Goal: Information Seeking & Learning: Find specific page/section

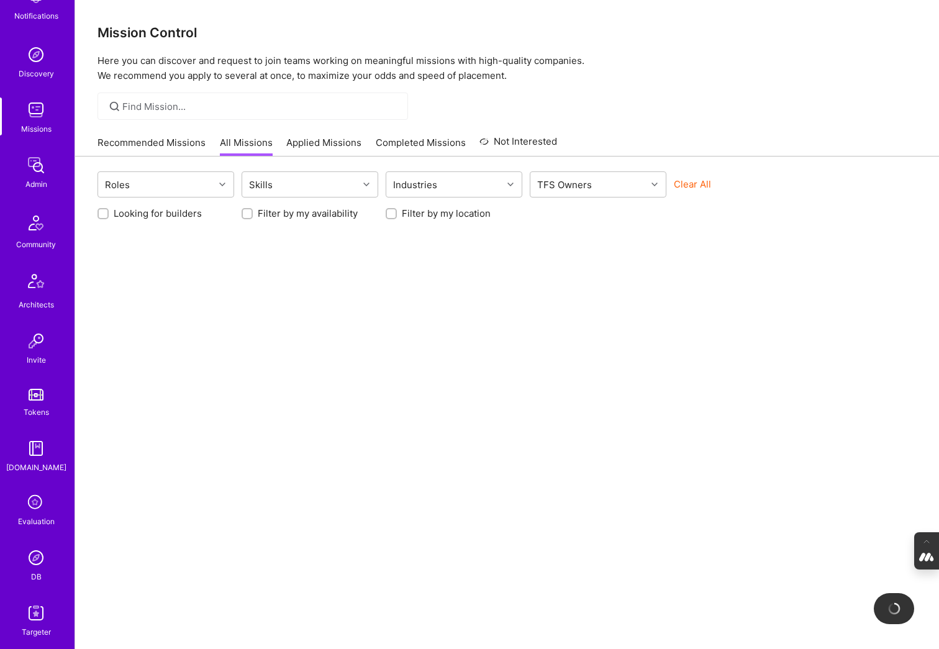
scroll to position [91, 0]
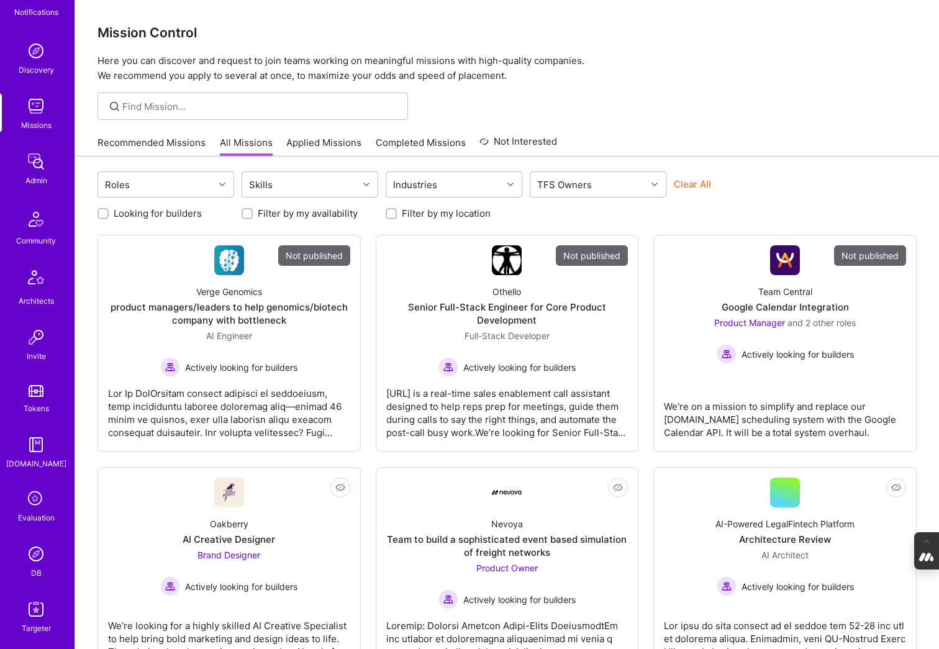
click at [37, 564] on img at bounding box center [36, 554] width 25 height 25
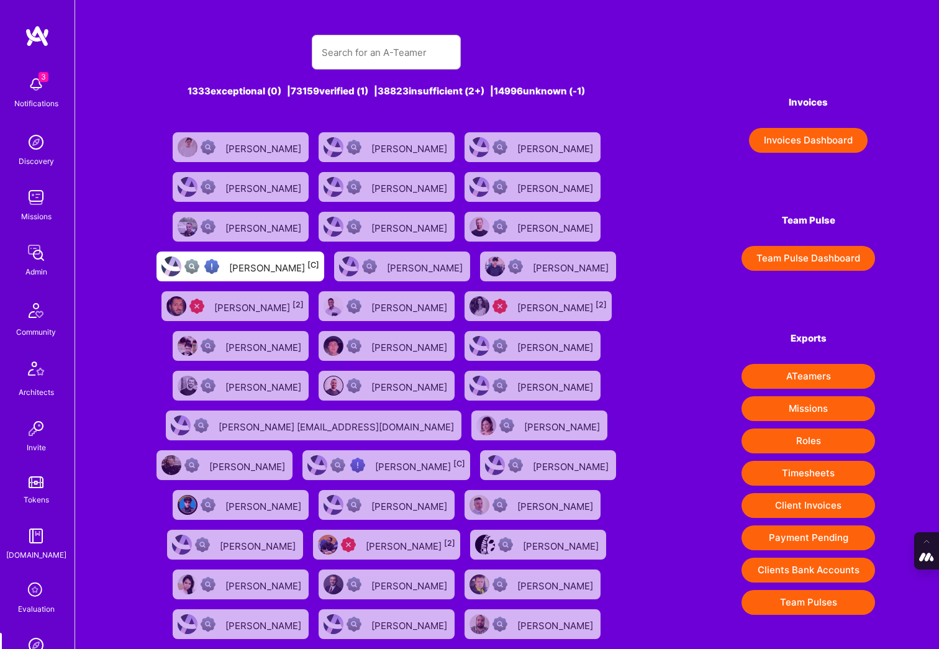
click at [32, 592] on icon at bounding box center [36, 591] width 24 height 24
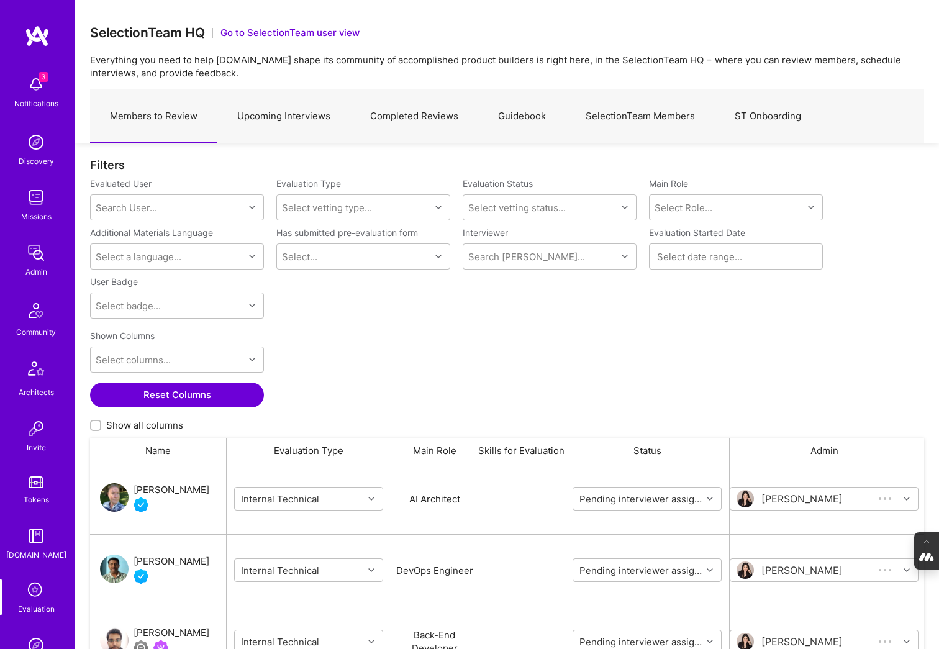
click at [647, 115] on link "SelectionTeam Members" at bounding box center [640, 116] width 149 height 54
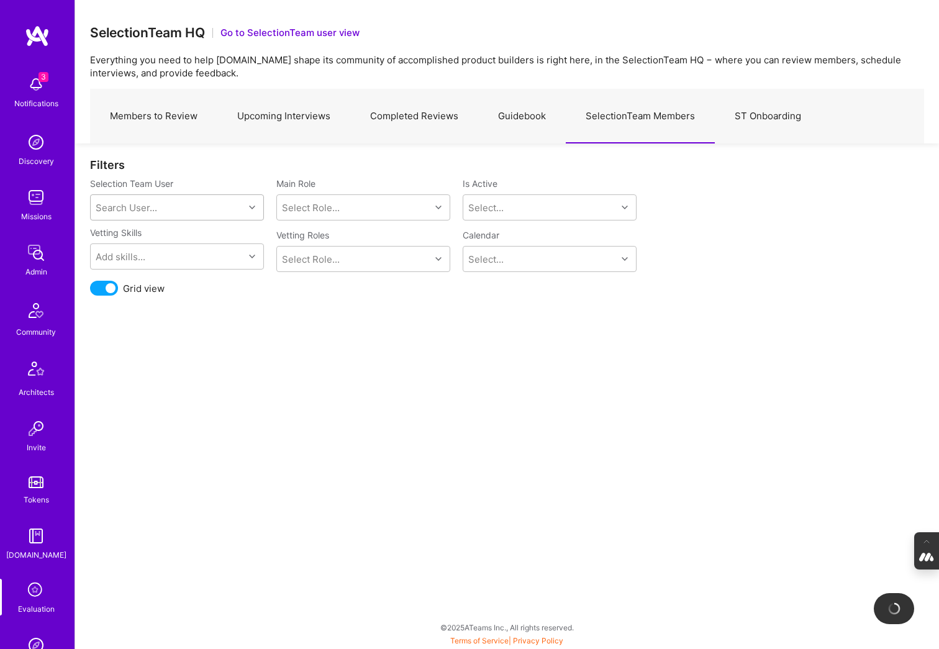
click at [153, 214] on div "Search User..." at bounding box center [167, 207] width 153 height 25
type input "wil"
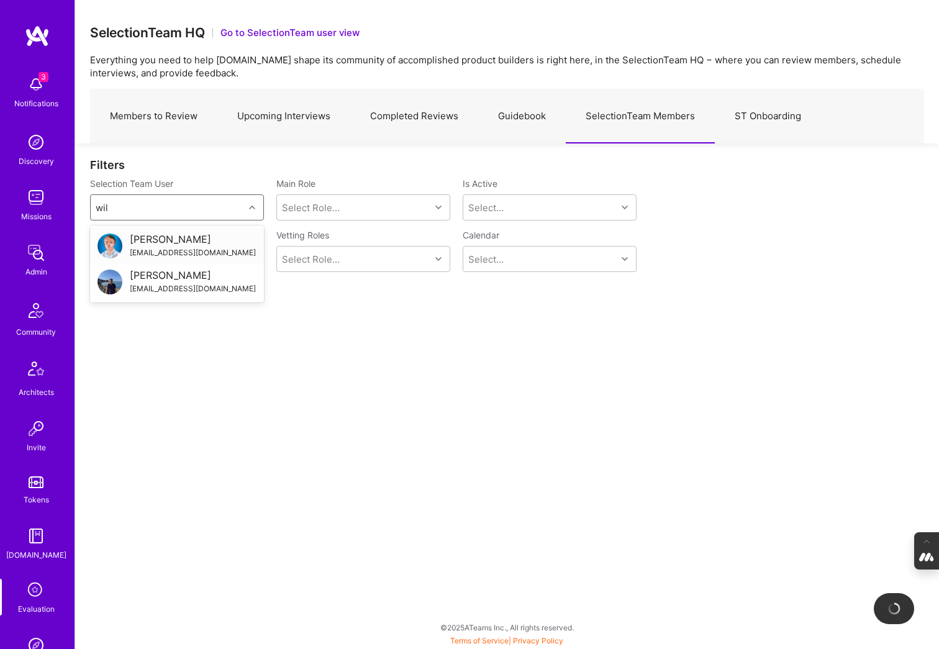
click at [148, 253] on div "wil@wilschmor.ca" at bounding box center [193, 252] width 126 height 13
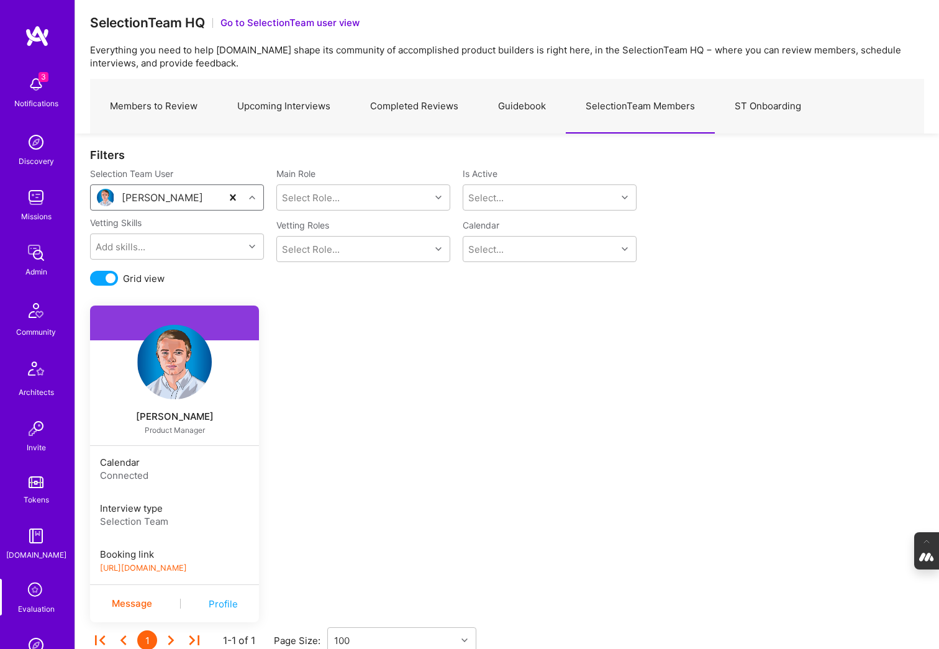
scroll to position [49, 0]
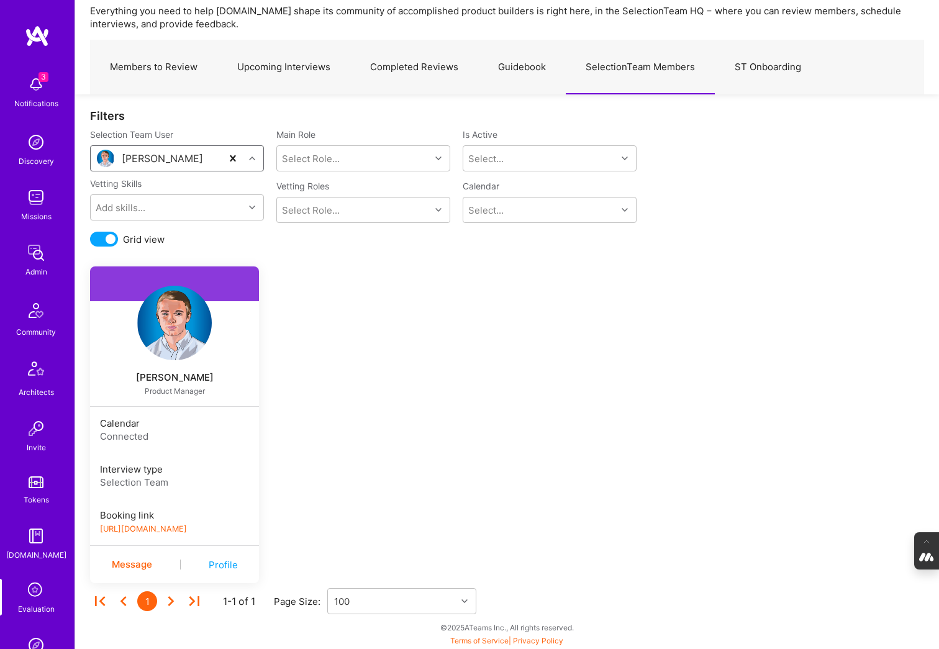
click at [187, 528] on link "https://book.a.team/wilschmor/evaluation" at bounding box center [143, 528] width 87 height 9
click at [511, 70] on link "Guidebook" at bounding box center [522, 67] width 88 height 54
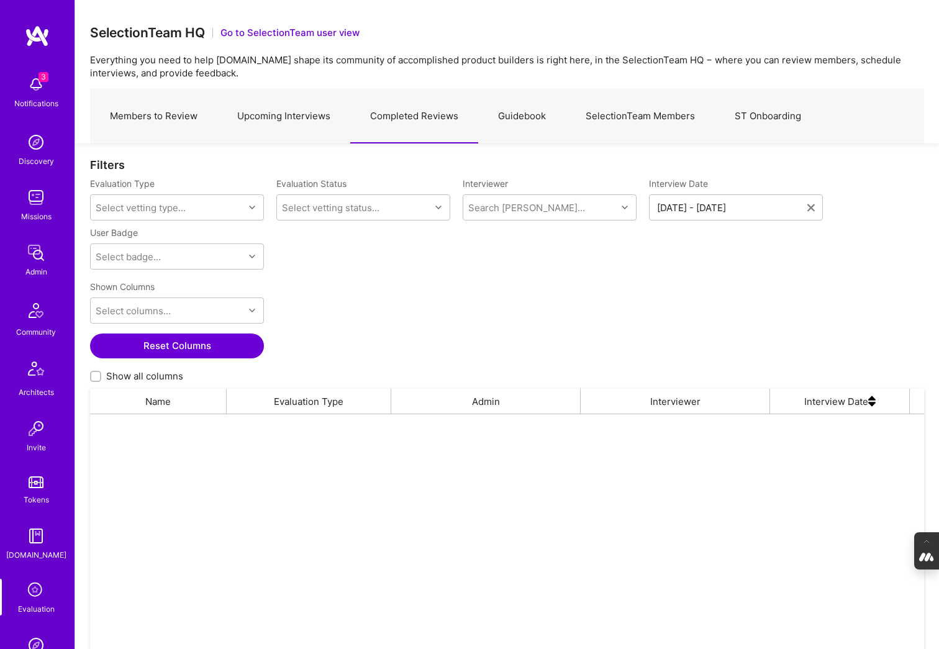
scroll to position [519, 834]
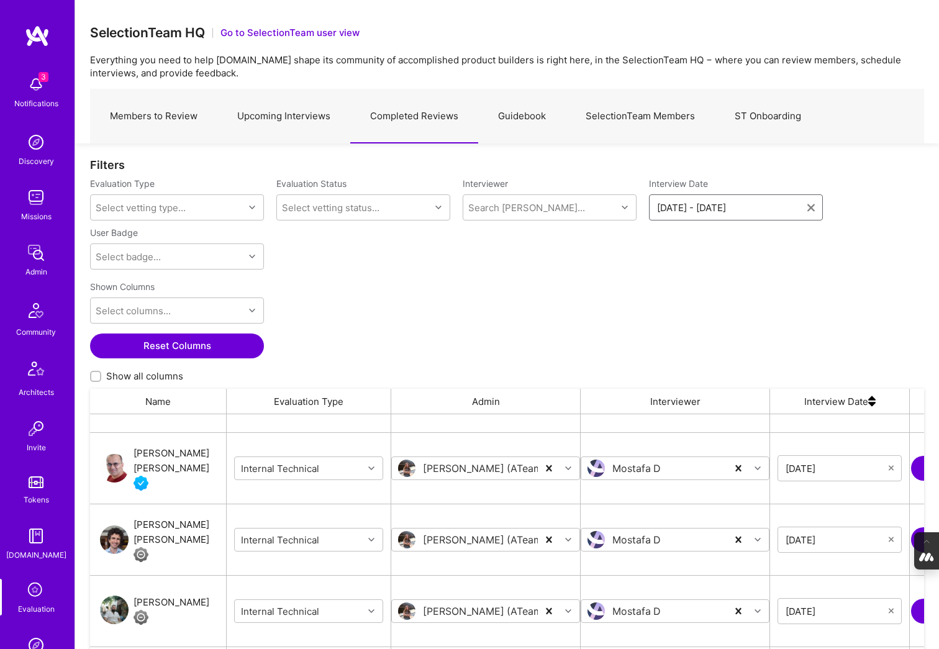
click at [703, 206] on input "[DATE] - [DATE]" at bounding box center [732, 207] width 150 height 12
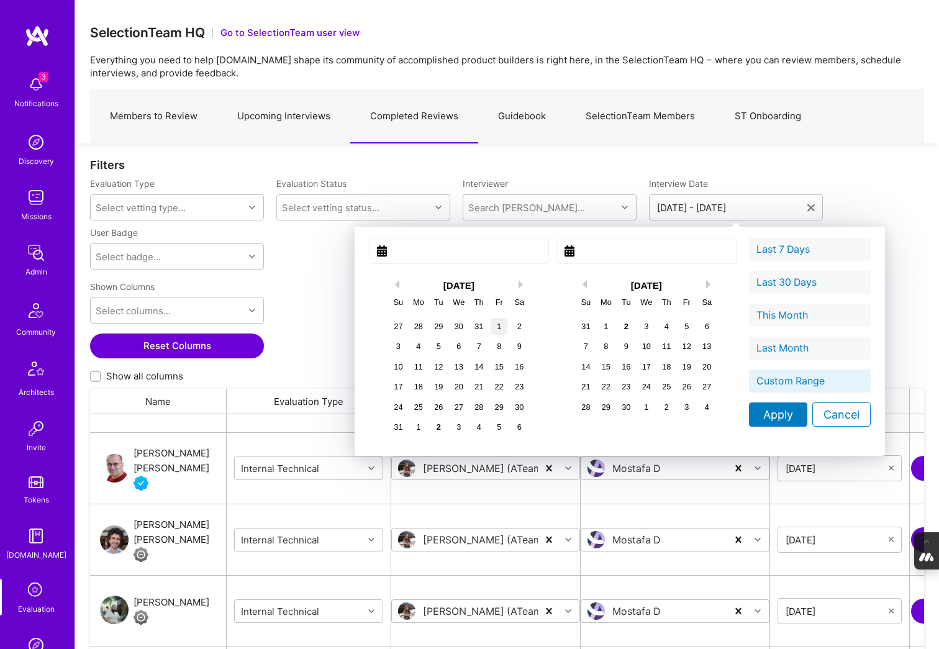
click at [491, 326] on div "1" at bounding box center [499, 326] width 17 height 17
type input "[DATE]"
click at [597, 326] on div "1" at bounding box center [605, 326] width 17 height 17
type input "September 01, 2025"
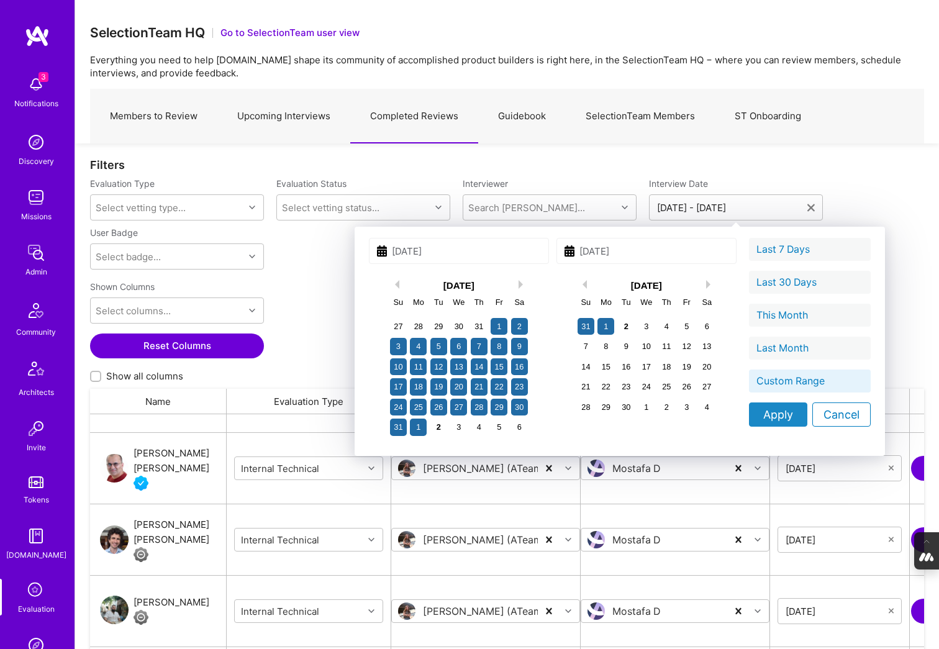
click at [749, 417] on div "Apply" at bounding box center [778, 414] width 58 height 24
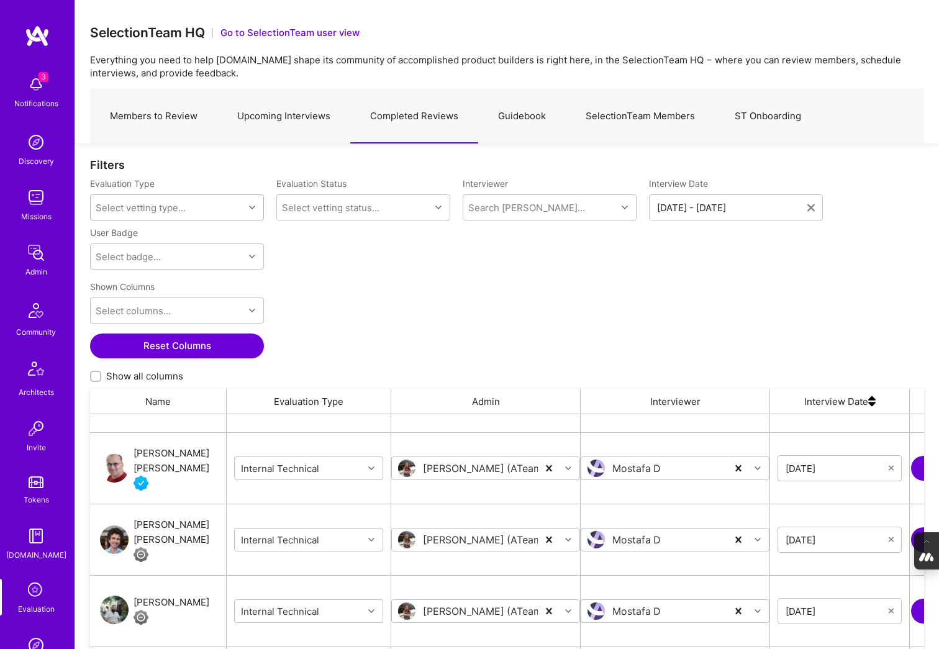
click at [249, 205] on icon at bounding box center [252, 207] width 6 height 6
click at [166, 239] on div "Selection Team" at bounding box center [177, 239] width 174 height 23
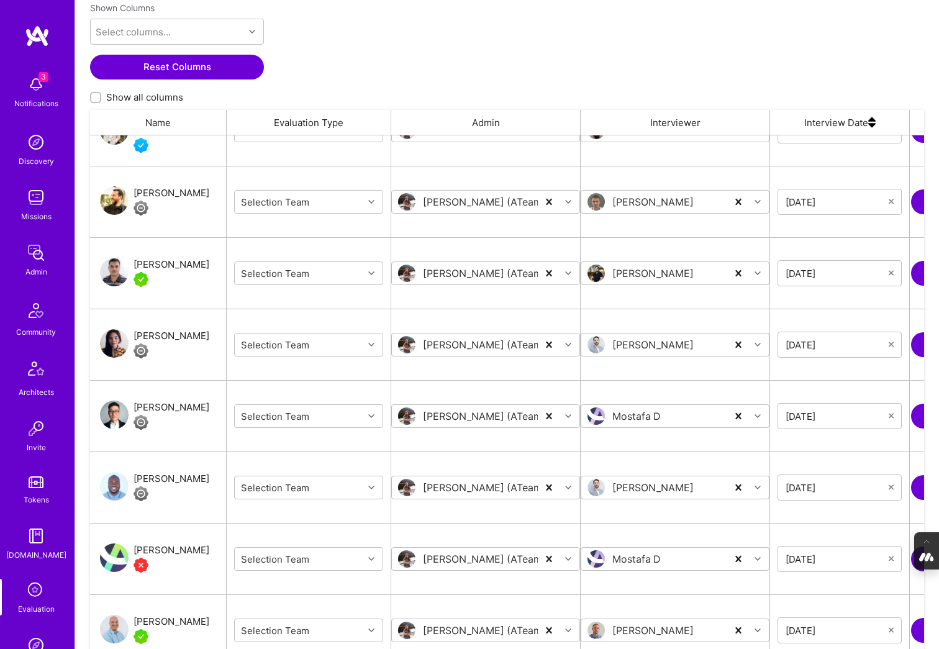
scroll to position [2041, 0]
click at [368, 343] on icon "grid" at bounding box center [371, 344] width 6 height 6
click at [300, 419] on div "Internal Technical" at bounding box center [308, 420] width 149 height 23
click at [371, 415] on icon "grid" at bounding box center [371, 415] width 6 height 6
click at [309, 494] on div "Internal Technical" at bounding box center [308, 492] width 149 height 23
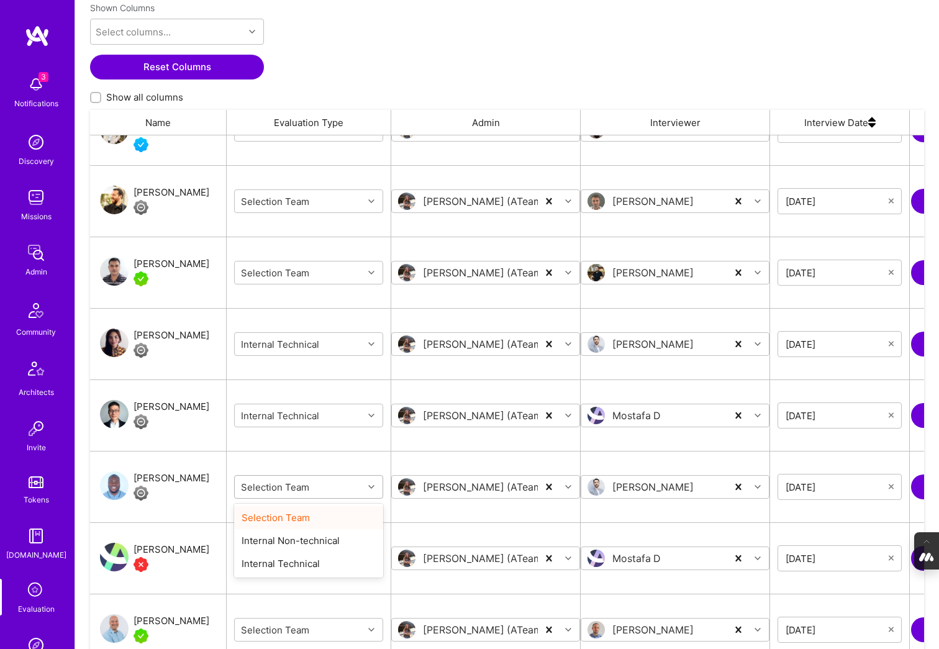
click at [376, 486] on div "grid" at bounding box center [372, 487] width 19 height 16
click at [312, 559] on div "Internal Technical" at bounding box center [308, 563] width 149 height 23
click at [358, 559] on div "Selection Team" at bounding box center [299, 558] width 129 height 20
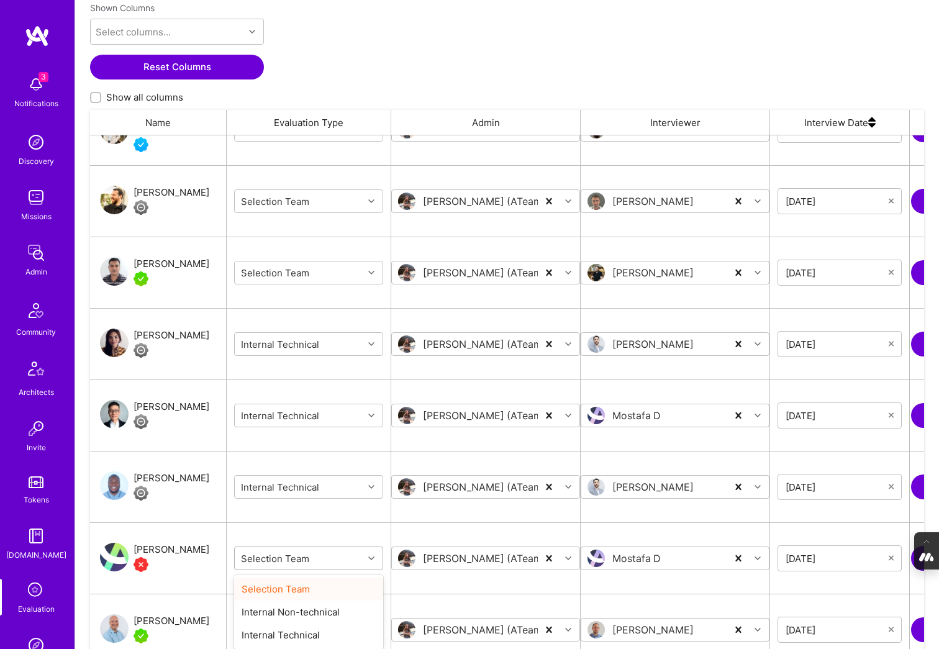
scroll to position [284, 0]
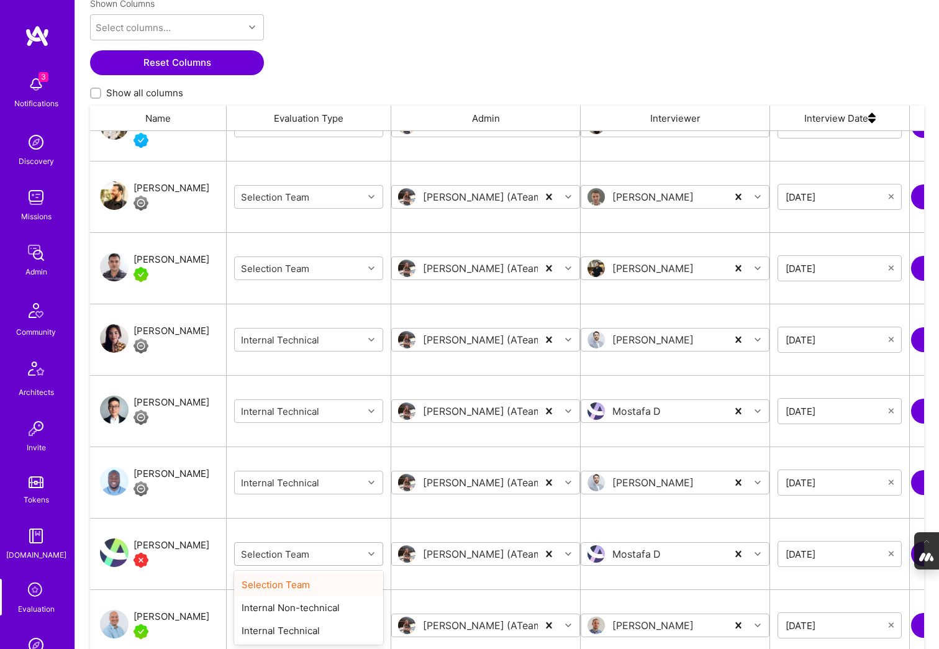
click at [371, 559] on div "grid" at bounding box center [372, 554] width 19 height 16
click at [299, 632] on div "Internal Technical" at bounding box center [308, 630] width 149 height 23
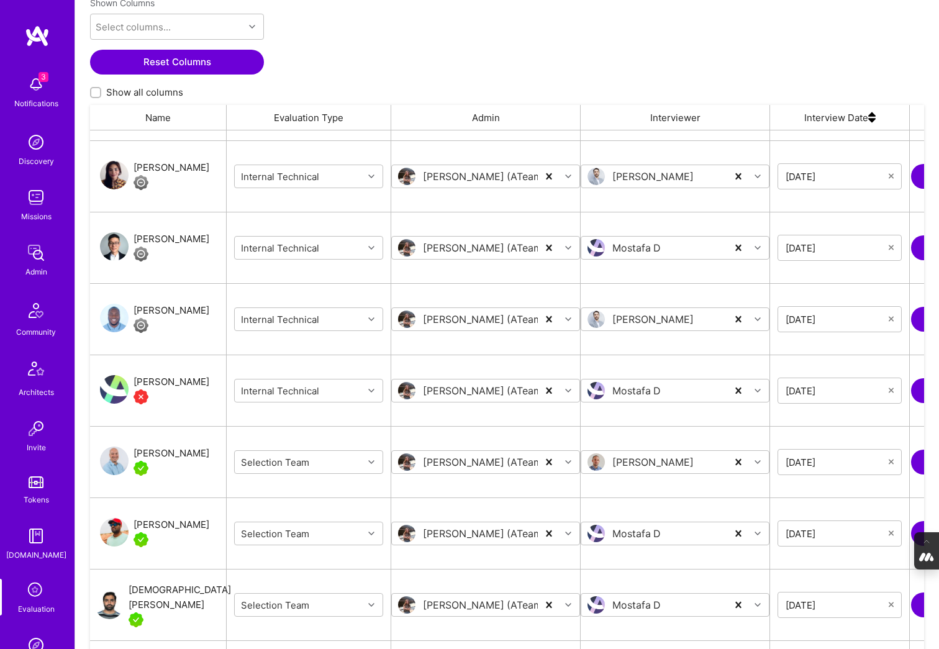
scroll to position [2204, 0]
click at [371, 530] on icon "grid" at bounding box center [371, 533] width 6 height 6
click at [314, 607] on div "Internal Technical" at bounding box center [308, 609] width 149 height 23
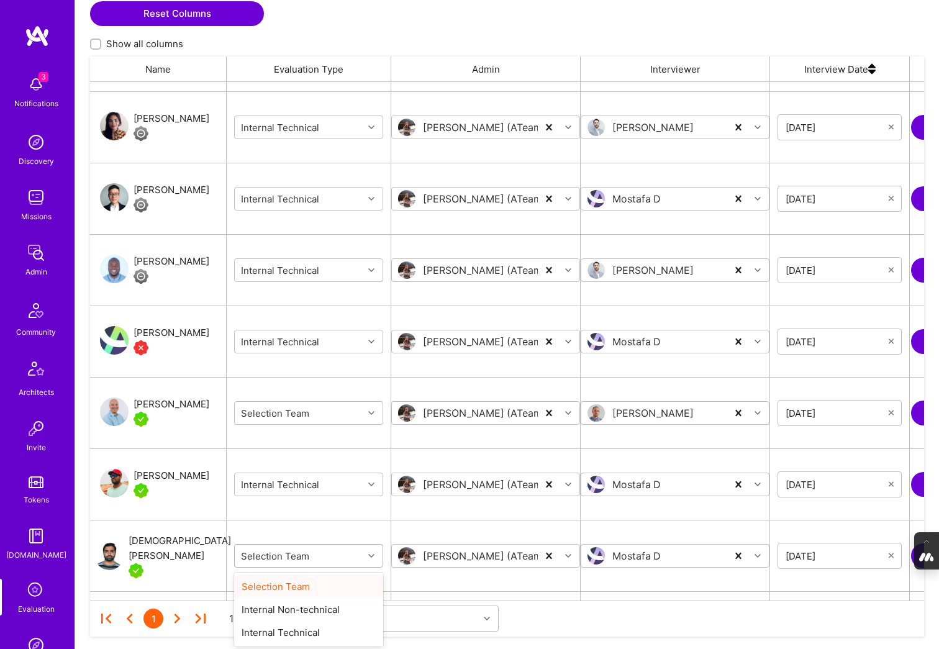
click at [372, 604] on body "3 3 Notifications Discovery Missions Admin Community Architects Invite Tokens A…" at bounding box center [469, 170] width 939 height 1005
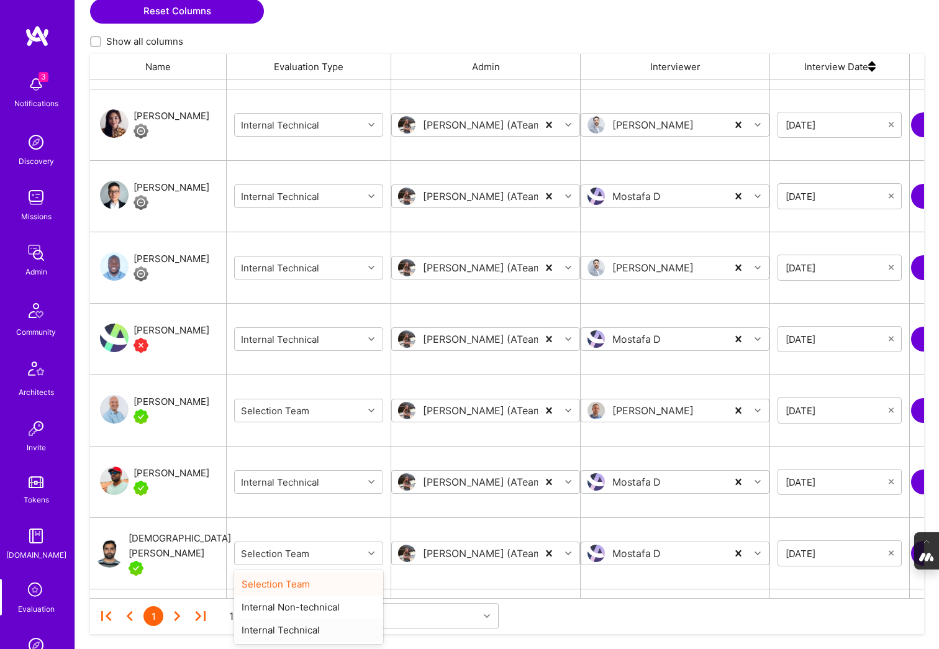
click at [308, 627] on div "Internal Technical" at bounding box center [308, 630] width 149 height 23
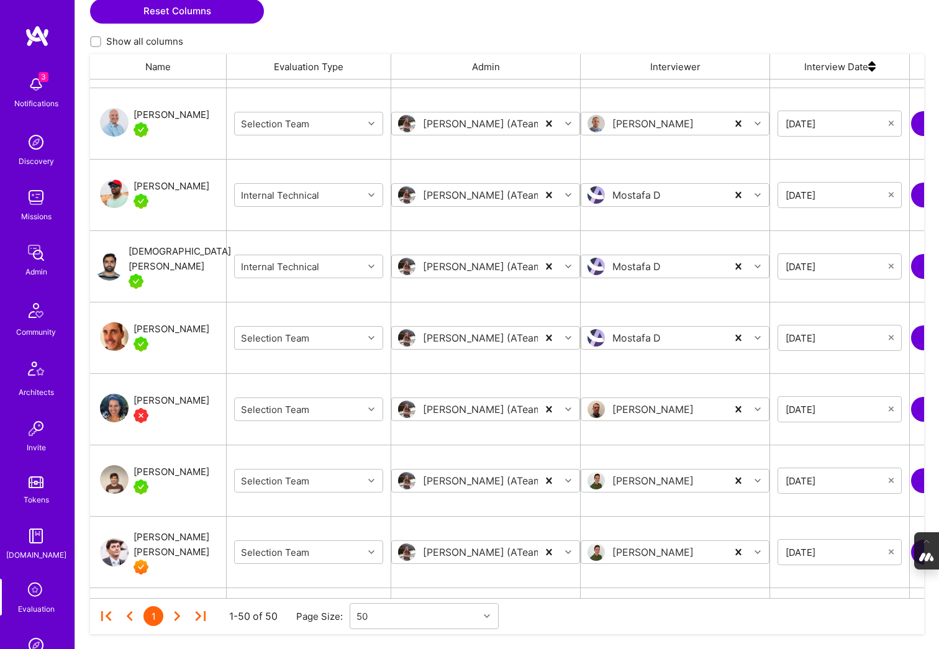
scroll to position [2486, 0]
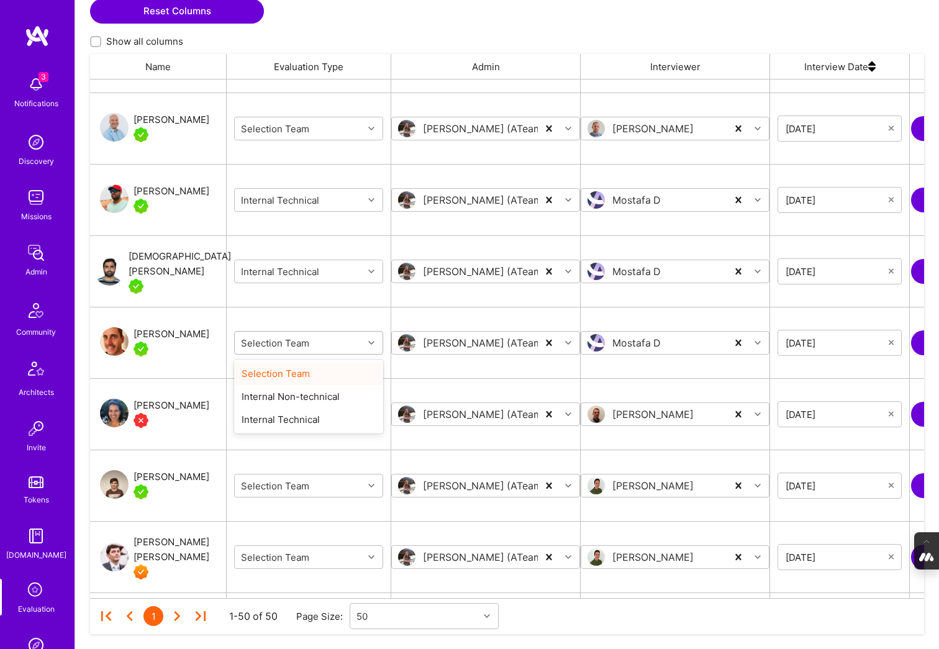
click at [368, 342] on icon "grid" at bounding box center [371, 343] width 6 height 6
click at [314, 417] on div "Internal Technical" at bounding box center [308, 419] width 149 height 23
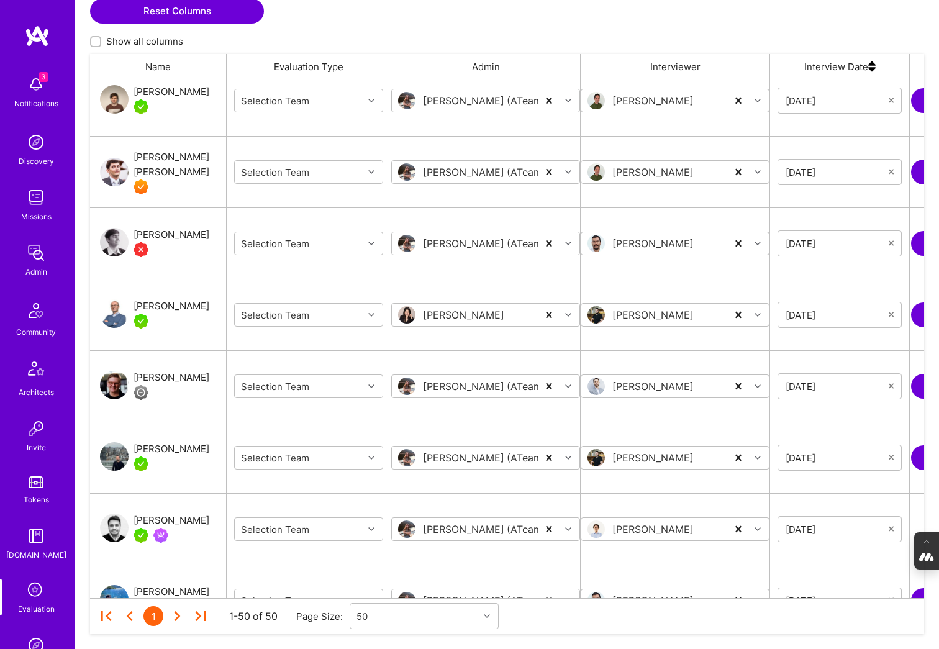
scroll to position [2872, 0]
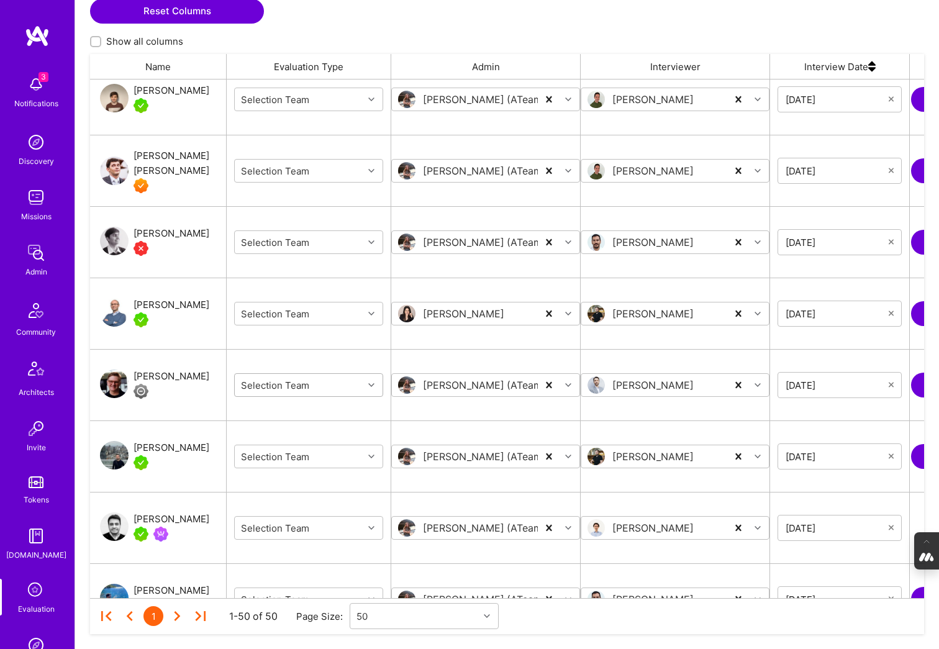
click at [359, 380] on div "Selection Team" at bounding box center [299, 385] width 129 height 20
click at [371, 384] on icon "grid" at bounding box center [371, 385] width 6 height 6
click at [302, 466] on div "Internal Technical" at bounding box center [308, 461] width 149 height 23
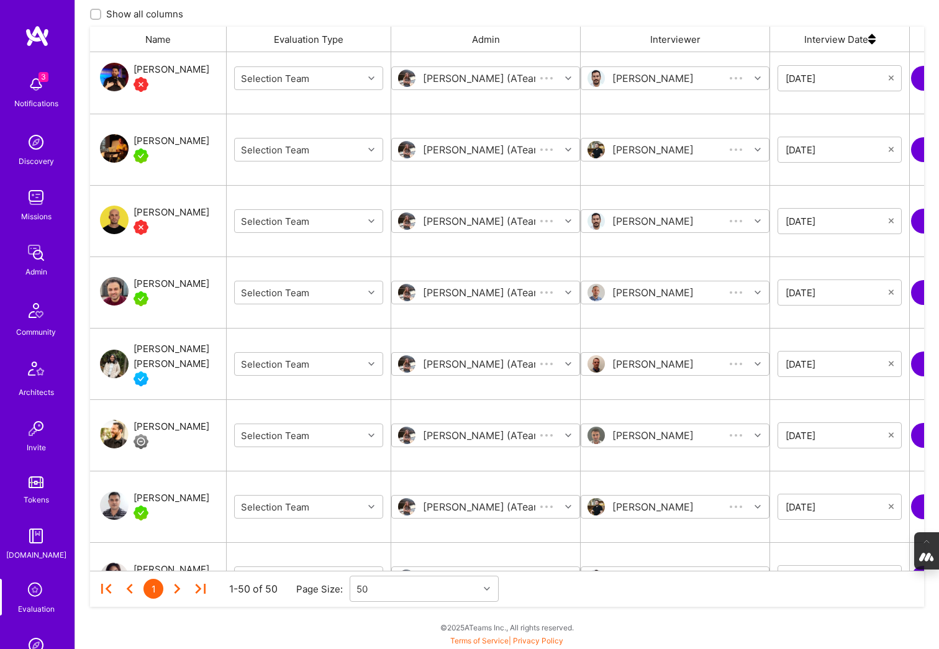
scroll to position [1707, 0]
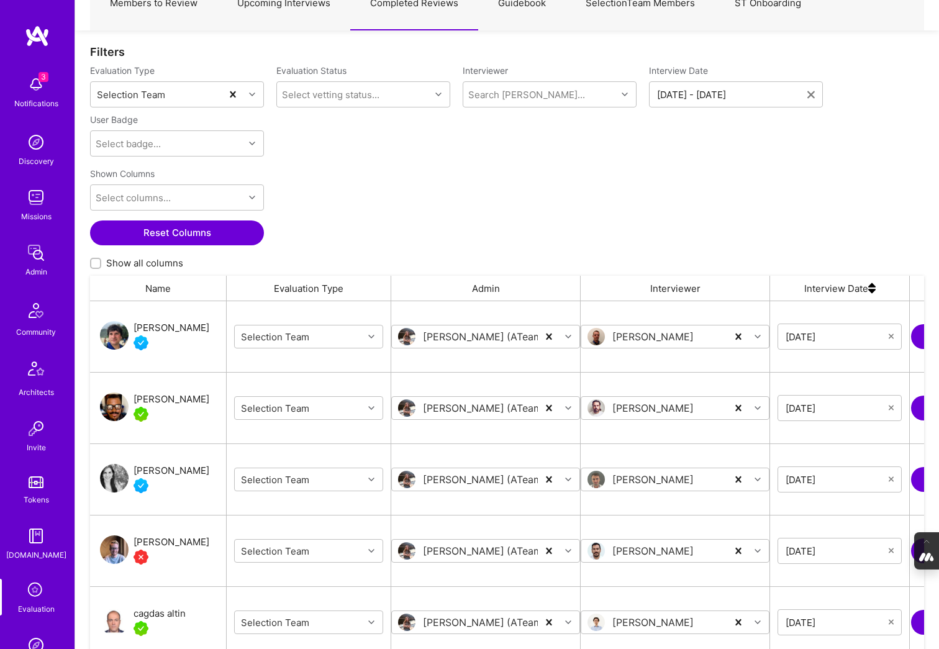
scroll to position [114, 0]
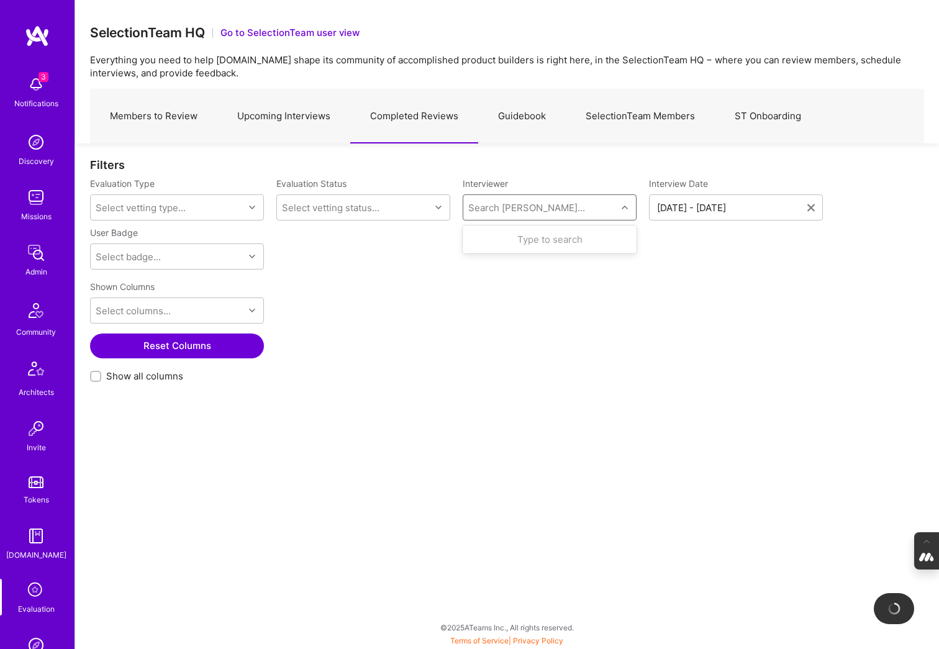
click at [501, 209] on div "Search Vetter..." at bounding box center [526, 207] width 117 height 13
type input "[PERSON_NAME]"
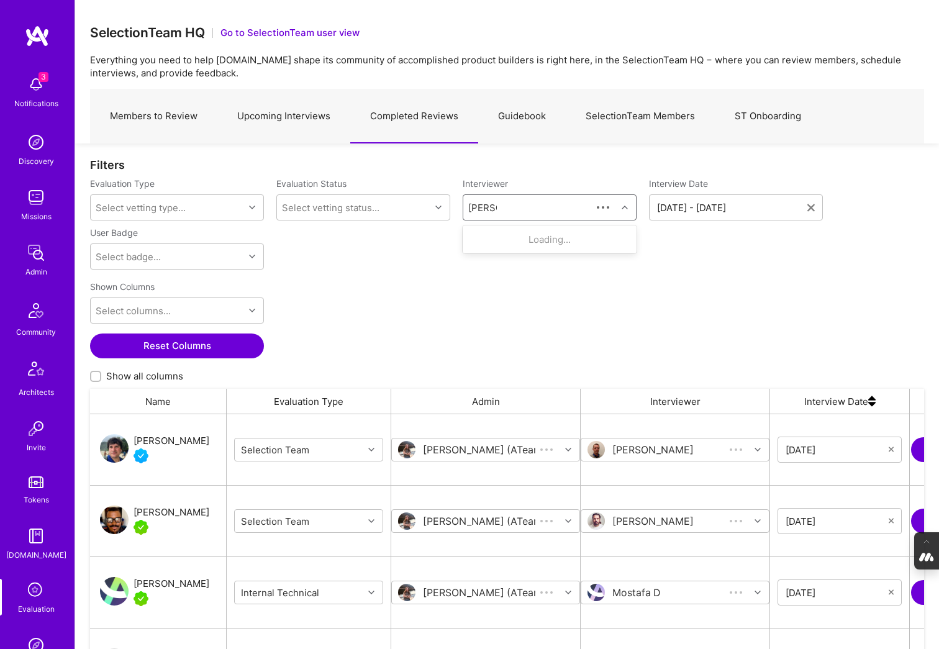
scroll to position [519, 834]
click at [528, 258] on div "Selection Team" at bounding box center [542, 252] width 81 height 13
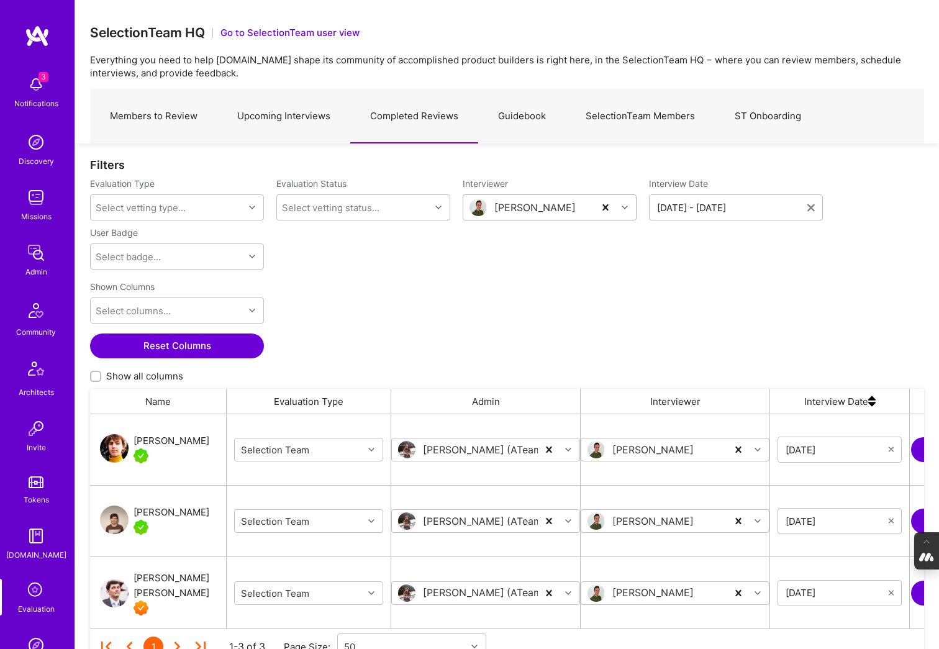
scroll to position [58, 0]
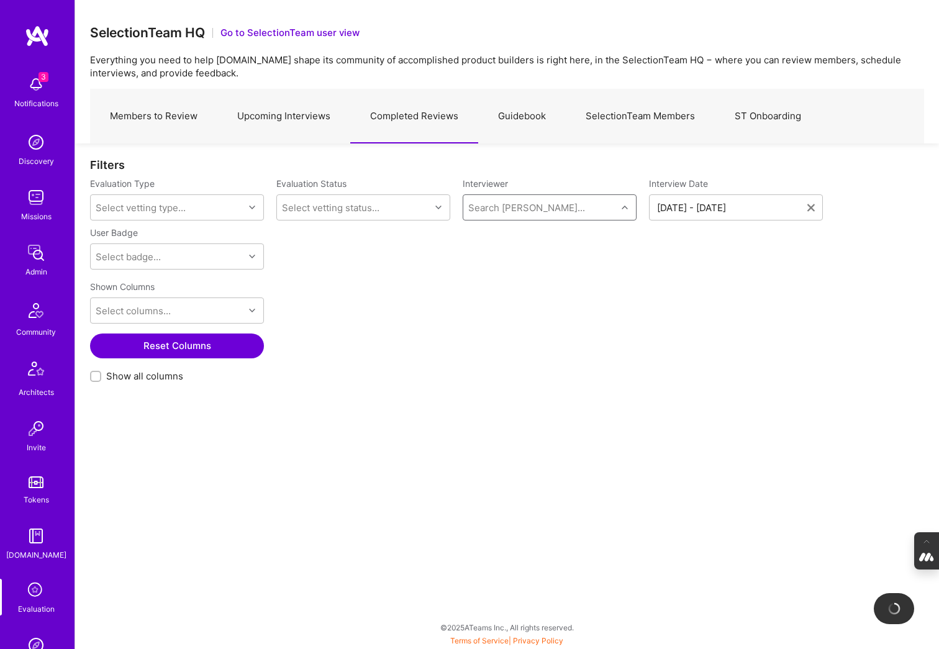
click at [488, 203] on div "Search Vetter..." at bounding box center [526, 207] width 117 height 13
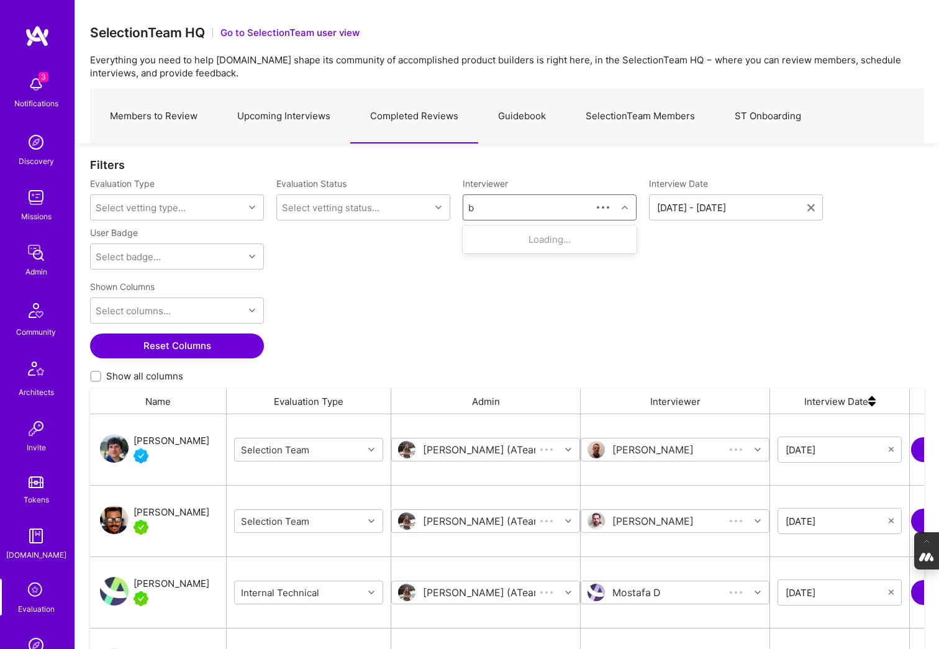
scroll to position [519, 834]
type input "benoit"
click at [528, 247] on div "Selection Team" at bounding box center [542, 252] width 81 height 13
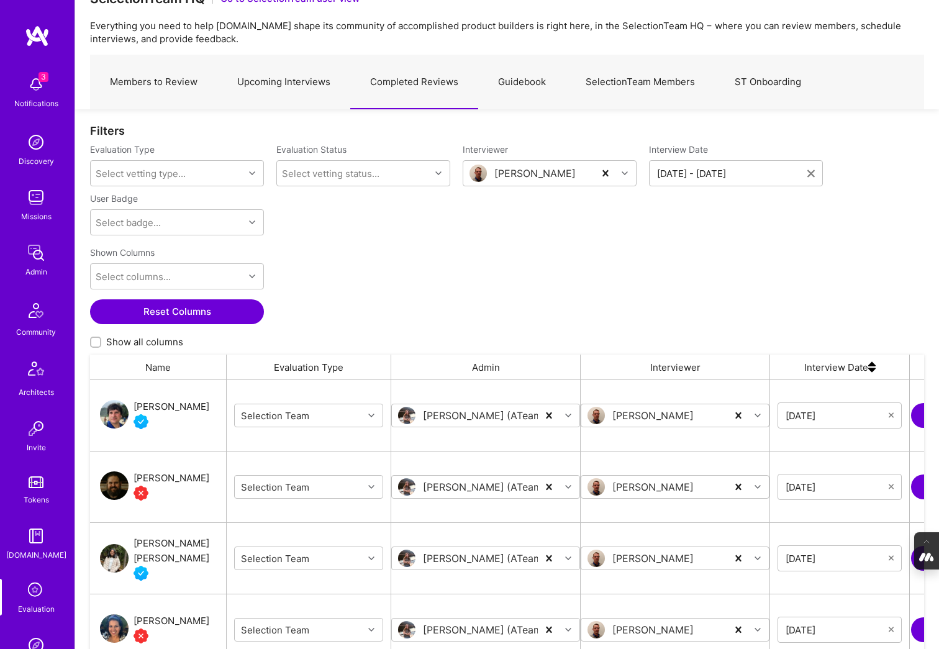
scroll to position [24, 0]
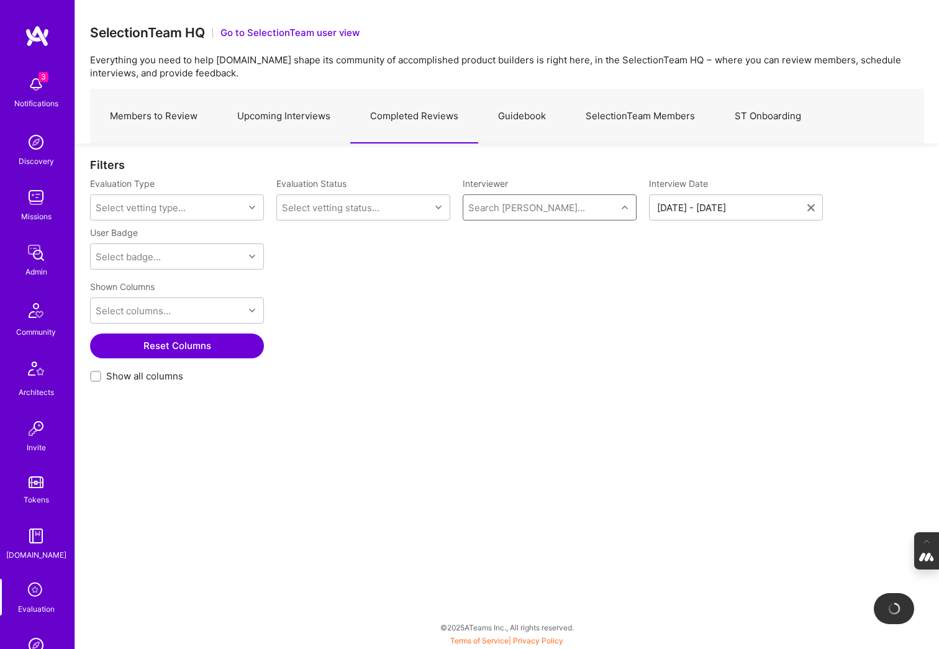
click at [502, 209] on div "Search Vetter..." at bounding box center [526, 207] width 117 height 13
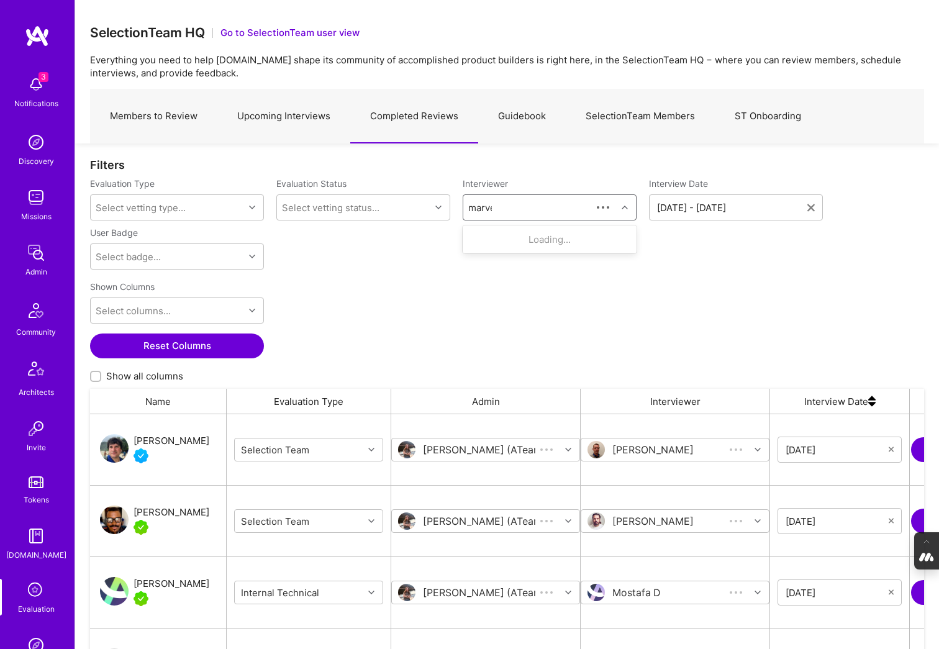
scroll to position [519, 834]
type input "marcelo"
click at [520, 248] on div "Selection Team" at bounding box center [542, 252] width 81 height 13
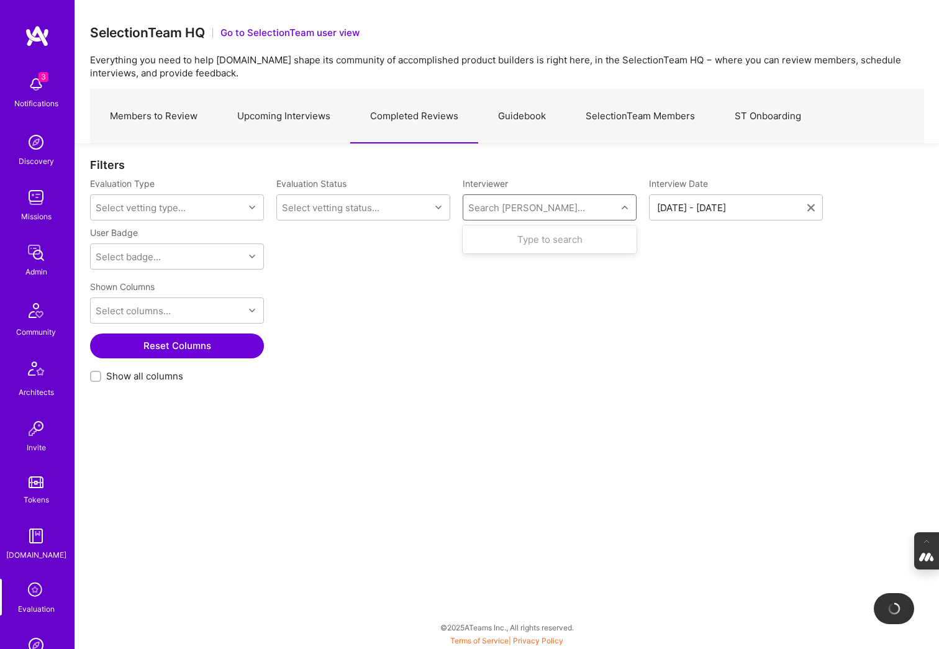
click at [495, 207] on div "Search Vetter..." at bounding box center [526, 207] width 117 height 13
type input "pedro"
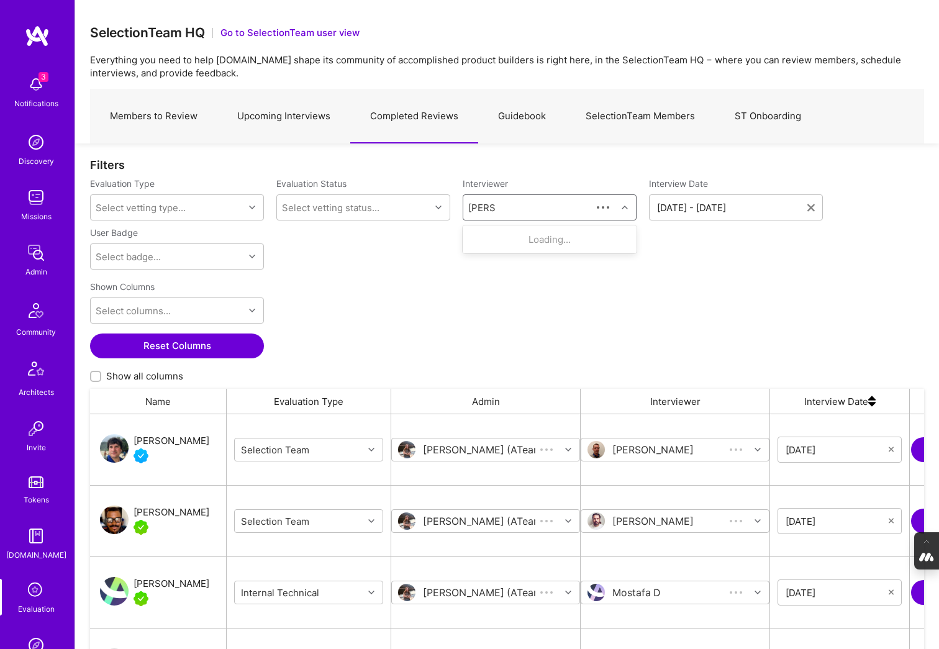
scroll to position [519, 834]
click at [510, 237] on div "[PERSON_NAME]" at bounding box center [542, 239] width 81 height 13
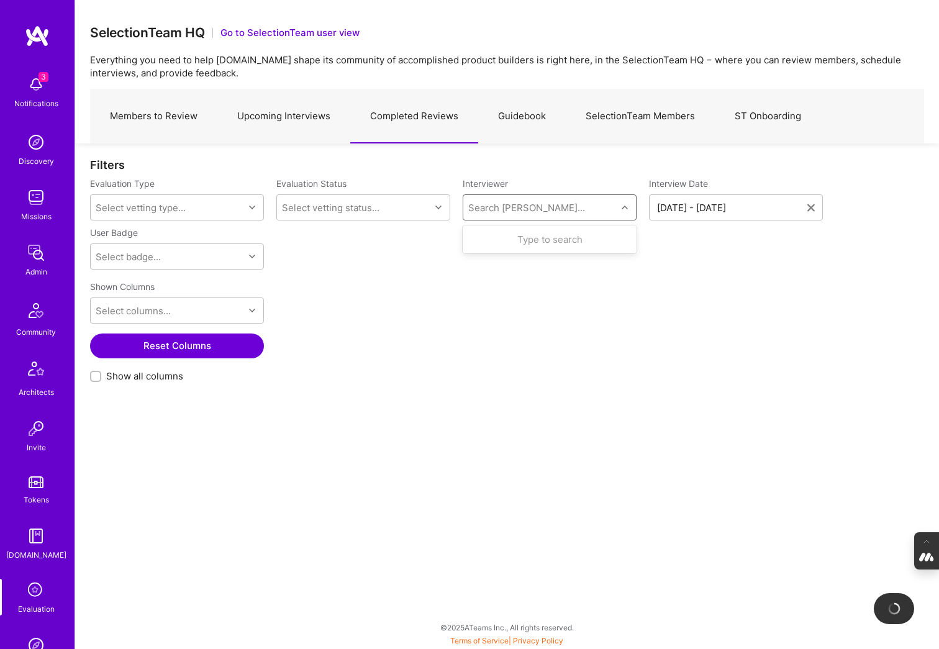
click at [528, 204] on div "Search Vetter..." at bounding box center [526, 207] width 117 height 13
type input "piotr"
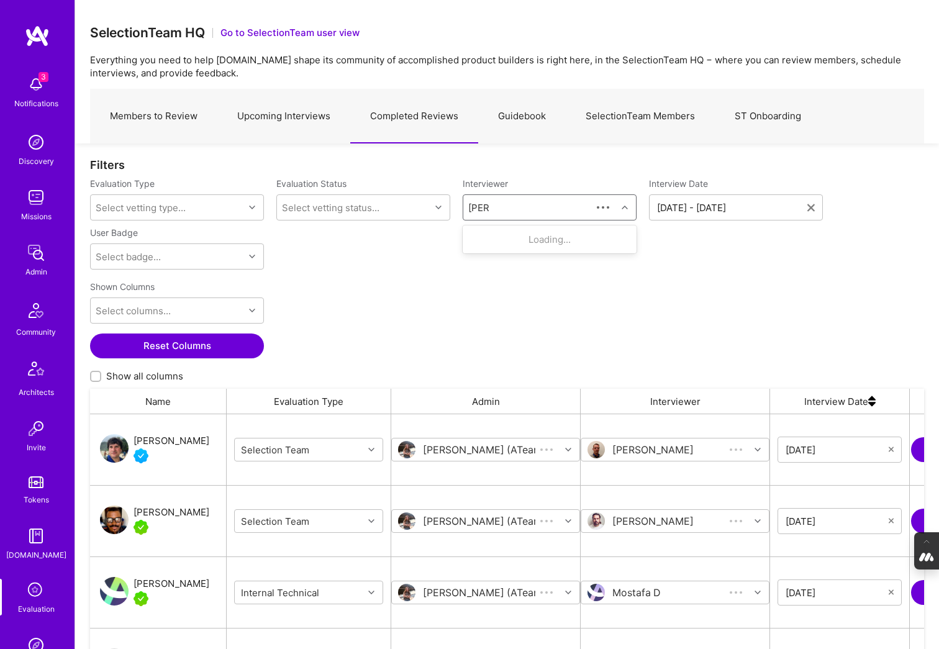
scroll to position [519, 834]
click at [538, 235] on div "[PERSON_NAME]" at bounding box center [542, 239] width 81 height 13
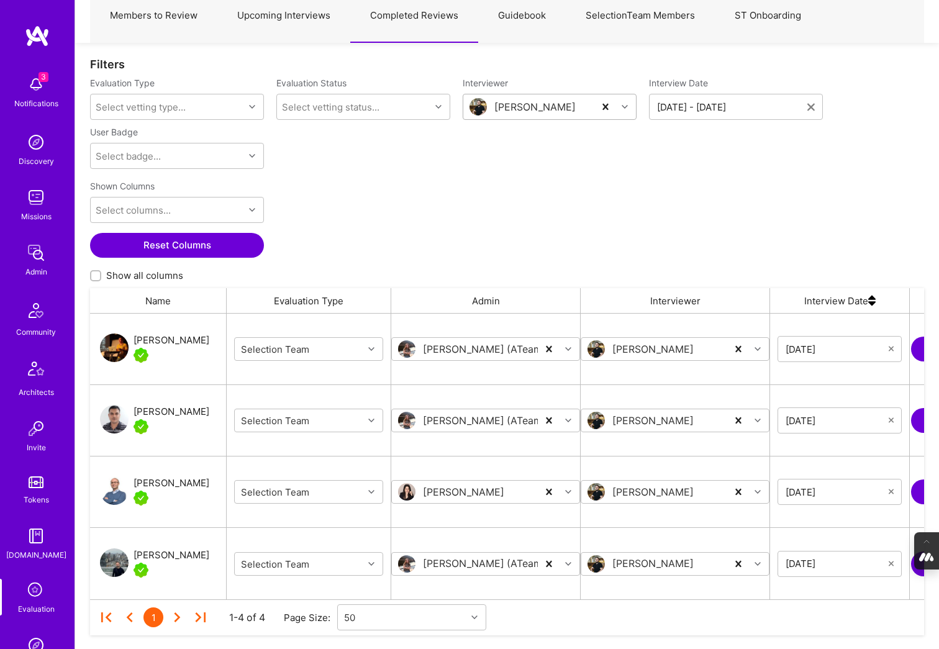
scroll to position [129, 0]
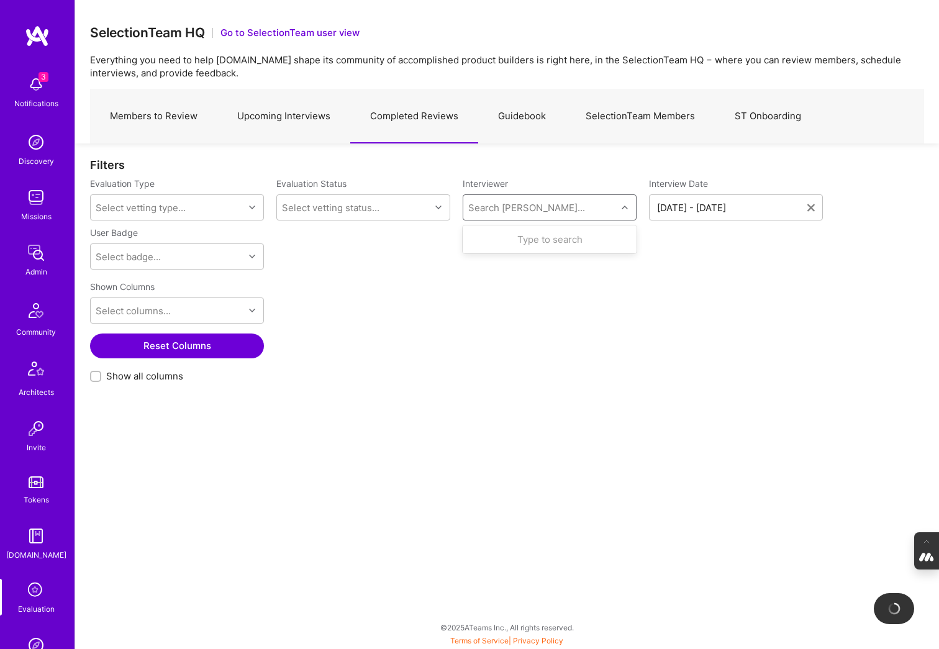
click at [494, 208] on div "Search Vetter..." at bounding box center [526, 207] width 117 height 13
type input "tiago"
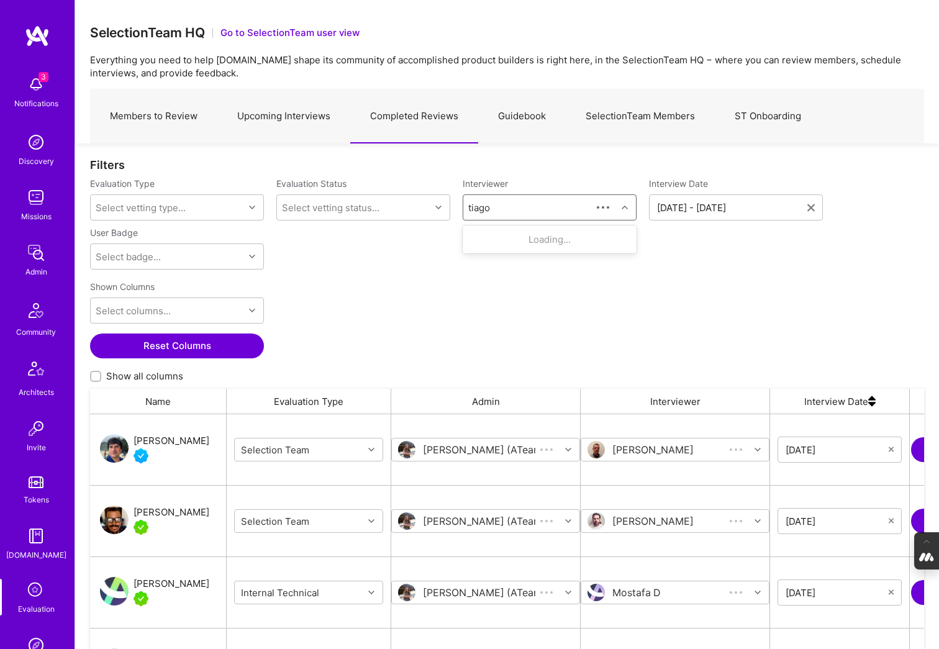
scroll to position [519, 834]
click at [504, 245] on div "[PERSON_NAME]" at bounding box center [542, 239] width 81 height 13
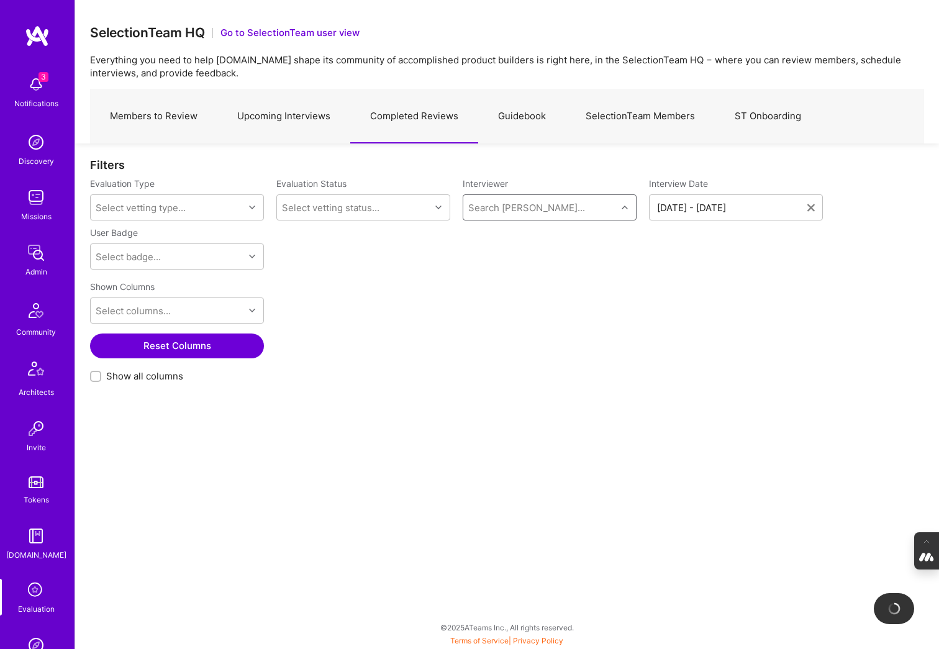
click at [502, 206] on div "Search Vetter..." at bounding box center [526, 207] width 117 height 13
type input "toby"
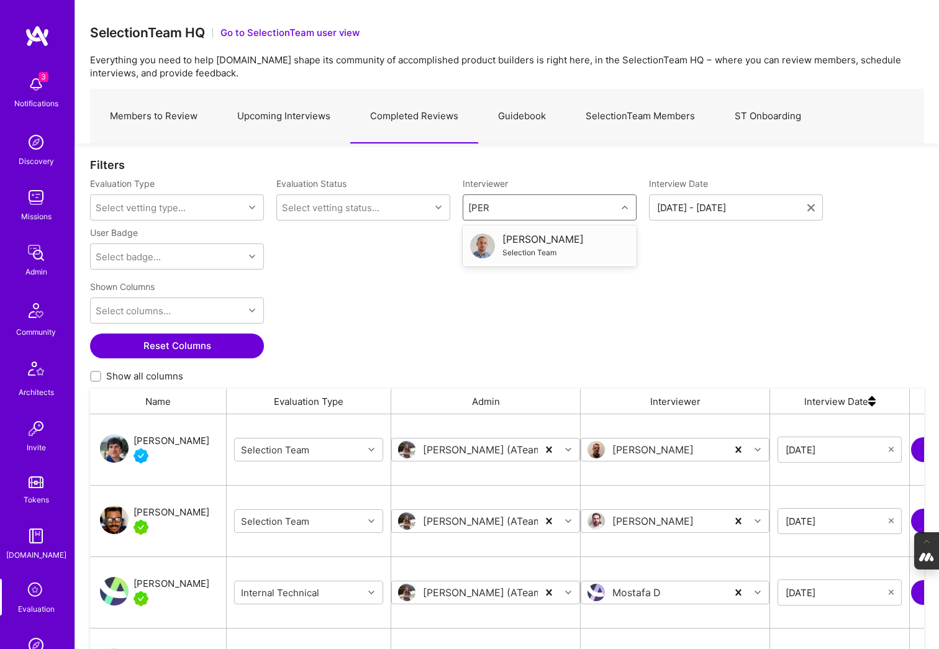
click at [526, 246] on div "Selection Team" at bounding box center [542, 252] width 81 height 13
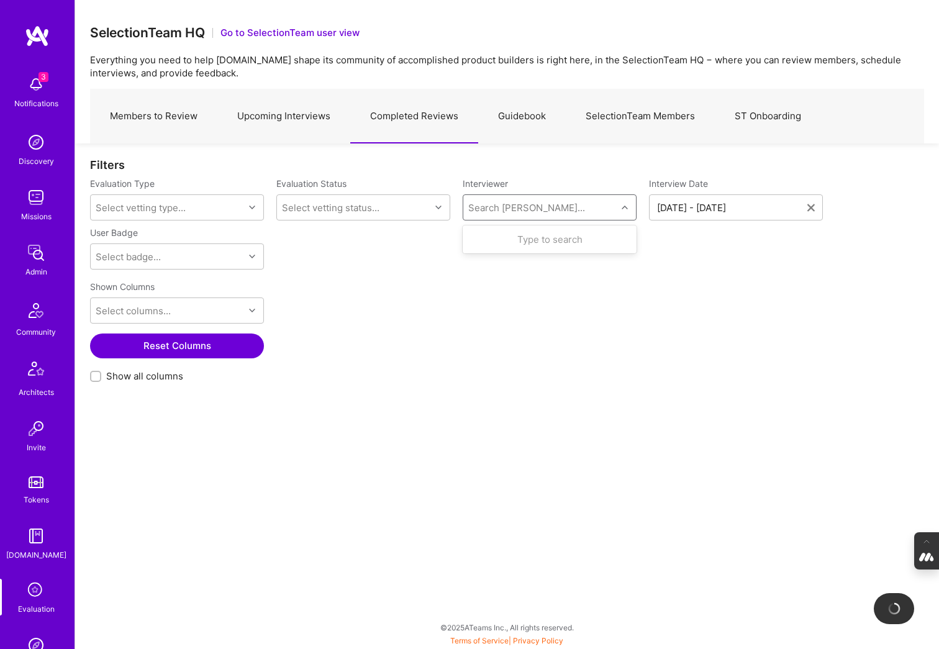
click at [479, 206] on div "Search Vetter..." at bounding box center [526, 207] width 117 height 13
type input "tom"
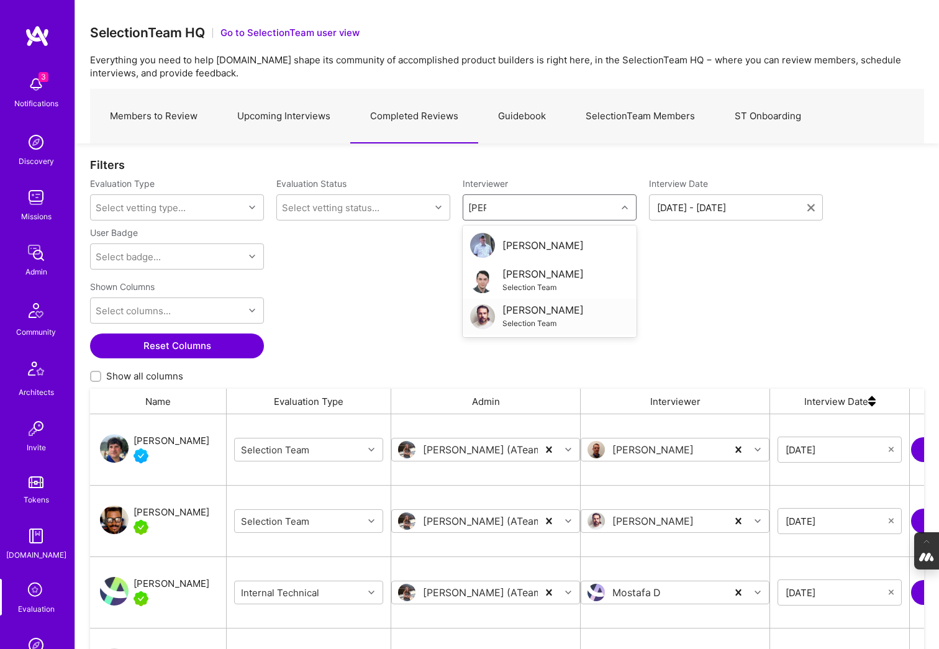
click at [528, 314] on div "[PERSON_NAME]" at bounding box center [542, 310] width 81 height 13
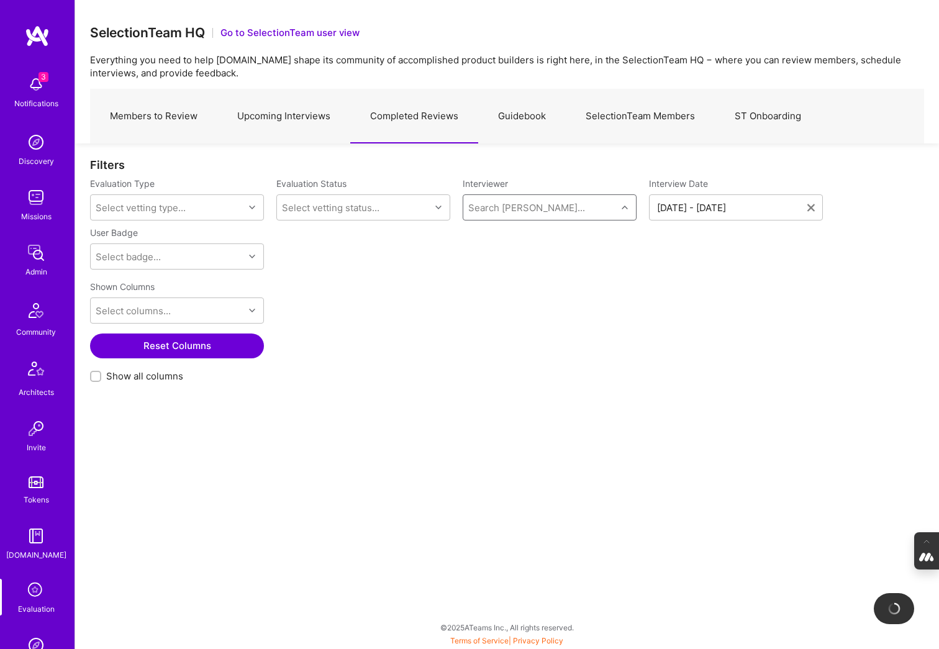
click at [519, 212] on div "Search Vetter..." at bounding box center [526, 207] width 117 height 13
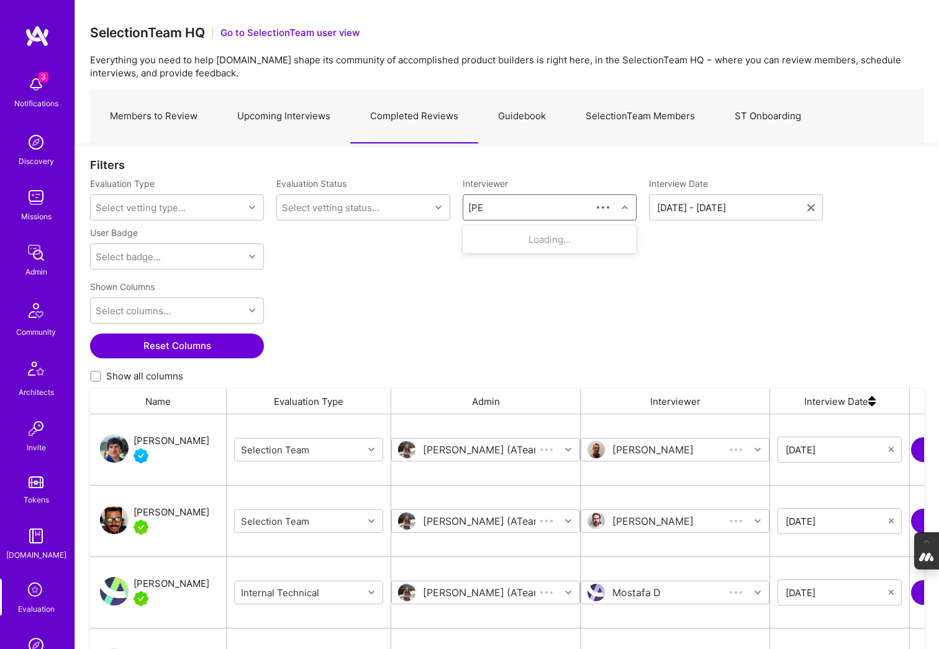
scroll to position [1, 1]
type input "william"
click at [540, 246] on div "Selection Team" at bounding box center [542, 252] width 81 height 13
click at [214, 205] on div "Select vetting type..." at bounding box center [167, 207] width 153 height 25
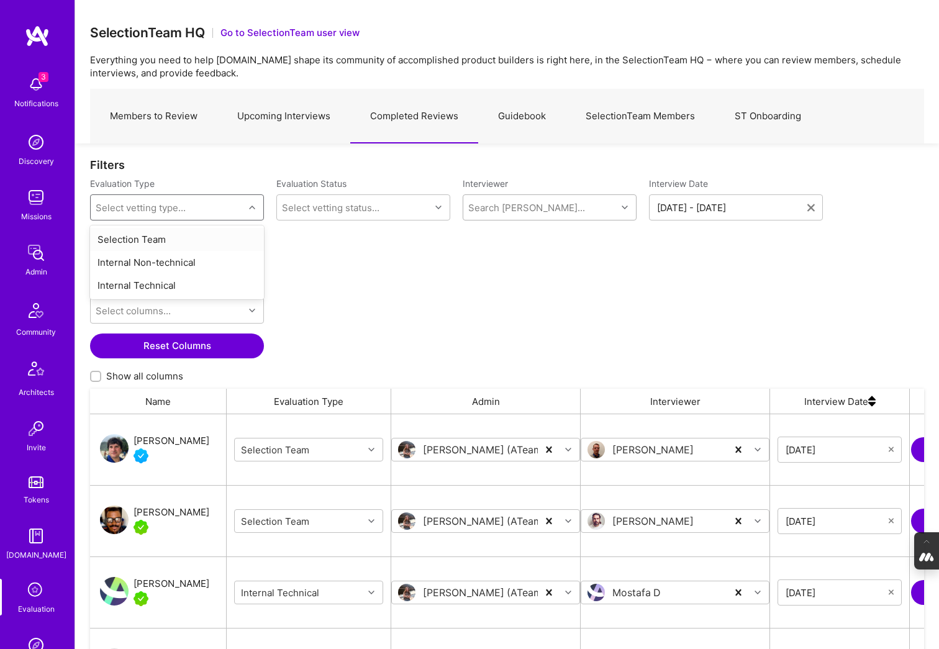
click at [147, 238] on div "Selection Team" at bounding box center [177, 239] width 174 height 23
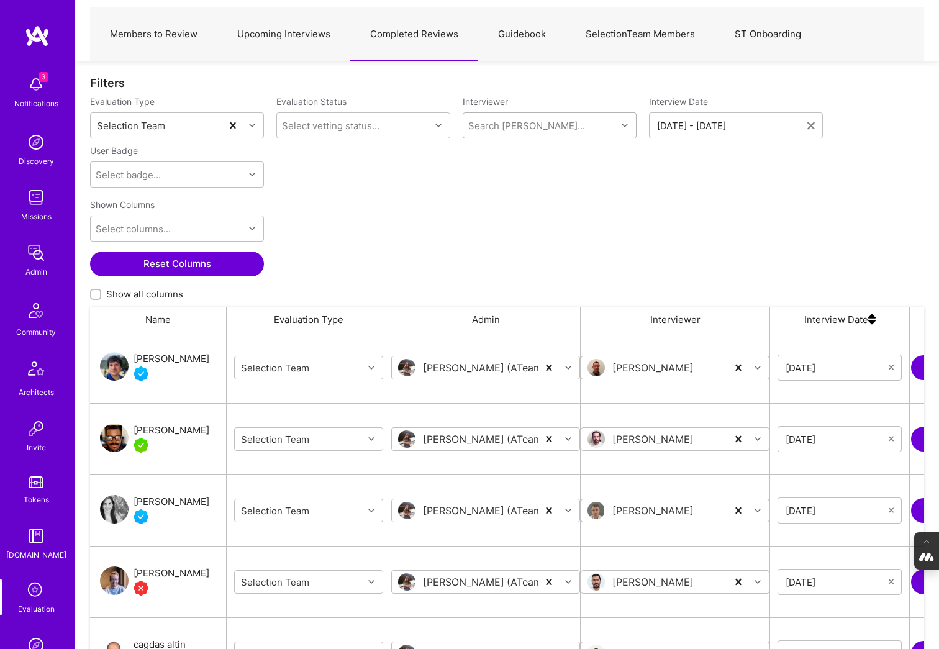
scroll to position [81, 0]
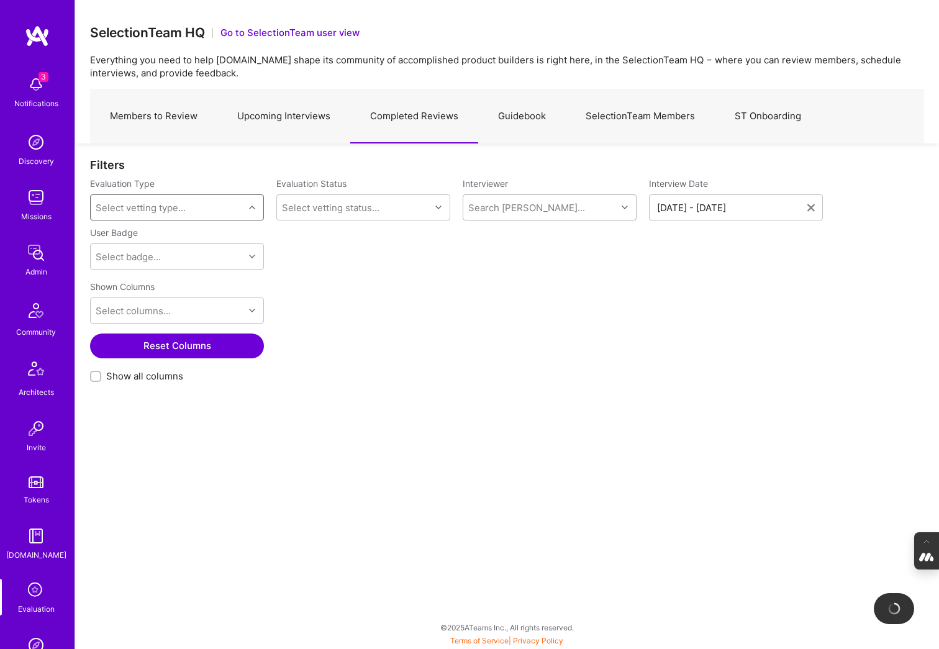
click at [513, 211] on div "Search Vetter..." at bounding box center [526, 207] width 117 height 13
type input "pedro"
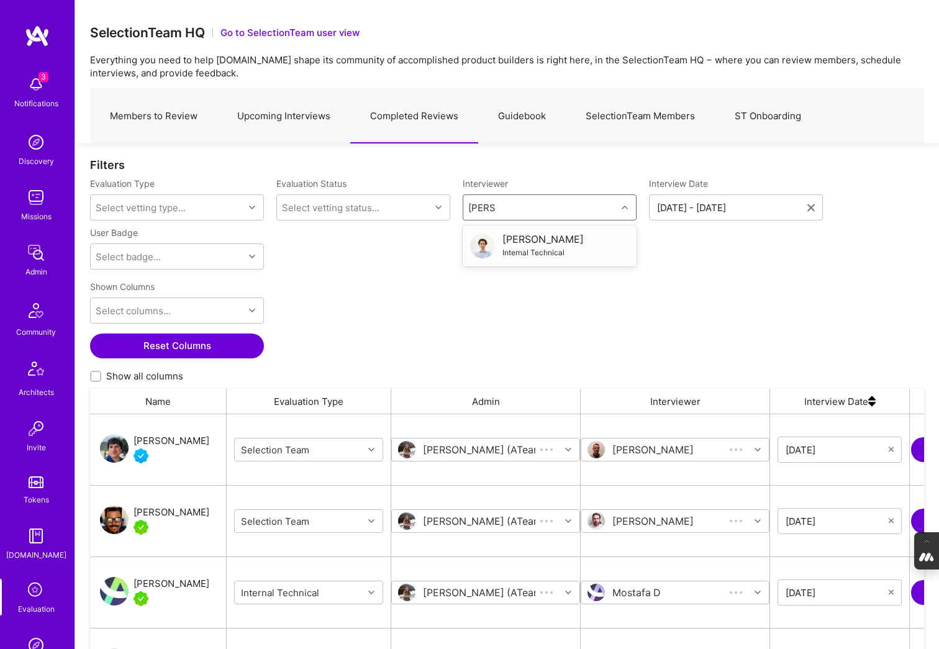
scroll to position [519, 834]
click at [533, 237] on div "[PERSON_NAME]" at bounding box center [542, 239] width 81 height 13
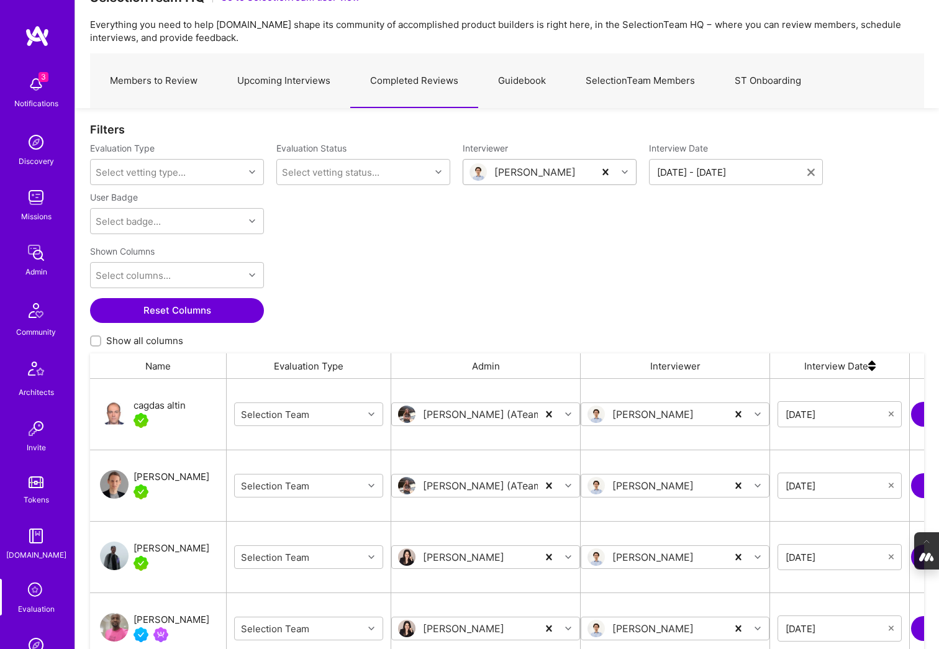
scroll to position [34, 0]
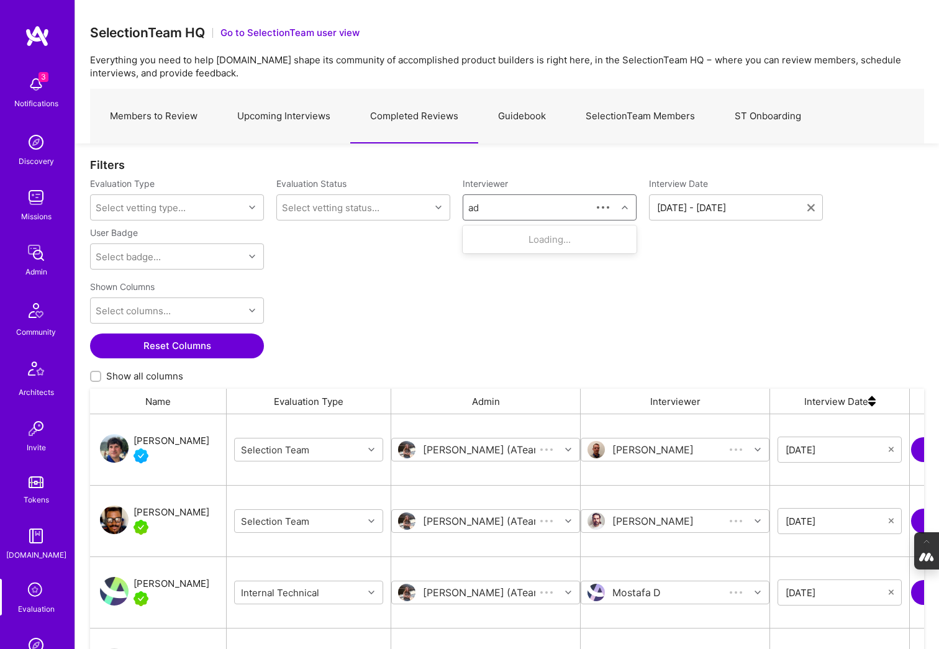
scroll to position [519, 834]
type input "[PERSON_NAME]"
click at [533, 248] on div "Selection Team" at bounding box center [542, 252] width 81 height 13
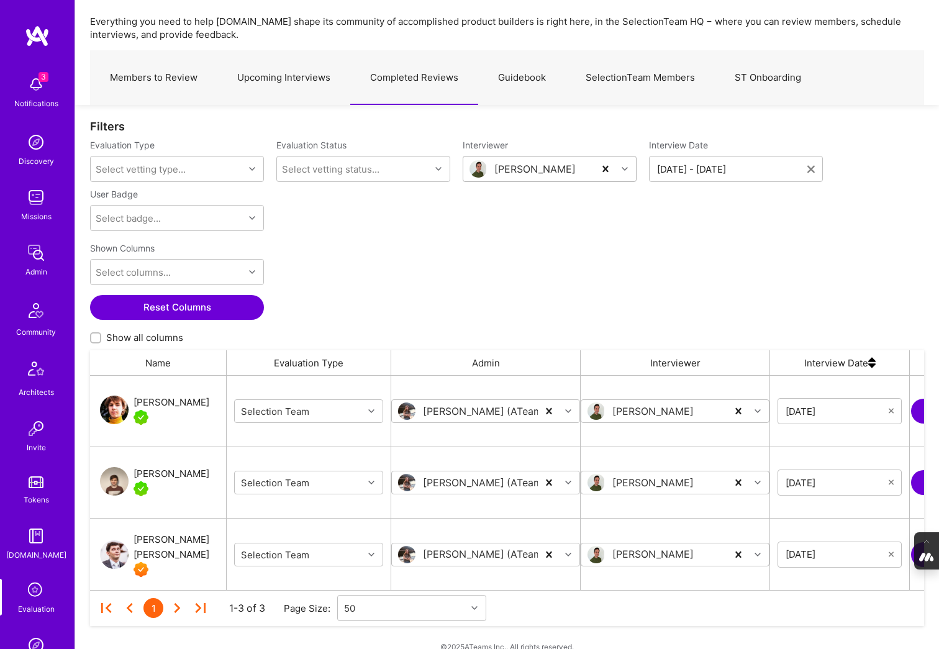
scroll to position [58, 0]
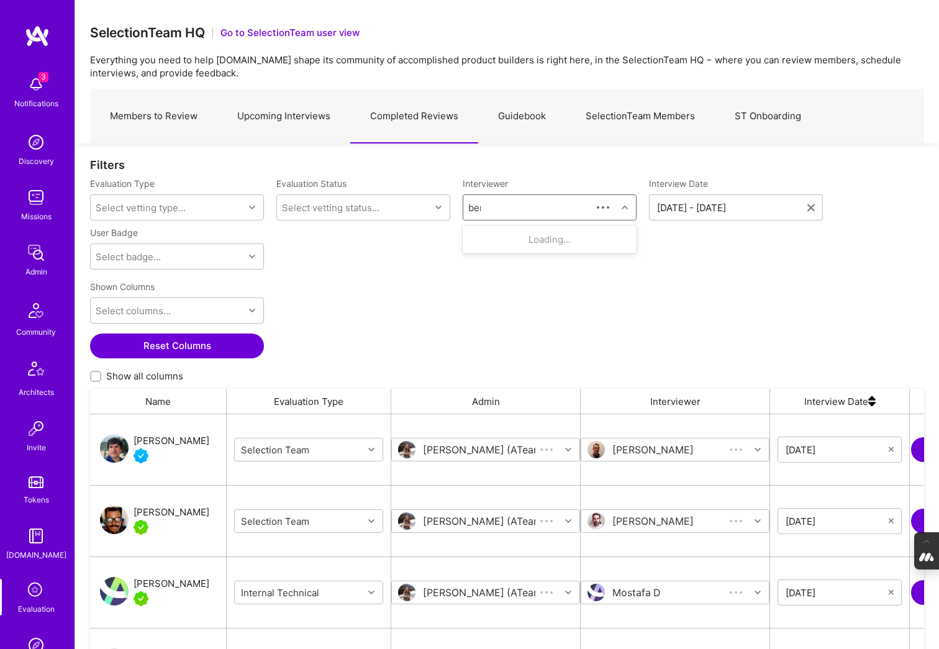
scroll to position [519, 834]
type input "benoit"
click at [569, 235] on div "Benoit Cauwe Selection Team" at bounding box center [549, 246] width 159 height 26
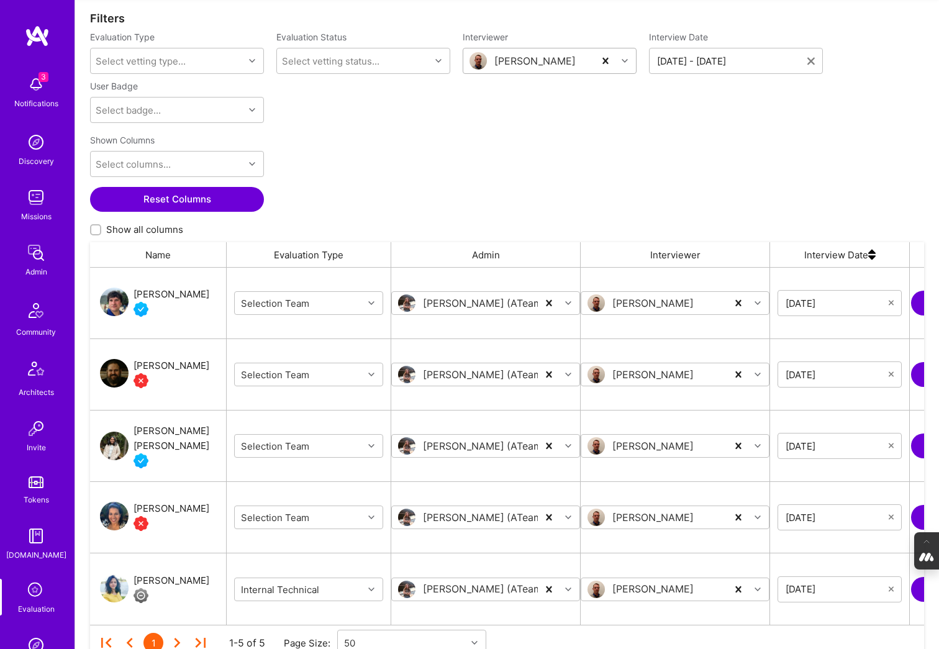
scroll to position [201, 0]
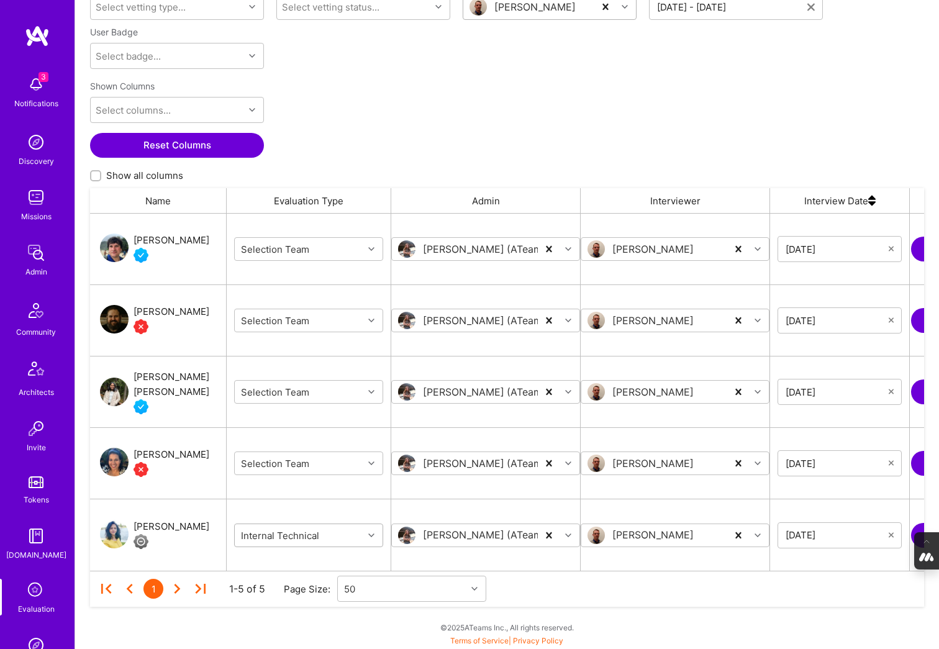
click at [370, 533] on icon "grid" at bounding box center [371, 535] width 6 height 6
click at [281, 565] on div "Selection Team" at bounding box center [308, 566] width 149 height 23
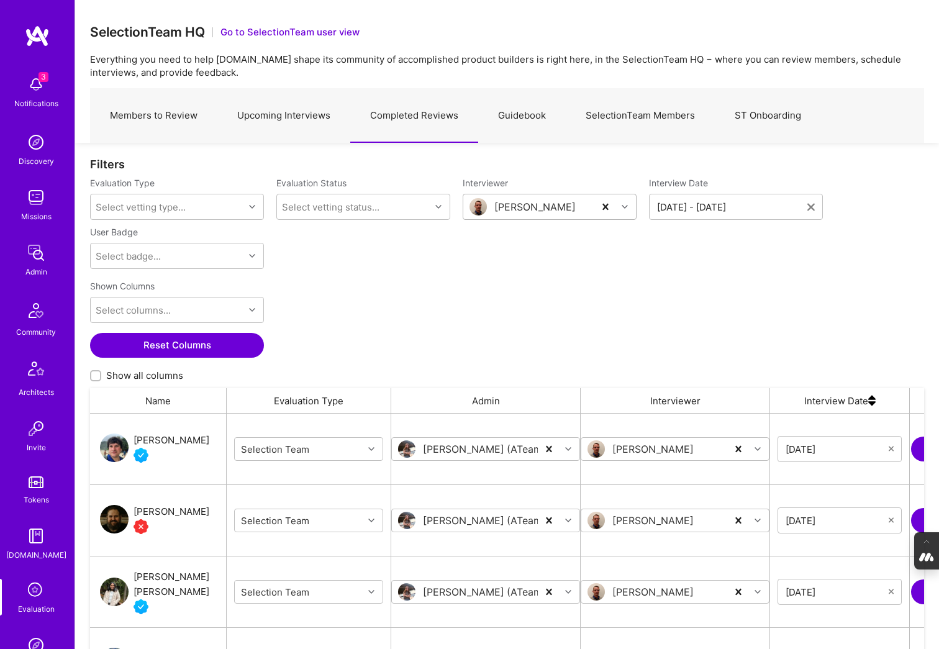
scroll to position [0, 0]
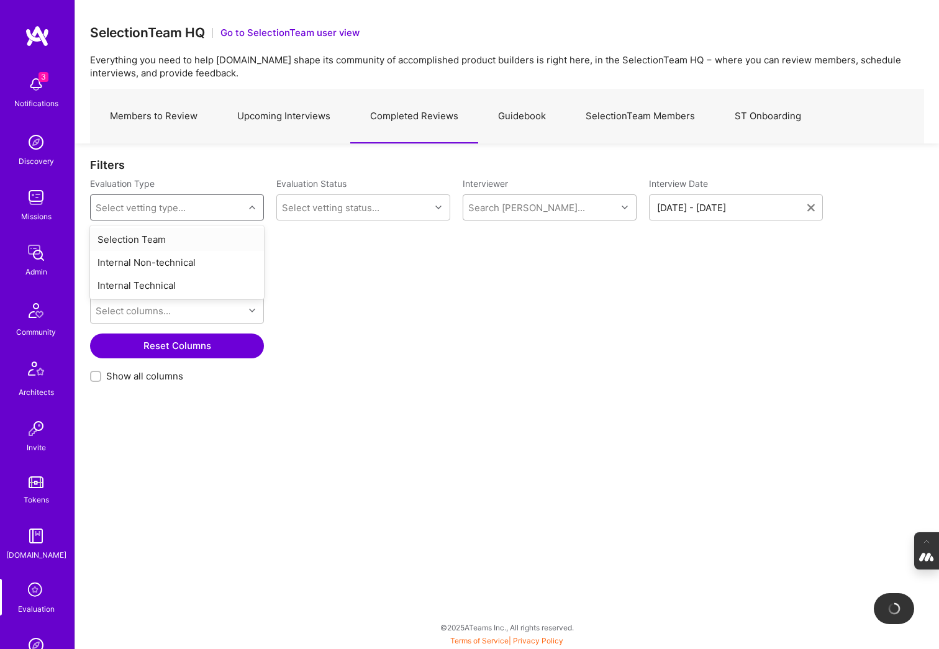
click at [209, 202] on div "Select vetting type..." at bounding box center [167, 207] width 153 height 25
click at [141, 238] on div "Selection Team" at bounding box center [177, 239] width 174 height 23
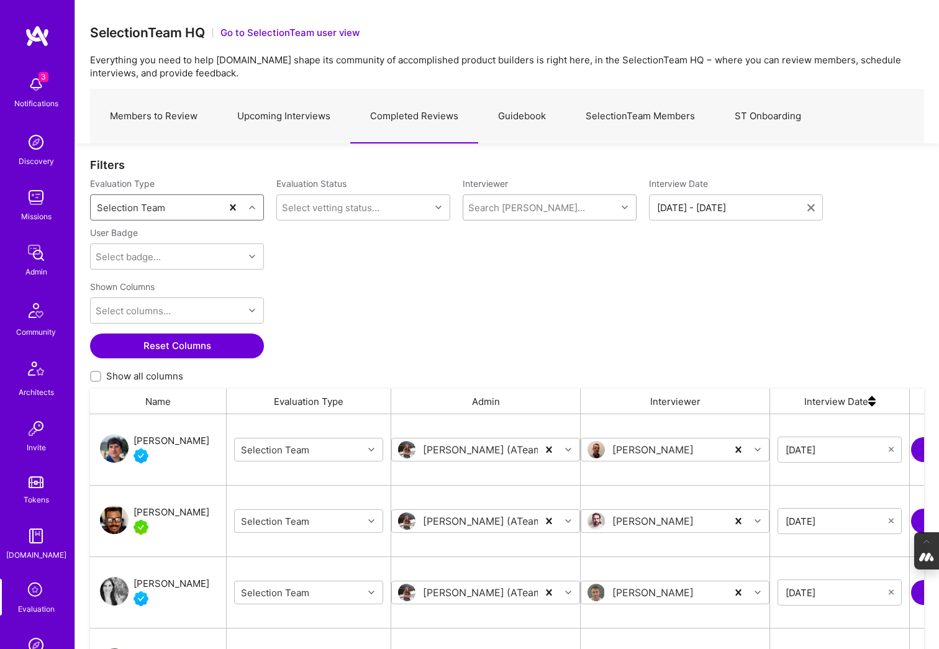
click at [523, 204] on div "Search Vetter..." at bounding box center [526, 207] width 117 height 13
type input "pedro"
click at [536, 236] on div "[PERSON_NAME]" at bounding box center [542, 239] width 81 height 13
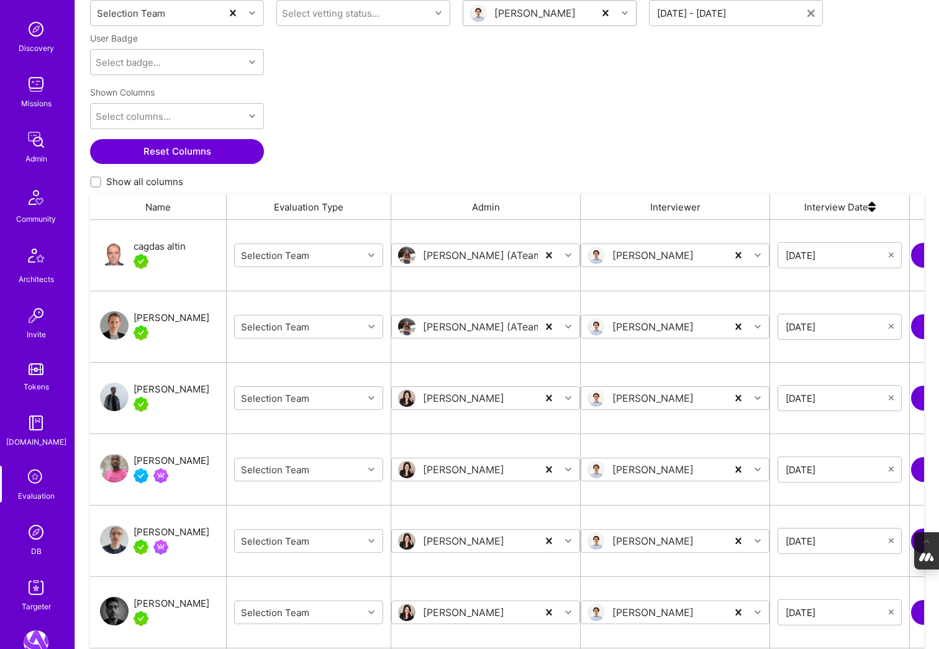
scroll to position [119, 0]
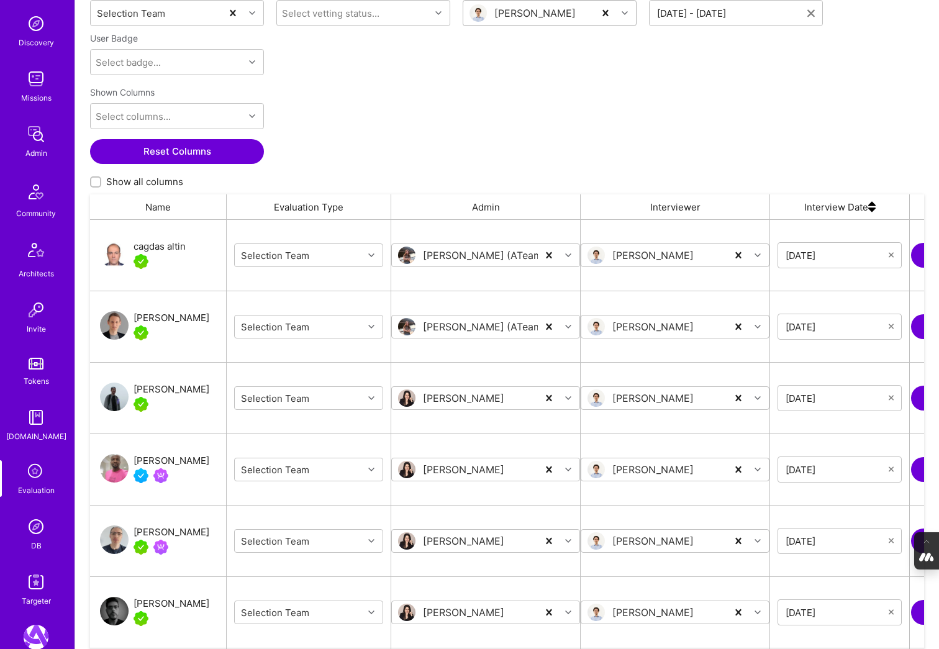
click at [33, 540] on div "DB" at bounding box center [36, 545] width 11 height 13
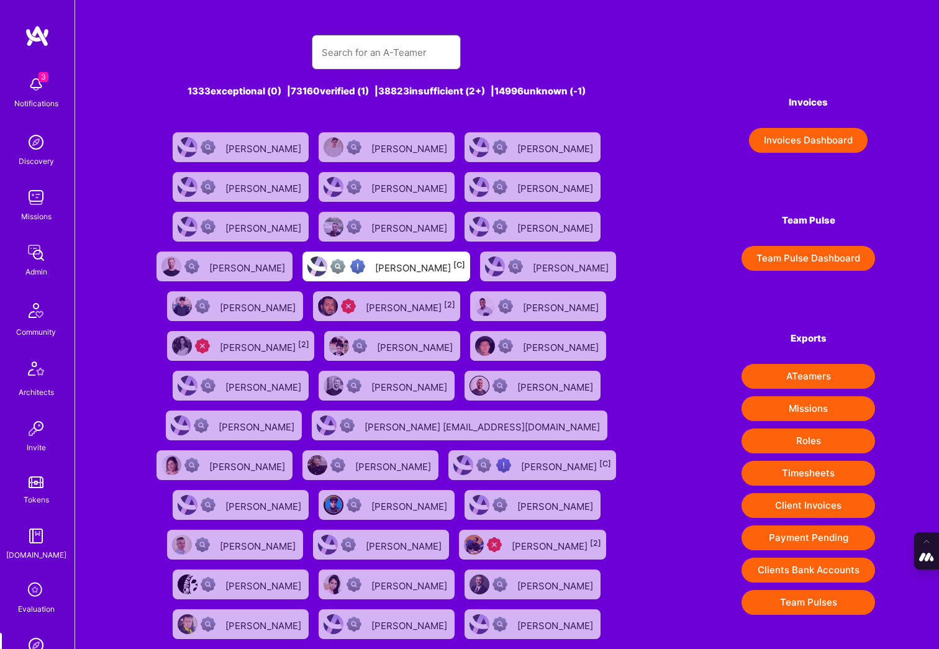
click at [364, 54] on input "text" at bounding box center [386, 53] width 129 height 32
paste input "Patryk Pawłowski"
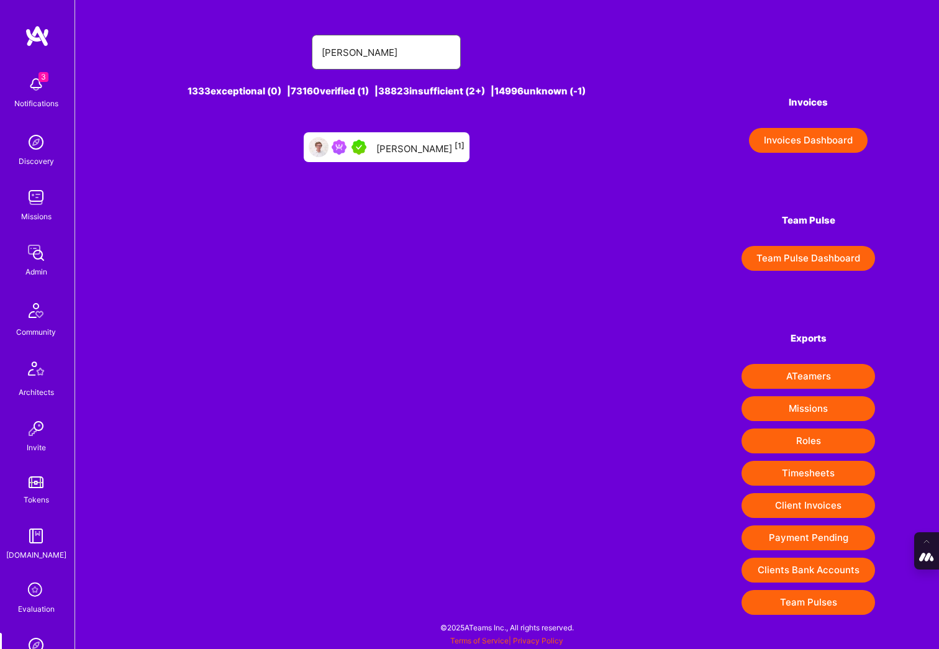
type input "Patryk Pawłowski"
click at [407, 140] on div "Patryk Pawłowski [1]" at bounding box center [420, 147] width 88 height 16
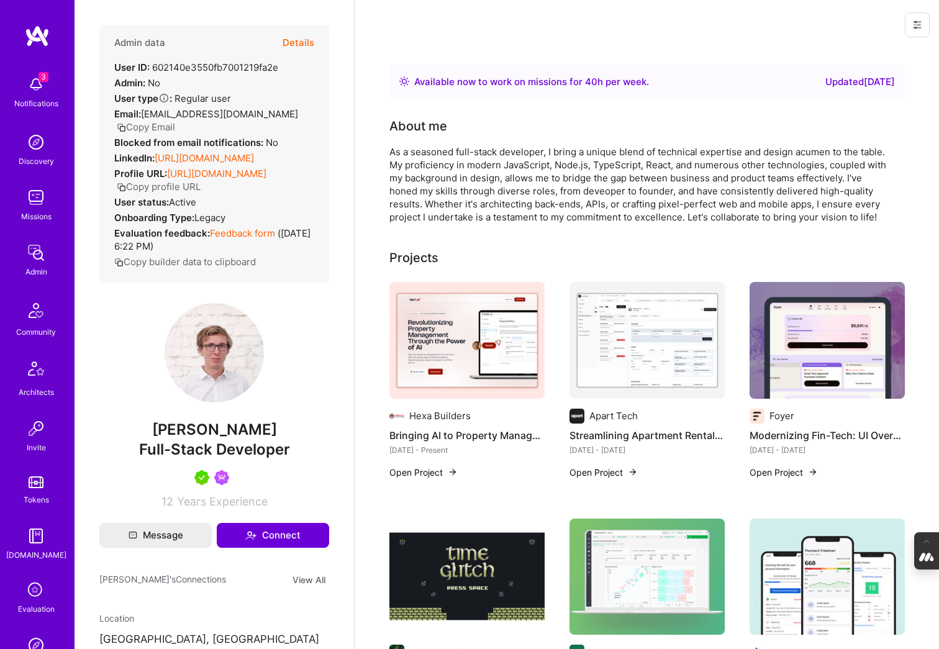
click at [301, 39] on button "Details" at bounding box center [299, 43] width 32 height 36
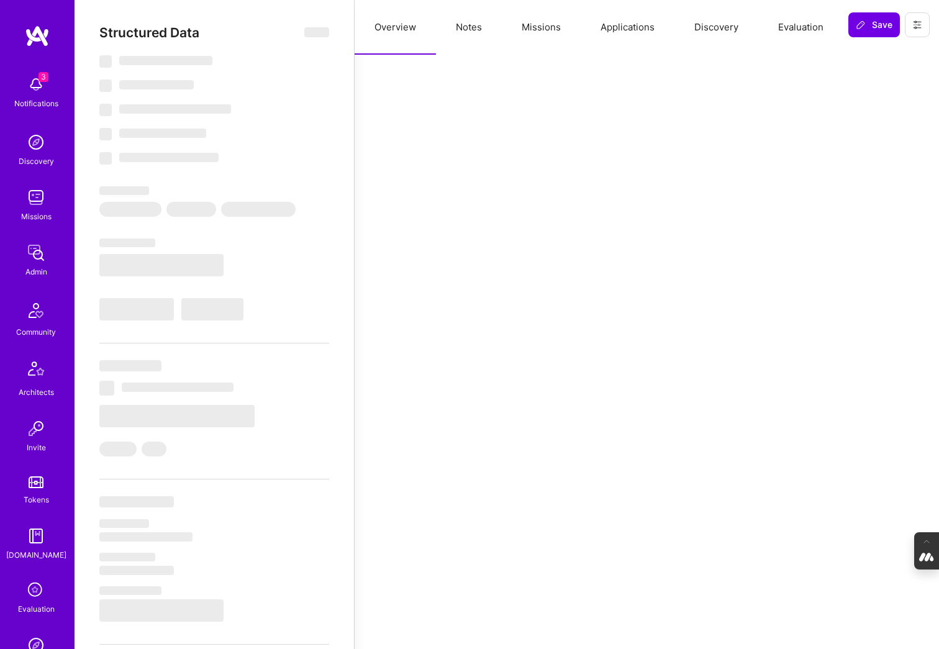
click at [786, 32] on button "Evaluation" at bounding box center [800, 27] width 85 height 55
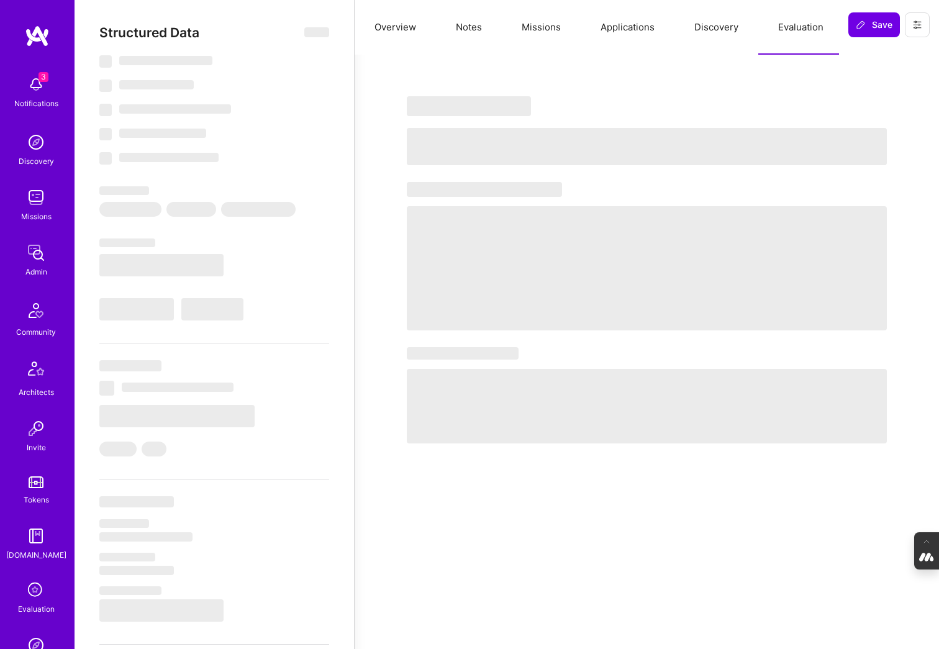
select select "Right Now"
select select "5"
select select "4"
select select "7"
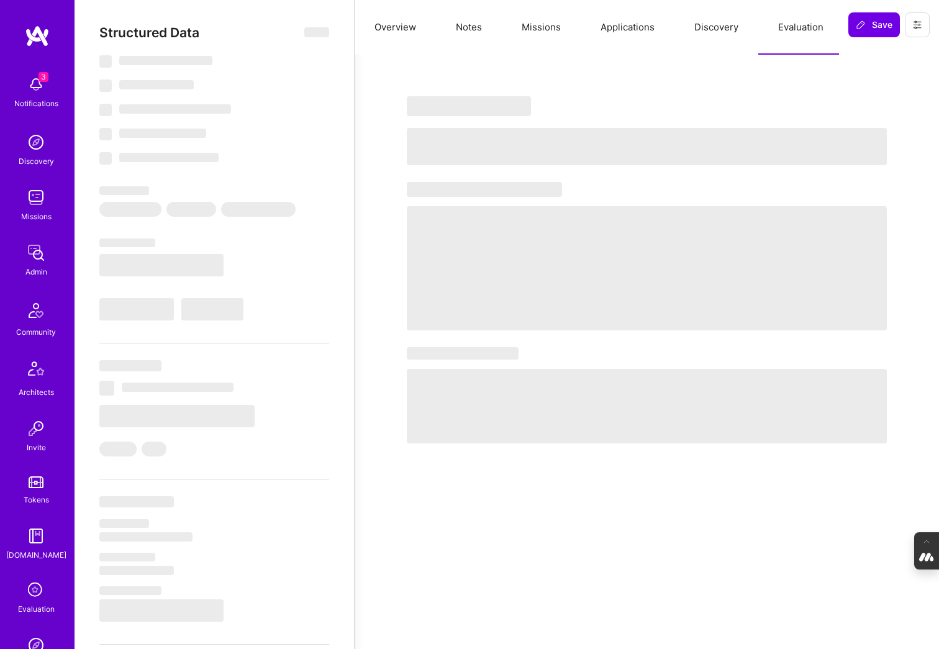
select select "PL"
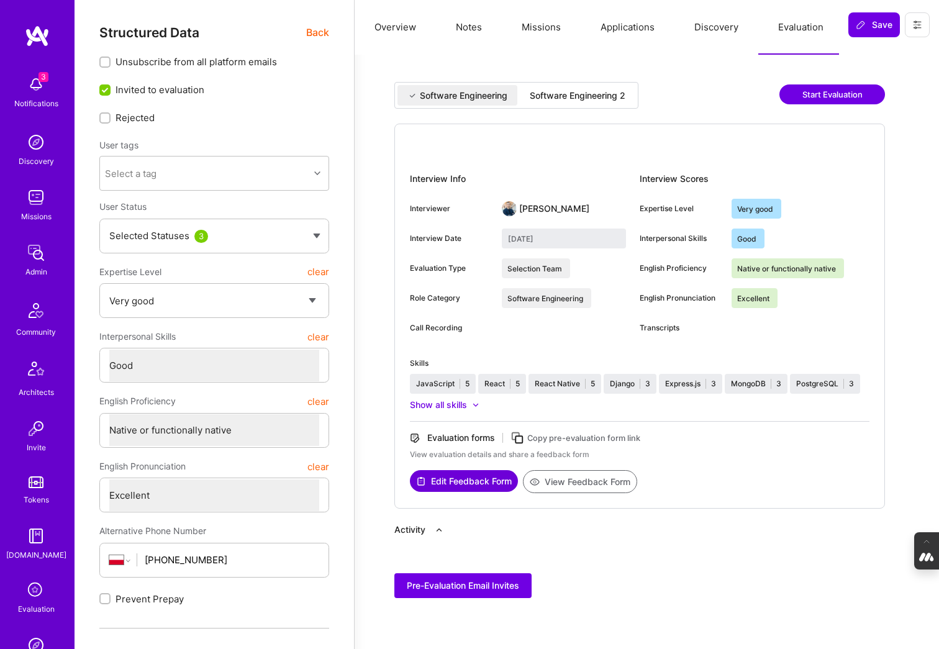
click at [615, 92] on div "Software Engineering 2" at bounding box center [578, 95] width 96 height 12
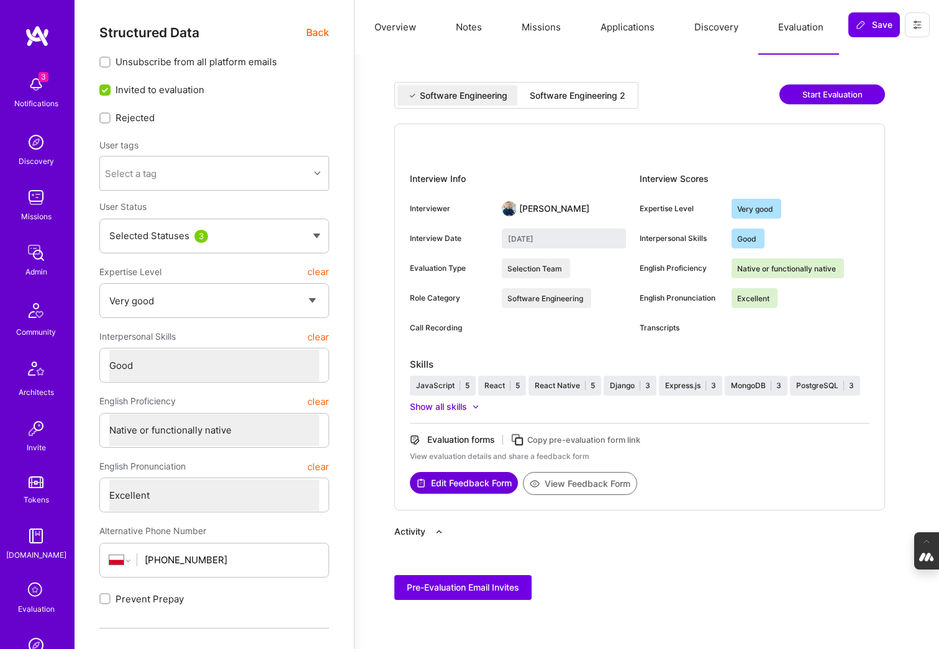
type input "August 27, 2025"
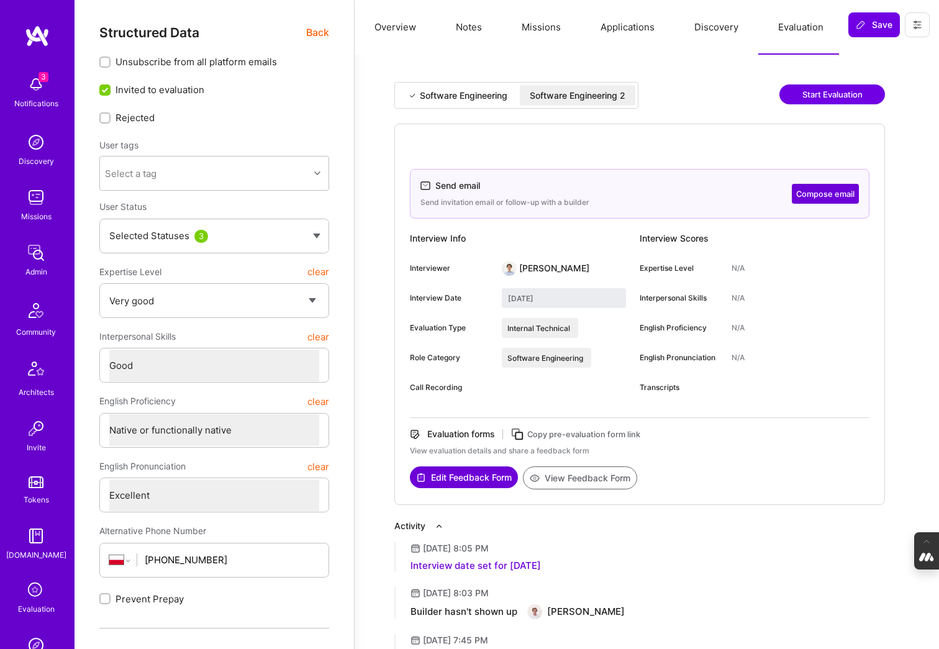
type textarea "x"
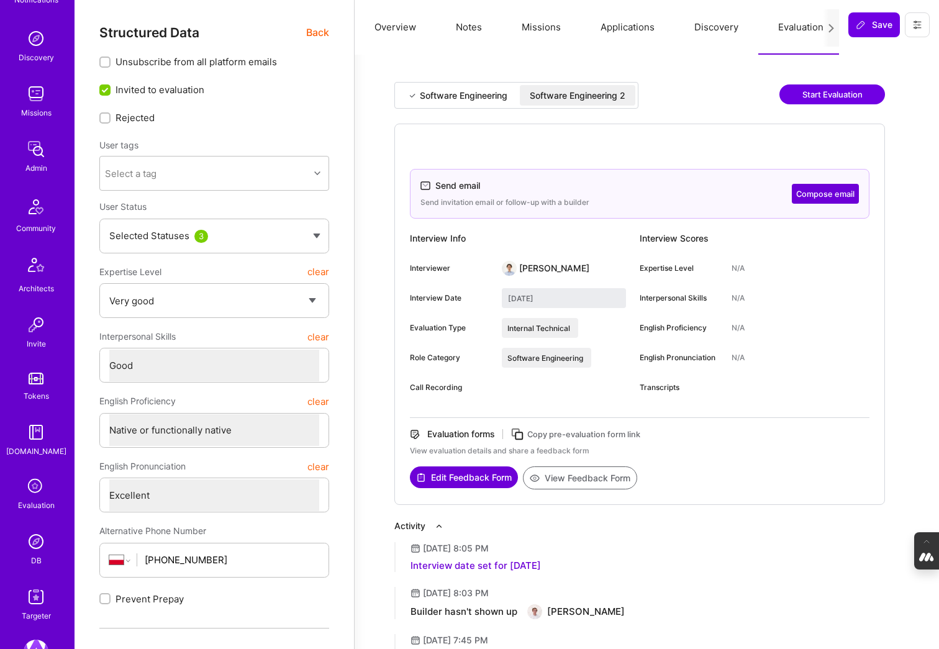
scroll to position [106, 0]
click at [42, 471] on div "3 Notifications Discovery Missions Admin Community Architects Invite Tokens A.G…" at bounding box center [37, 291] width 75 height 656
click at [32, 483] on icon at bounding box center [36, 485] width 24 height 24
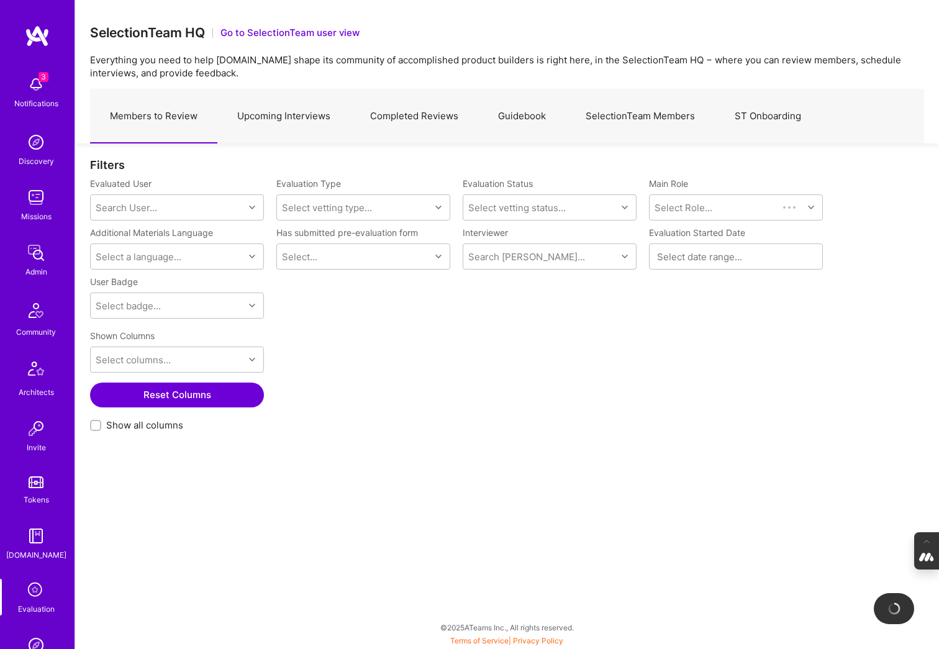
click at [441, 109] on link "Completed Reviews" at bounding box center [414, 116] width 128 height 54
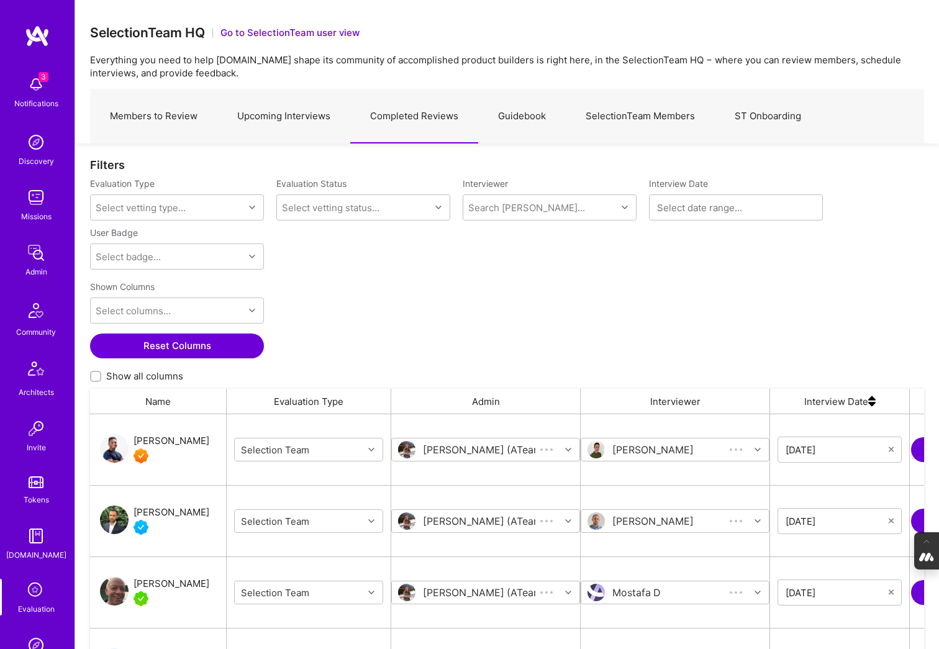
scroll to position [519, 834]
click at [673, 207] on input at bounding box center [736, 207] width 158 height 12
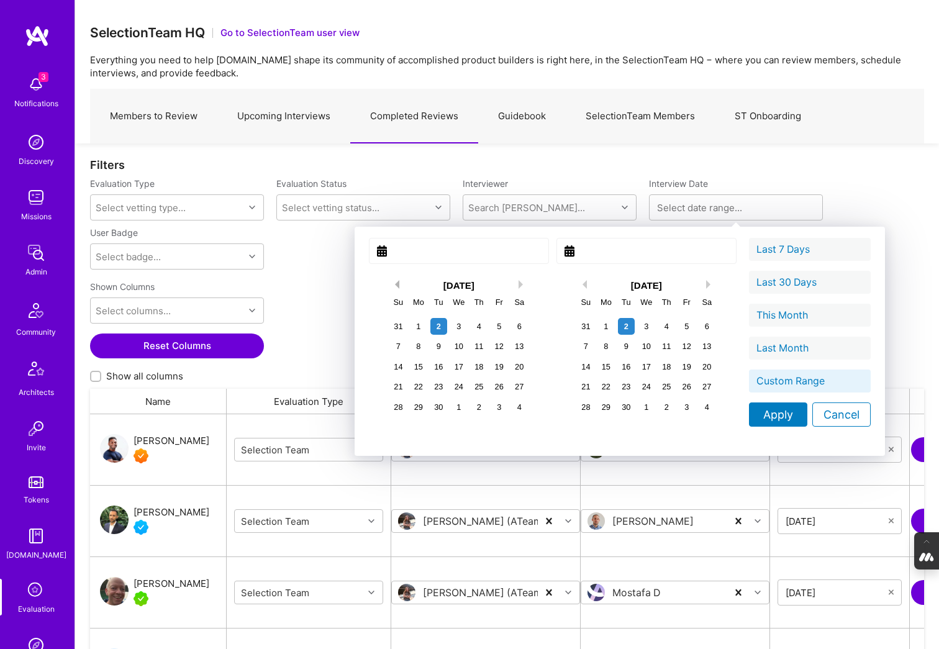
click at [391, 284] on button "Previous Month" at bounding box center [395, 284] width 9 height 9
click at [491, 327] on div "1" at bounding box center [499, 326] width 17 height 17
type input "August 01, 2025"
click at [597, 324] on div "1" at bounding box center [605, 326] width 17 height 17
type input "September 01, 2025"
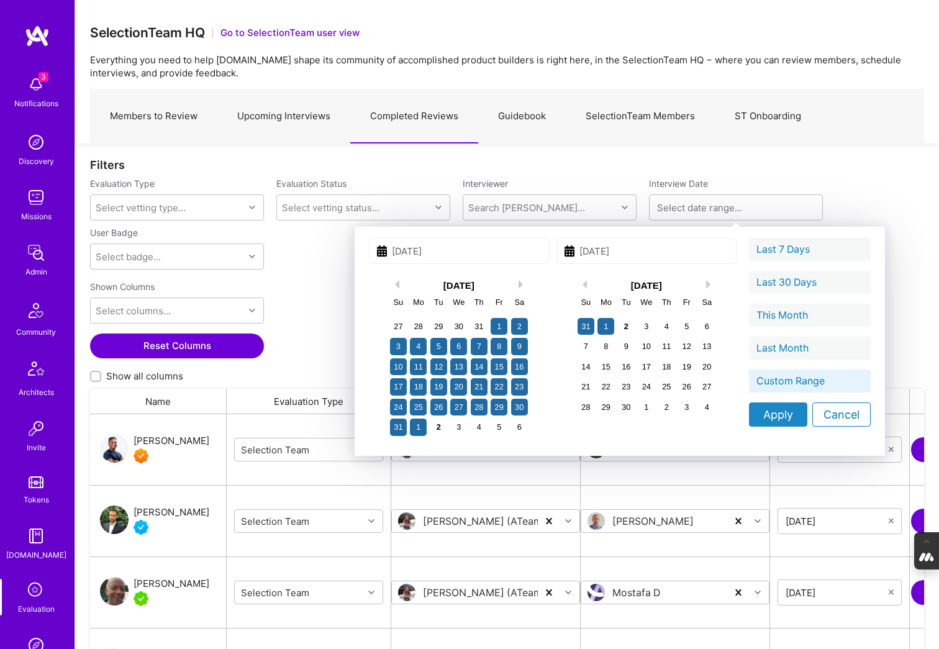
click at [749, 411] on div "Apply" at bounding box center [778, 414] width 58 height 24
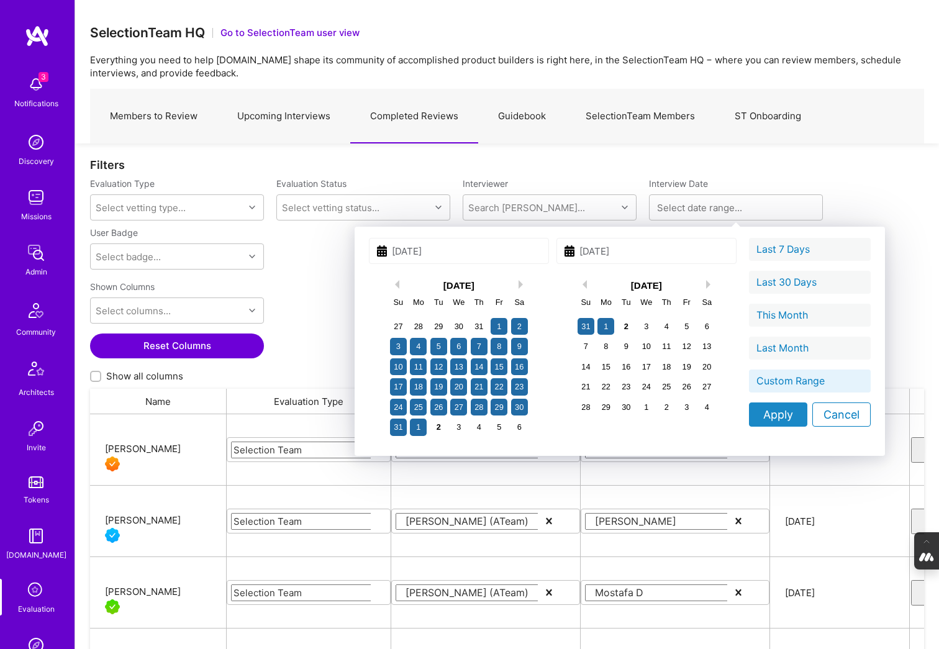
type input "08/01/2025 - 09/01/2025"
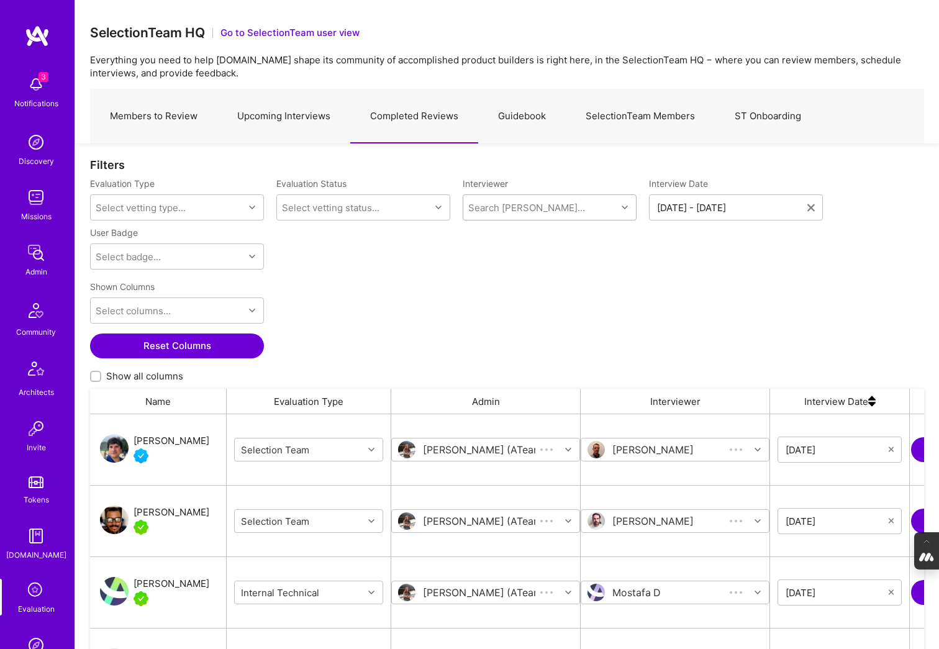
scroll to position [519, 834]
click at [503, 207] on div "Search Vetter..." at bounding box center [526, 207] width 117 height 13
type input "adria"
click at [496, 249] on div "Adrian Tineo Selection Team" at bounding box center [549, 246] width 159 height 26
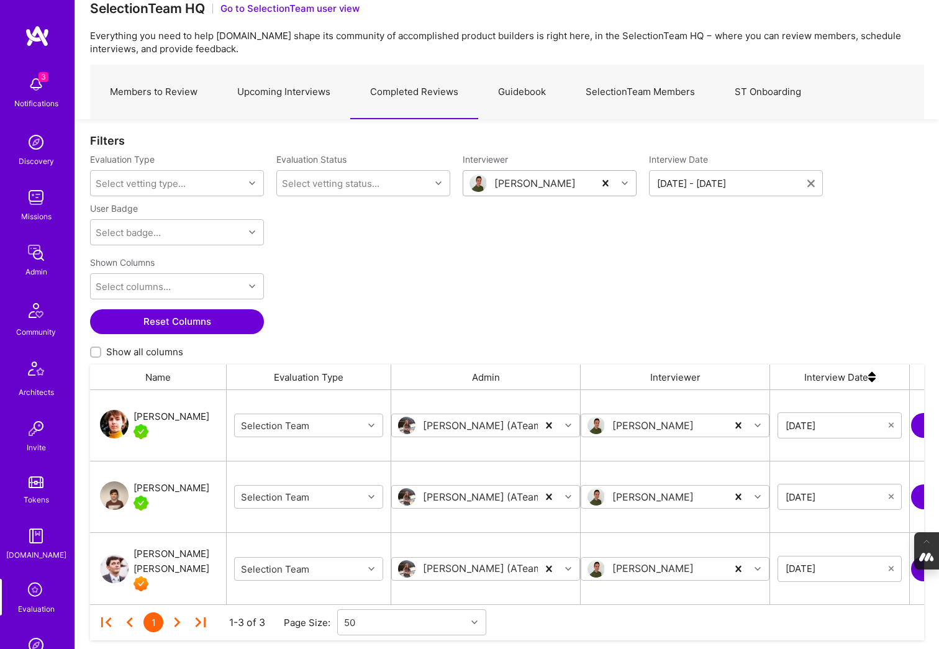
scroll to position [58, 0]
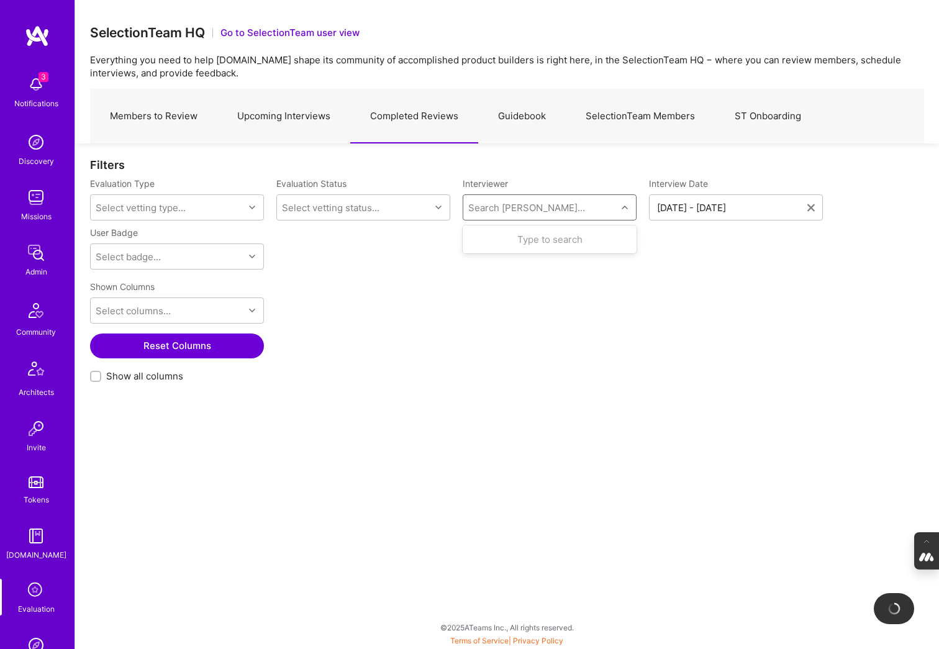
click at [496, 204] on div "Search Vetter..." at bounding box center [526, 207] width 117 height 13
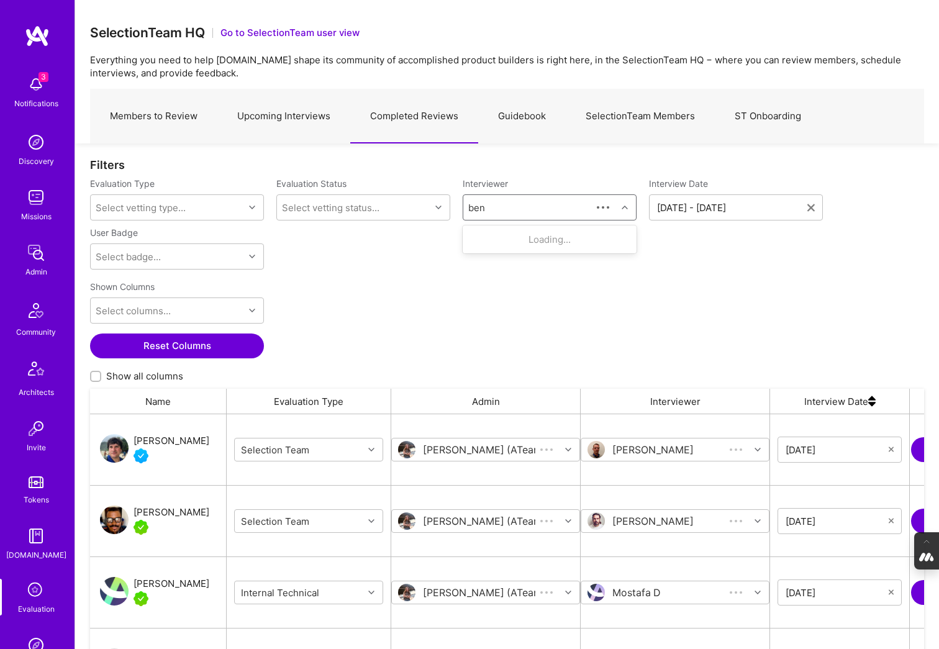
scroll to position [519, 834]
type input "benoit"
click at [506, 236] on div "[PERSON_NAME]" at bounding box center [542, 239] width 81 height 13
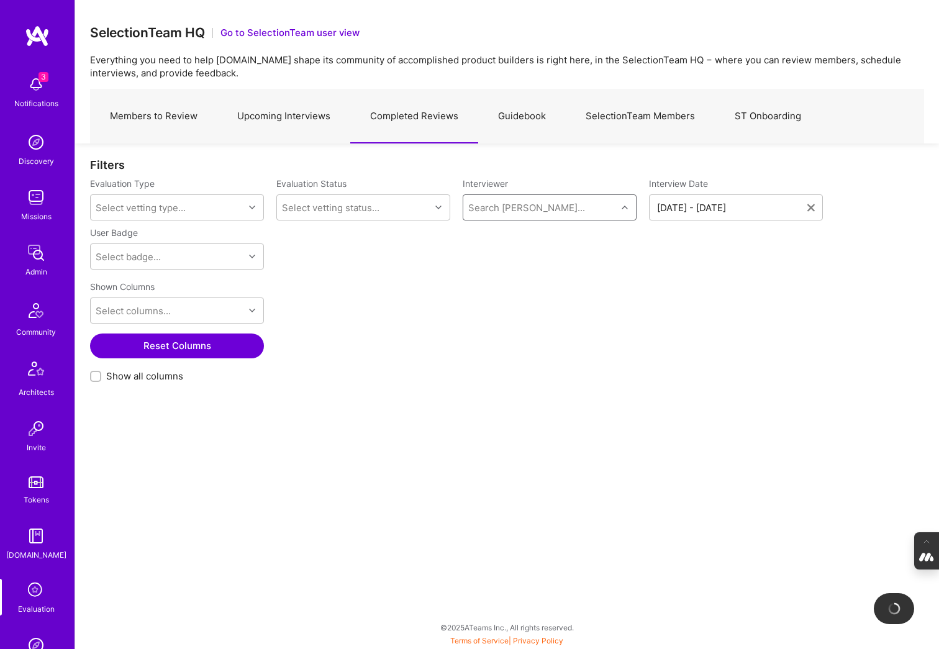
click at [530, 206] on div "Search Vetter..." at bounding box center [526, 207] width 117 height 13
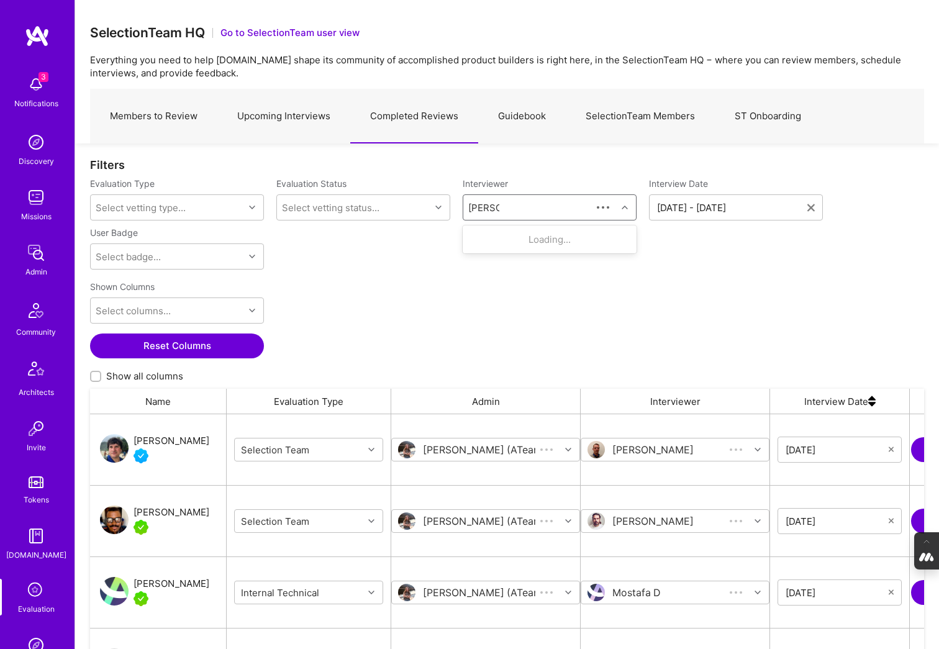
type input "marcel"
click at [533, 240] on div "[PERSON_NAME]" at bounding box center [542, 239] width 81 height 13
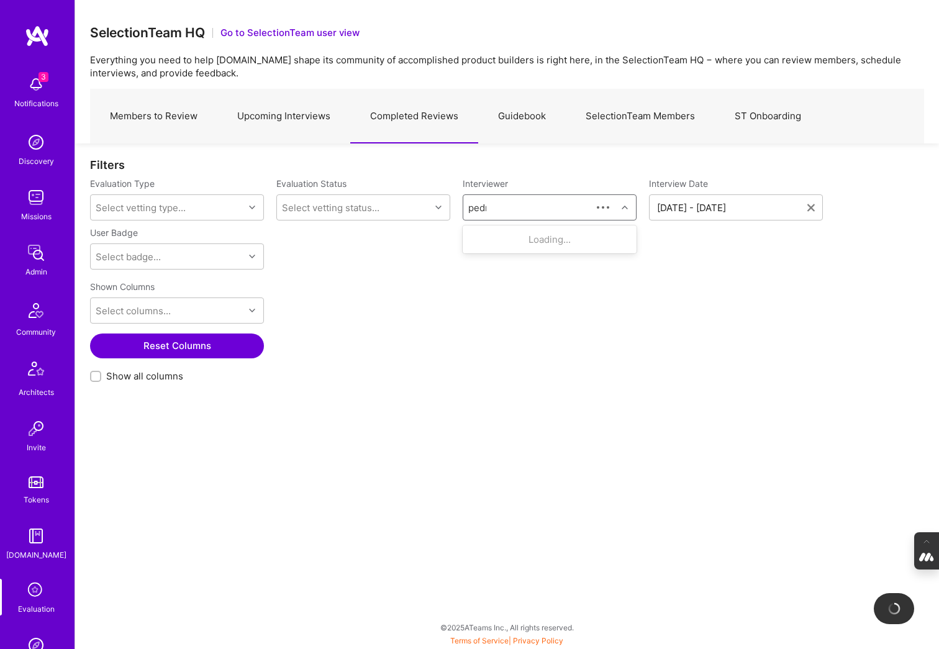
type input "pedro"
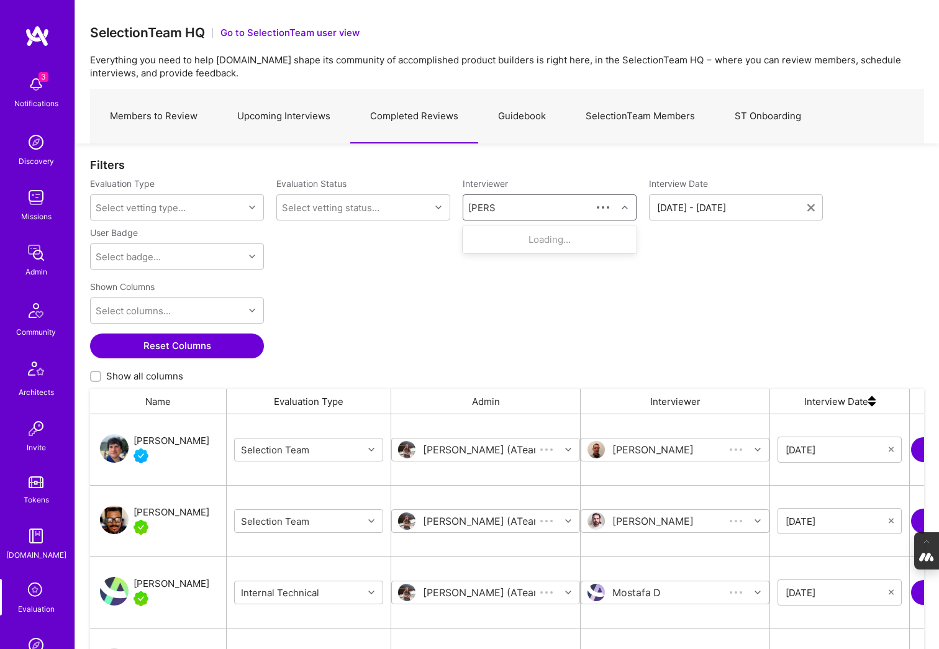
scroll to position [519, 834]
click at [530, 240] on div "[PERSON_NAME]" at bounding box center [542, 239] width 81 height 13
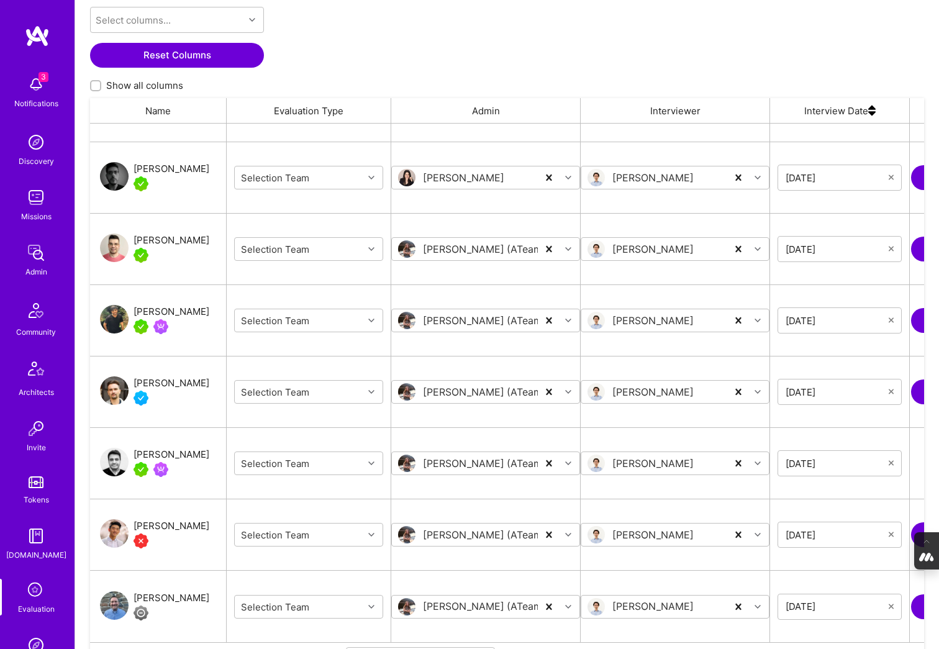
scroll to position [362, 0]
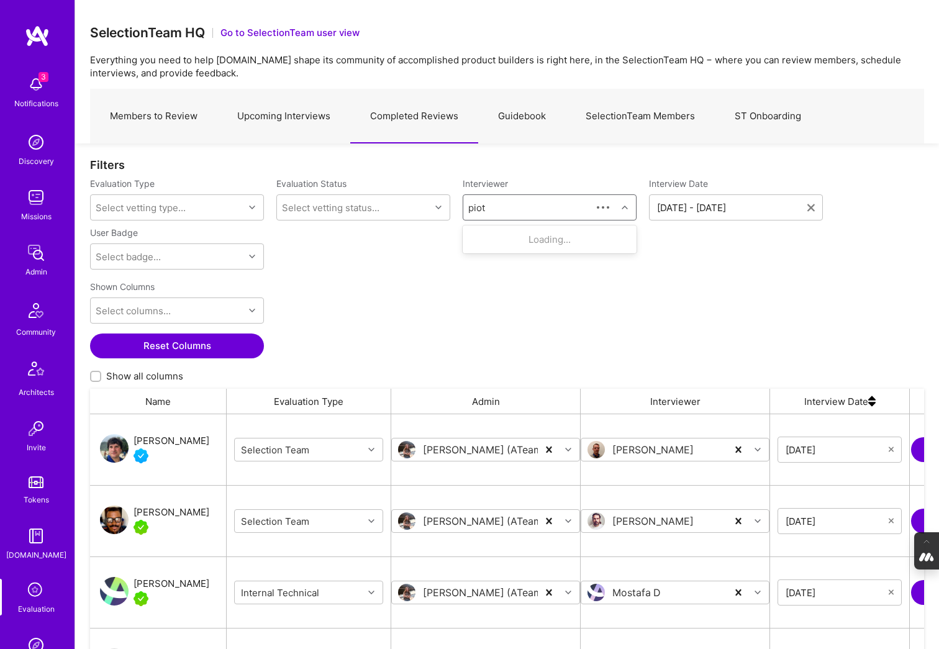
type input "piotr"
click at [515, 243] on div "[PERSON_NAME]" at bounding box center [542, 239] width 81 height 13
type input "tiago"
click at [535, 243] on div "[PERSON_NAME]" at bounding box center [542, 239] width 81 height 13
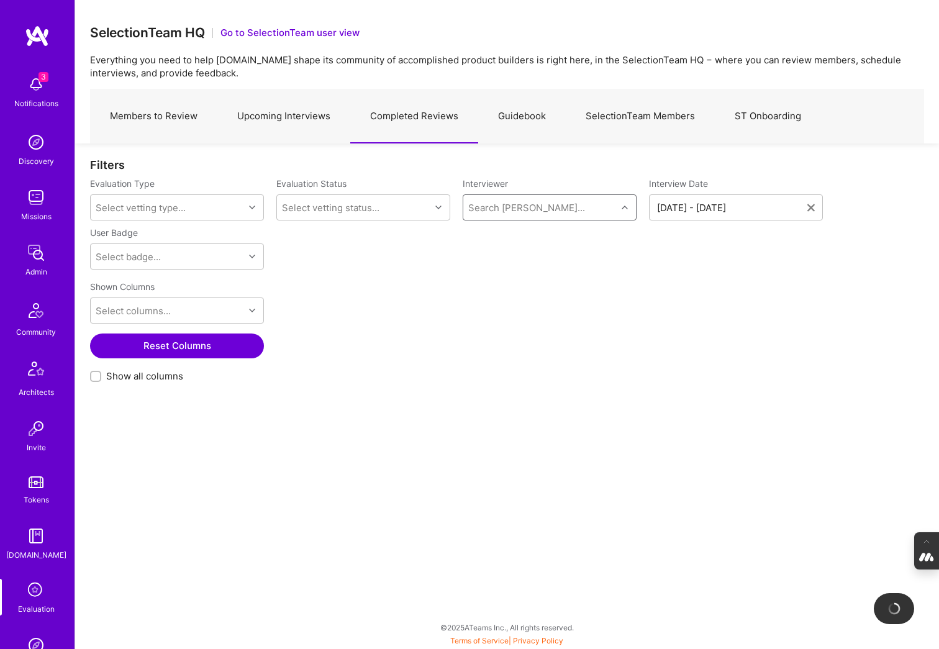
click at [525, 204] on div "Search Vetter..." at bounding box center [526, 207] width 117 height 13
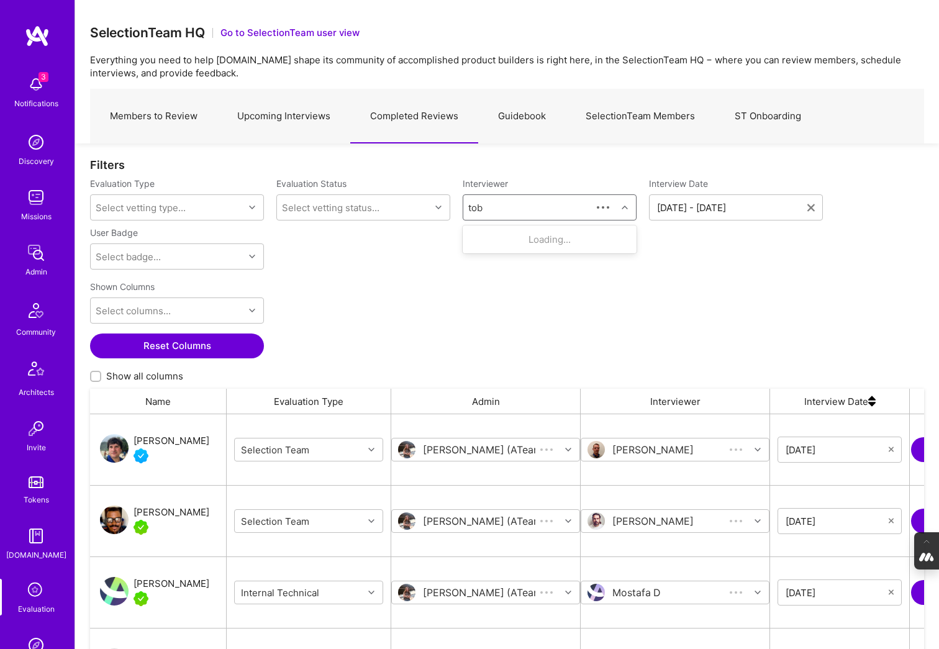
type input "toby"
click at [522, 238] on div "[PERSON_NAME]" at bounding box center [542, 239] width 81 height 13
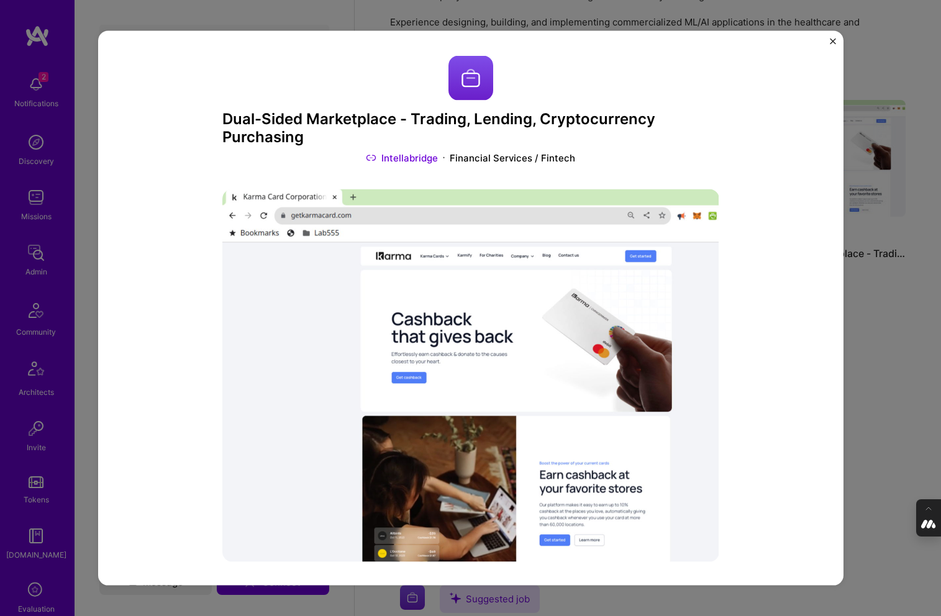
scroll to position [915, 0]
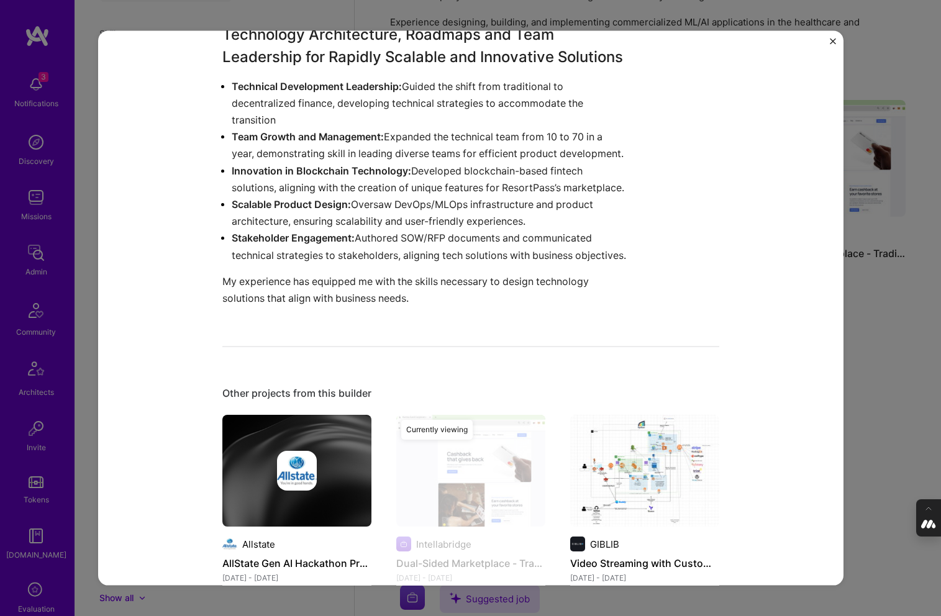
click at [832, 39] on img "Close" at bounding box center [833, 42] width 6 height 6
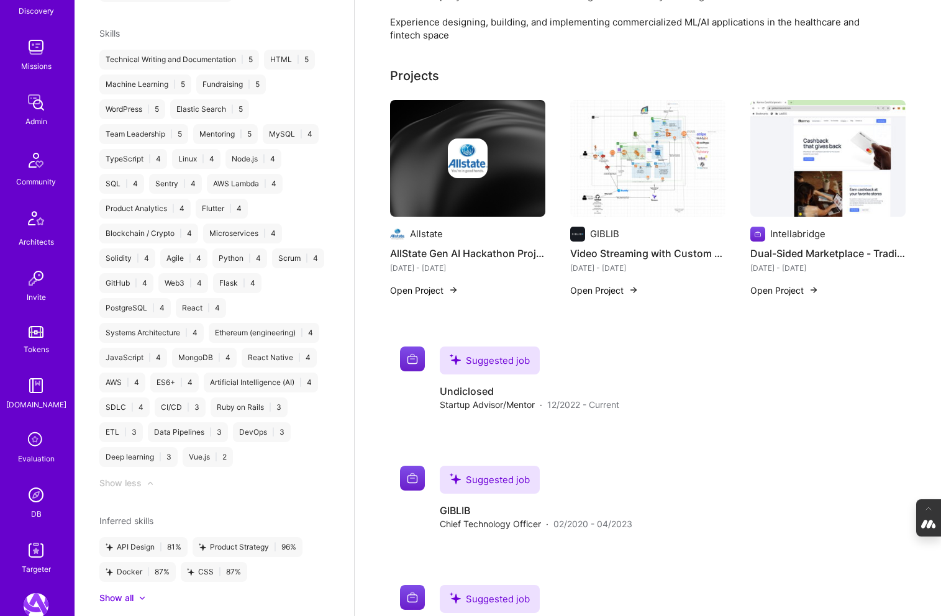
scroll to position [151, 0]
click at [33, 501] on img at bounding box center [36, 494] width 25 height 25
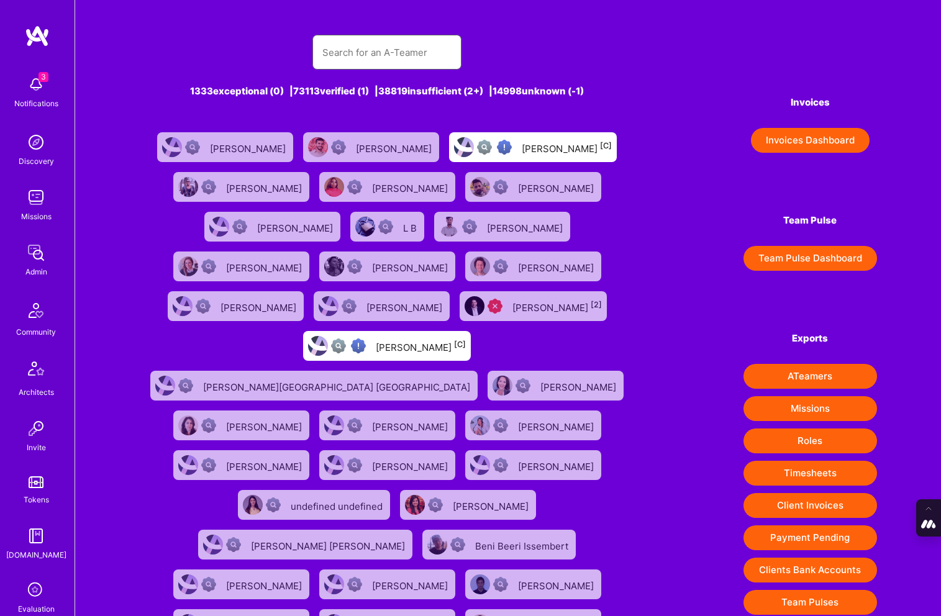
click at [366, 49] on input "text" at bounding box center [386, 53] width 129 height 32
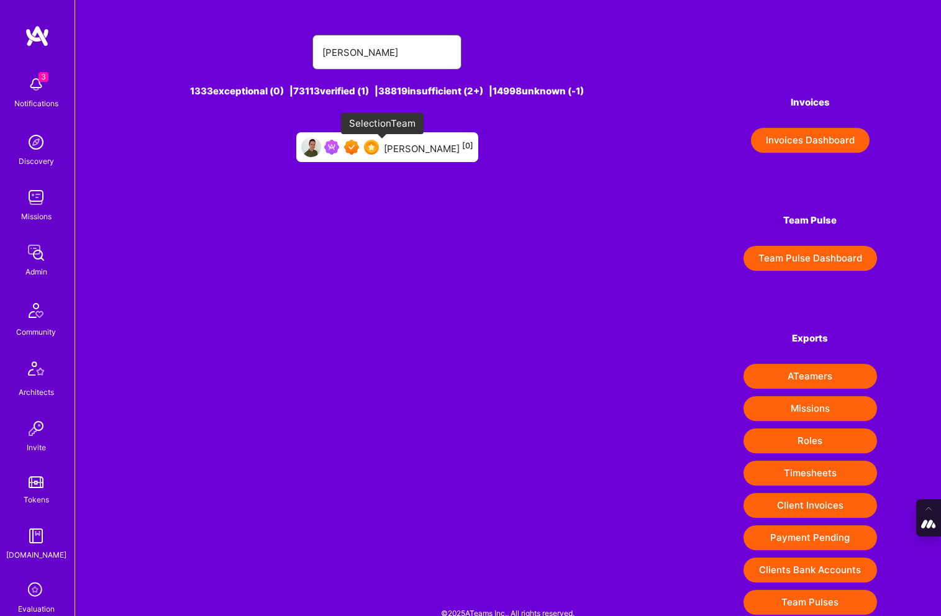
type input "[PERSON_NAME]"
click at [395, 148] on div "[PERSON_NAME] [0]" at bounding box center [428, 147] width 89 height 16
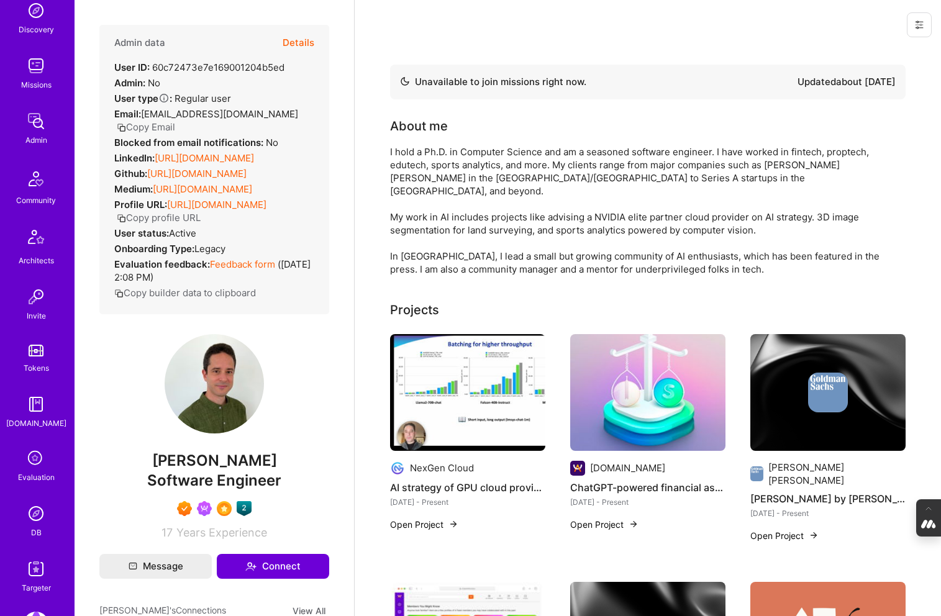
scroll to position [141, 0]
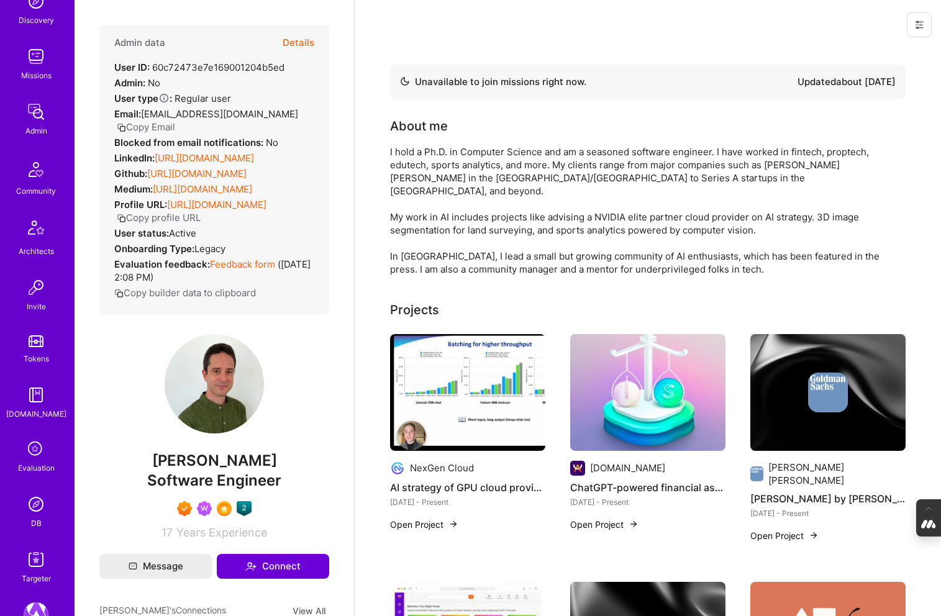
click at [35, 504] on img at bounding box center [36, 504] width 25 height 25
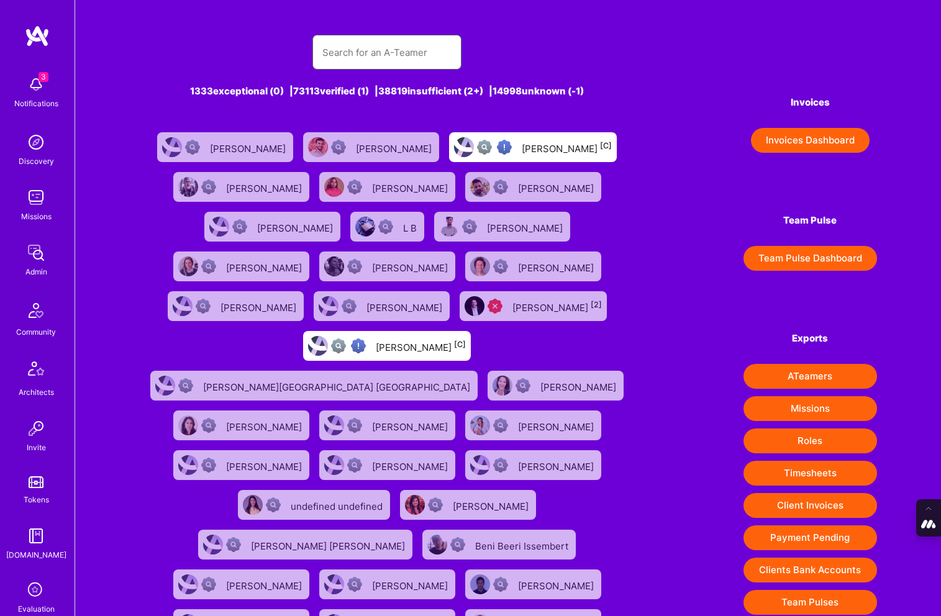
click at [383, 43] on input "text" at bounding box center [386, 53] width 129 height 32
paste input "[PERSON_NAME]"
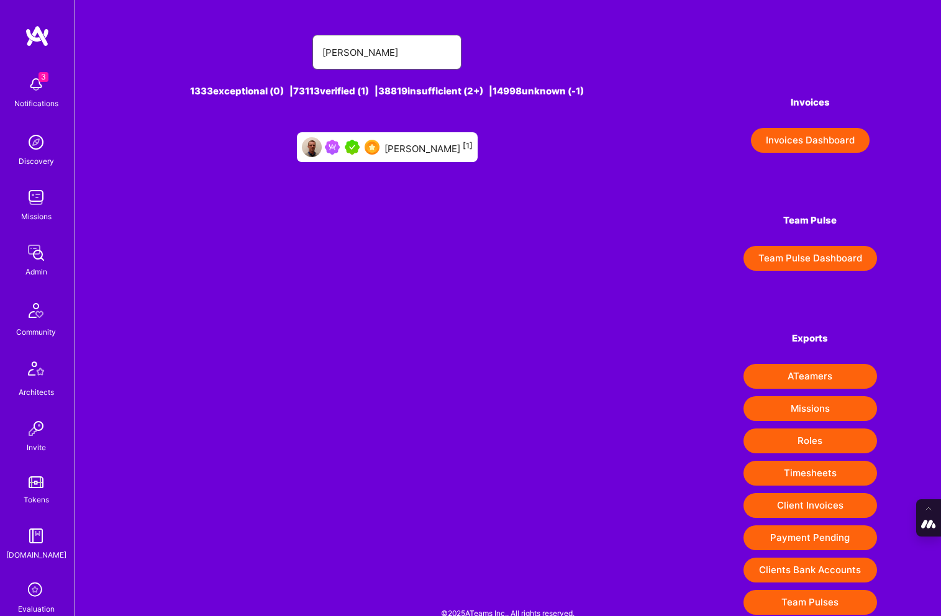
type input "[PERSON_NAME]"
click at [379, 140] on img at bounding box center [372, 147] width 15 height 15
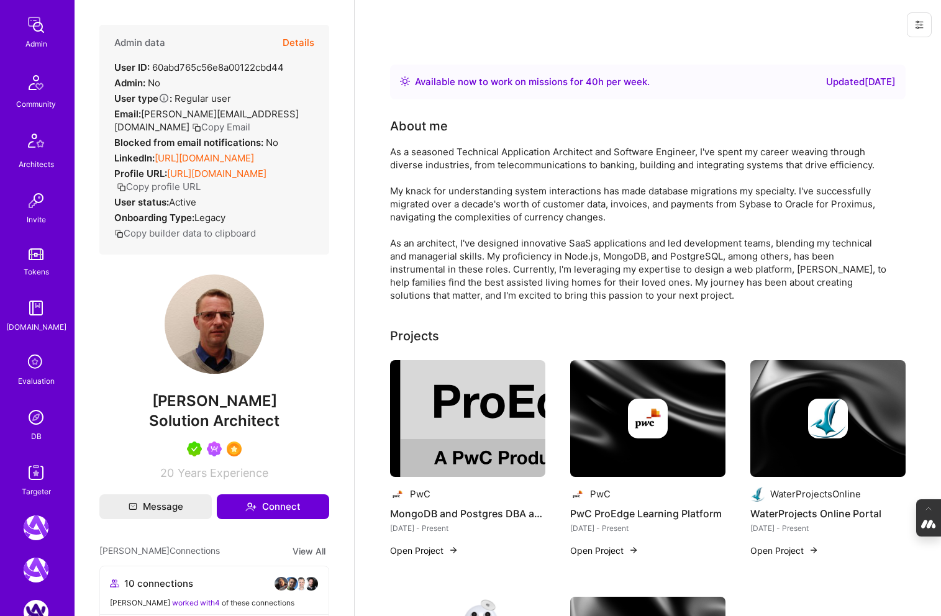
scroll to position [388, 0]
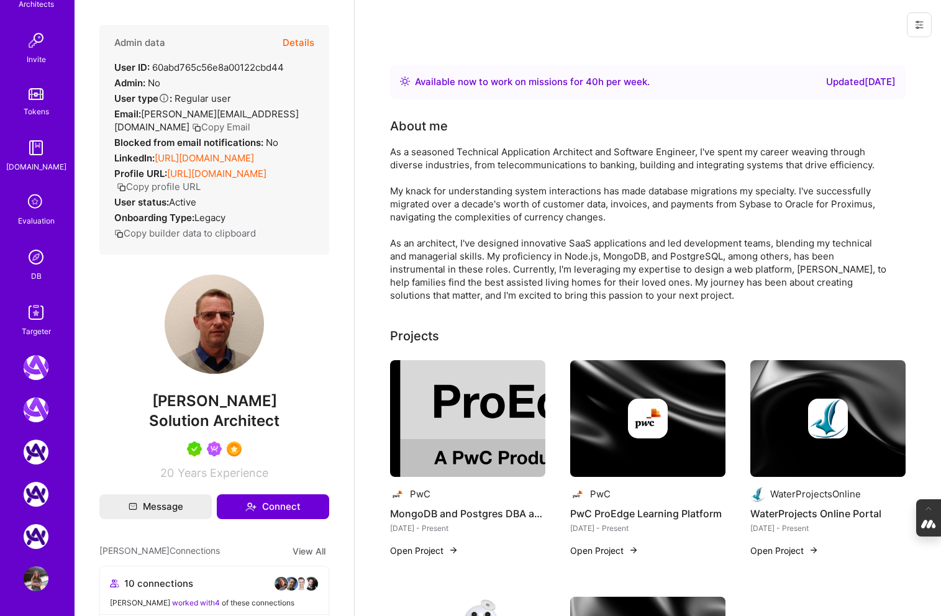
click at [39, 261] on img at bounding box center [36, 257] width 25 height 25
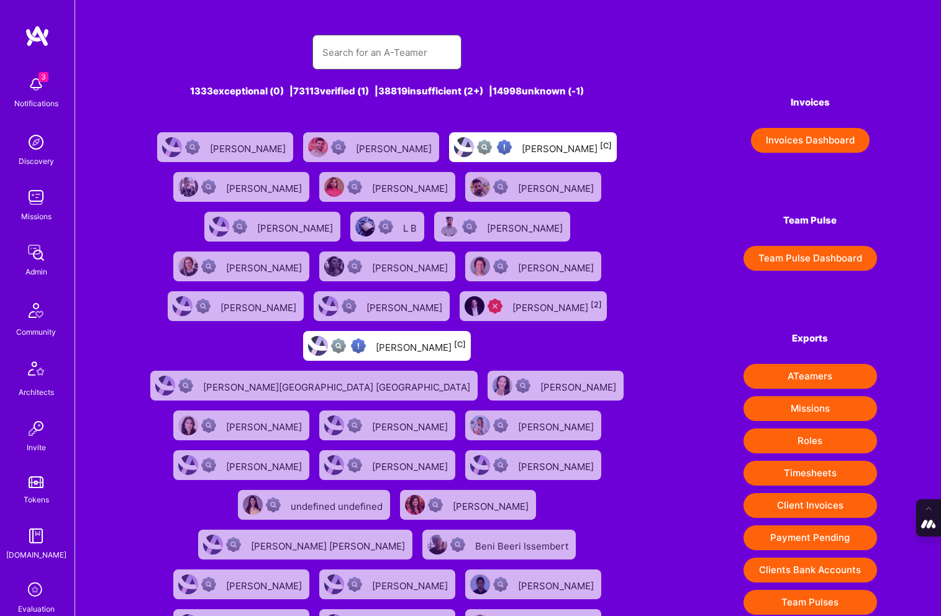
click at [396, 54] on input "text" at bounding box center [386, 53] width 129 height 32
paste input "[PERSON_NAME]"
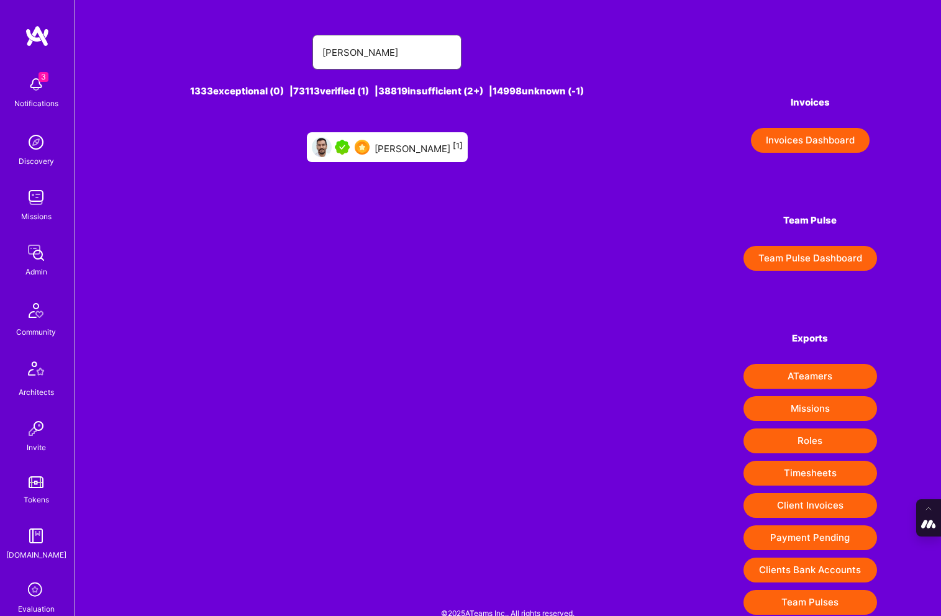
type input "[PERSON_NAME]"
click at [400, 146] on div "[PERSON_NAME] [1]" at bounding box center [418, 147] width 88 height 16
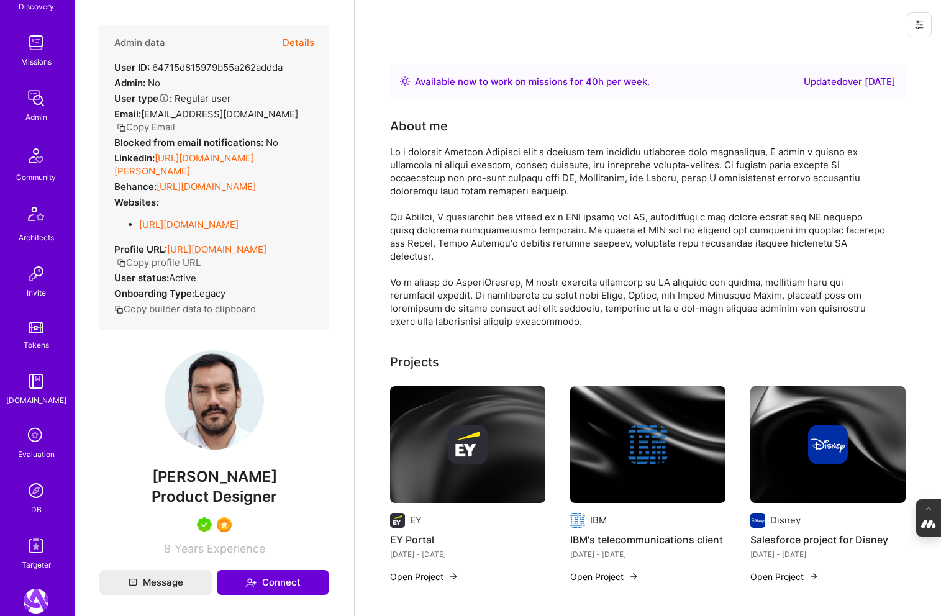
scroll to position [181, 0]
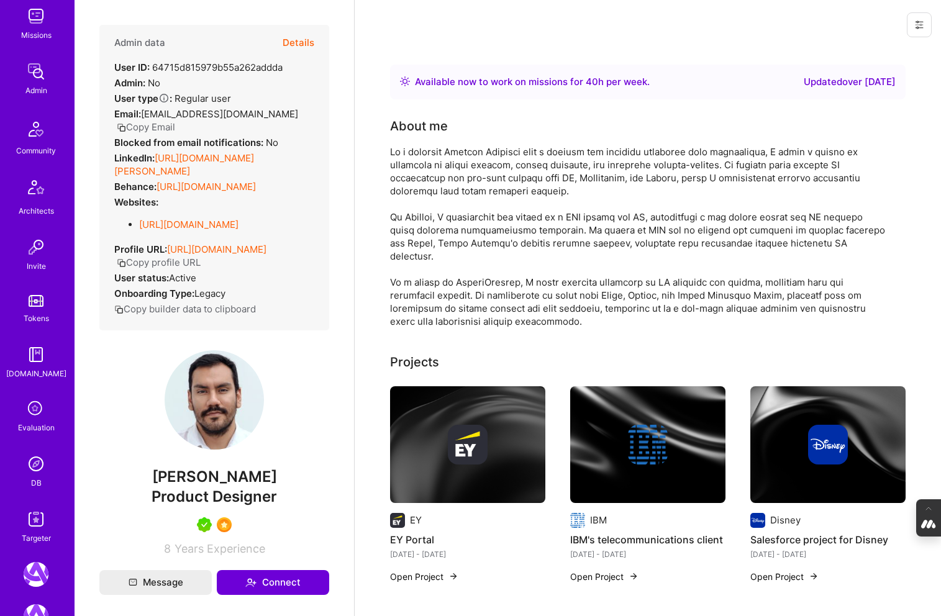
click at [37, 468] on img at bounding box center [36, 463] width 25 height 25
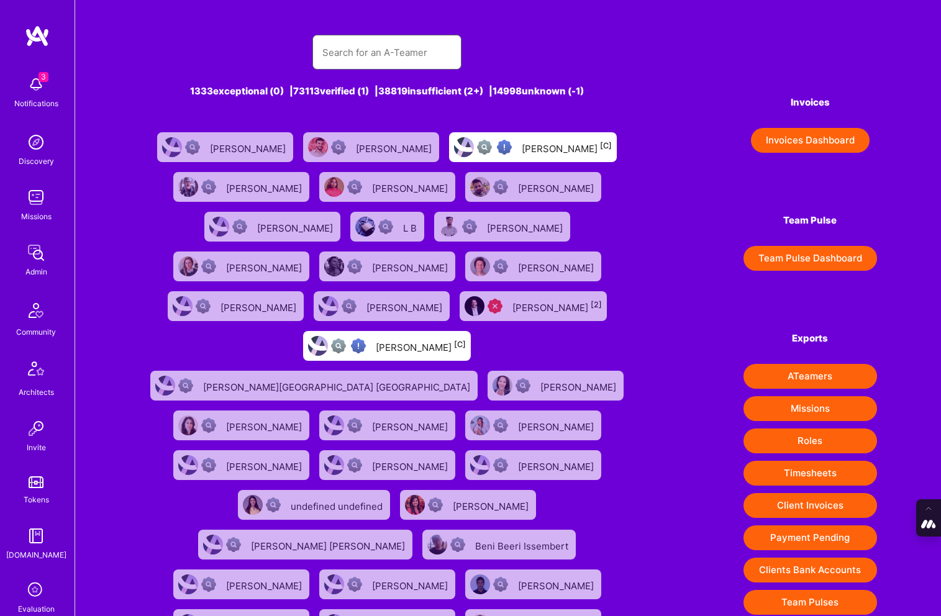
click at [363, 57] on input "text" at bounding box center [386, 53] width 129 height 32
paste input "[PERSON_NAME]"
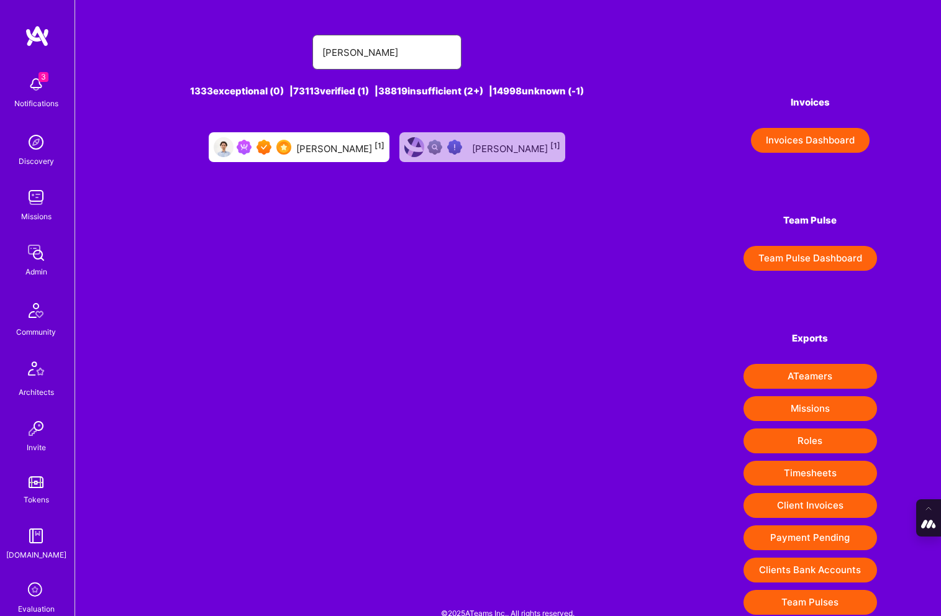
type input "[PERSON_NAME]"
click at [328, 144] on div "[PERSON_NAME] [1]" at bounding box center [340, 147] width 88 height 16
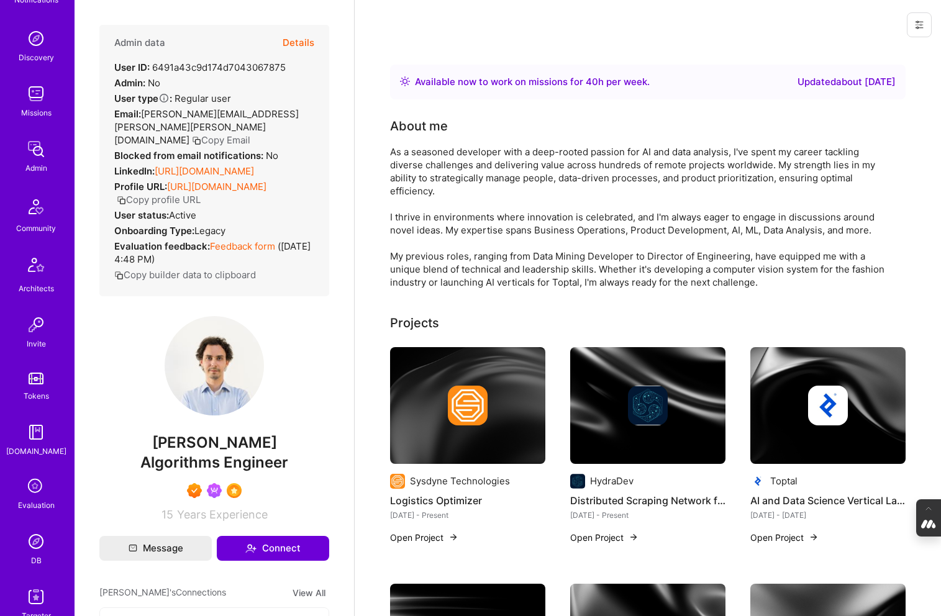
scroll to position [123, 0]
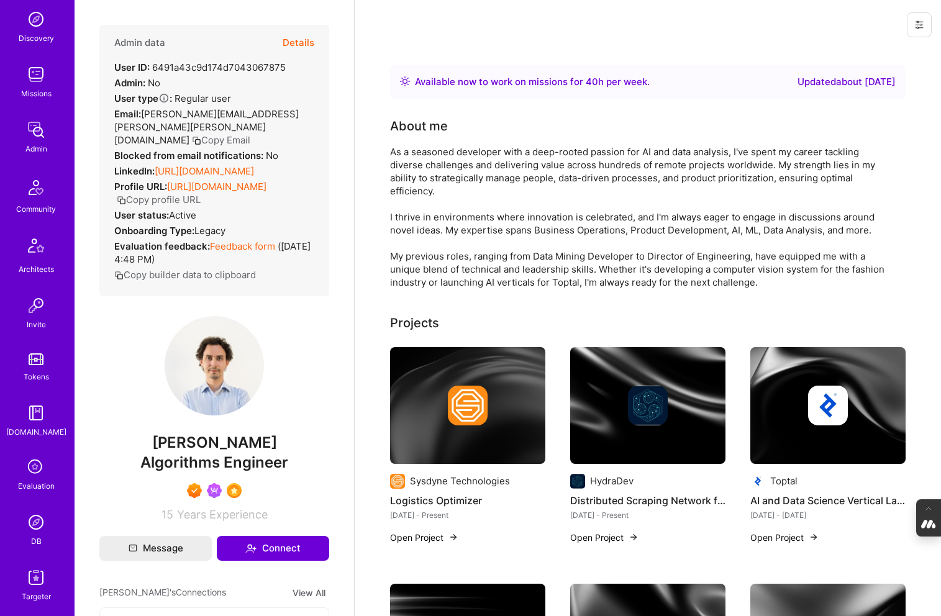
click at [37, 524] on img at bounding box center [36, 522] width 25 height 25
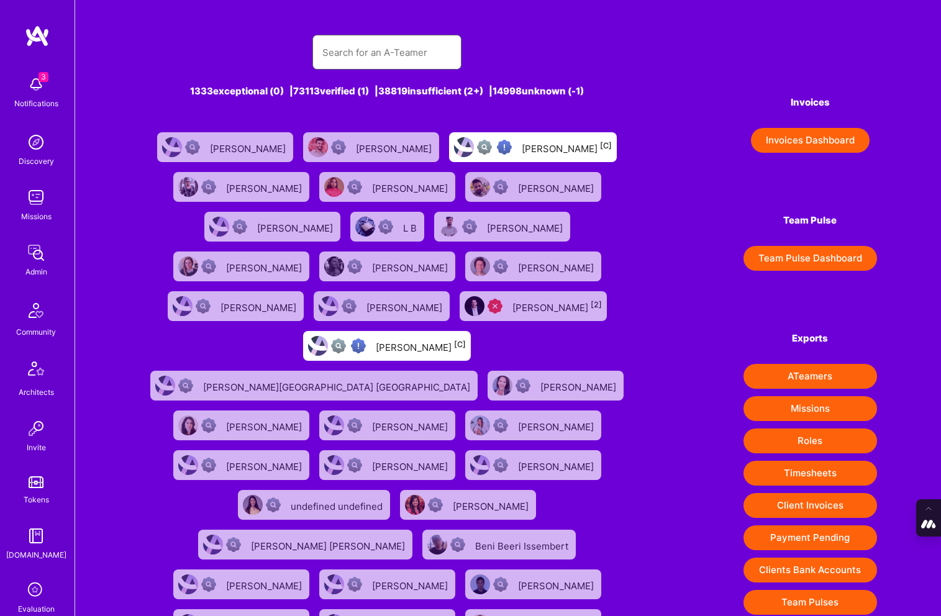
click at [363, 40] on input "text" at bounding box center [386, 53] width 129 height 32
paste input "[PERSON_NAME]"
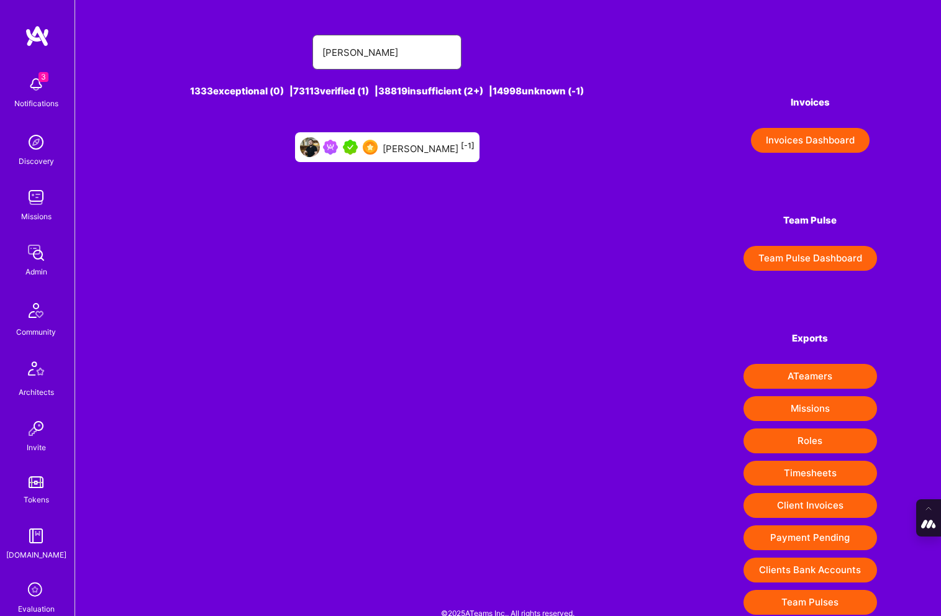
type input "[PERSON_NAME]"
click at [410, 147] on div "[PERSON_NAME] [-1]" at bounding box center [429, 147] width 92 height 16
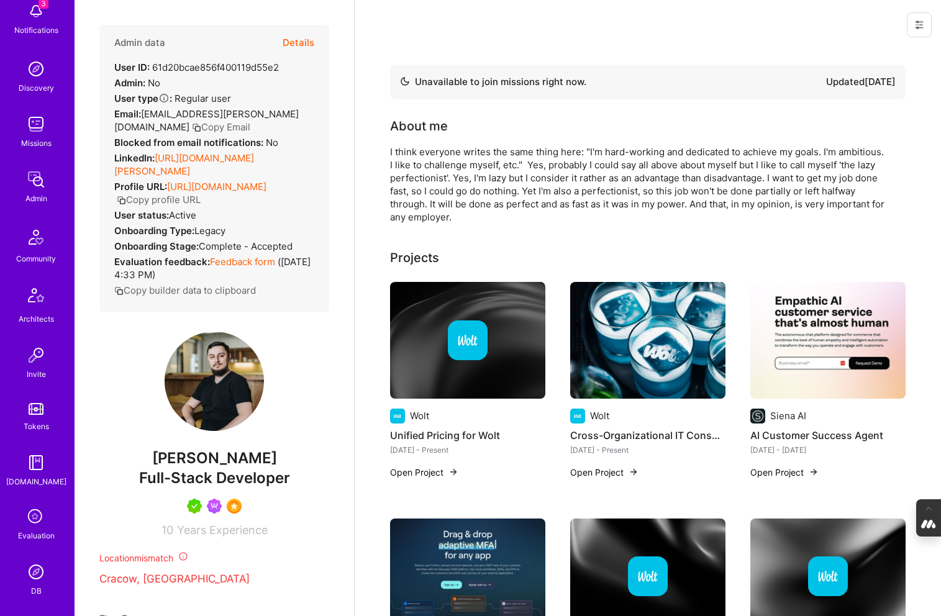
scroll to position [96, 0]
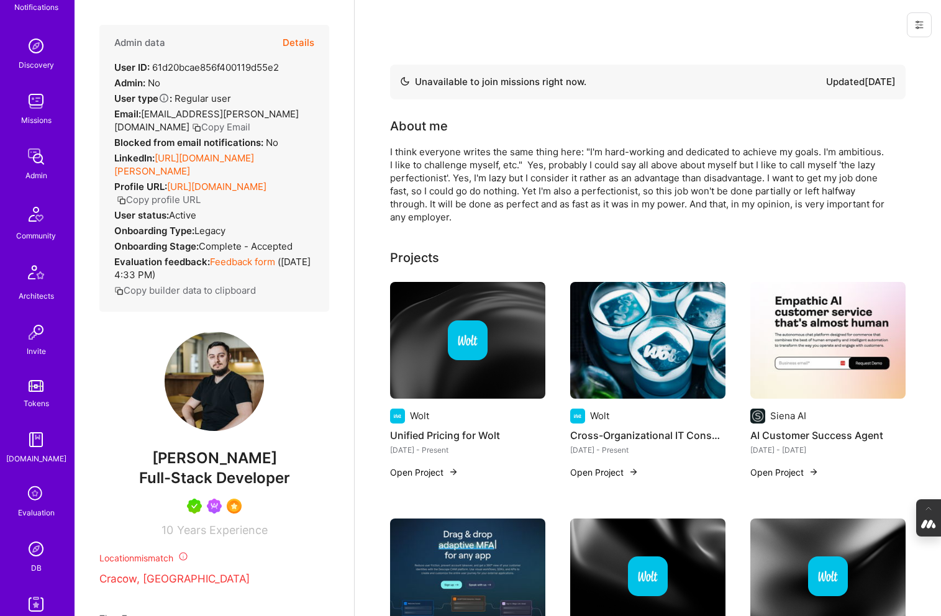
click at [37, 550] on img at bounding box center [36, 549] width 25 height 25
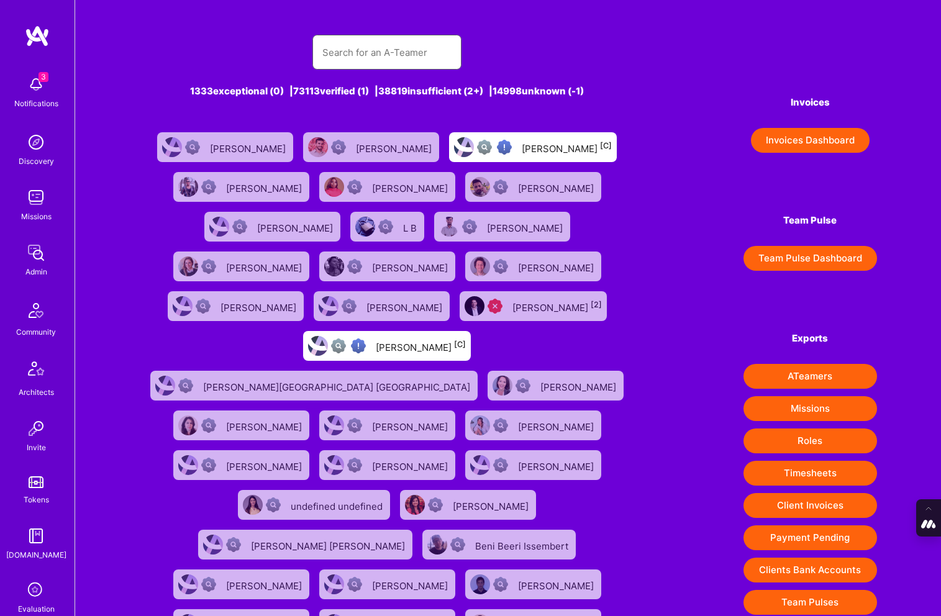
click at [371, 42] on input "text" at bounding box center [386, 53] width 129 height 32
paste input "[PERSON_NAME]"
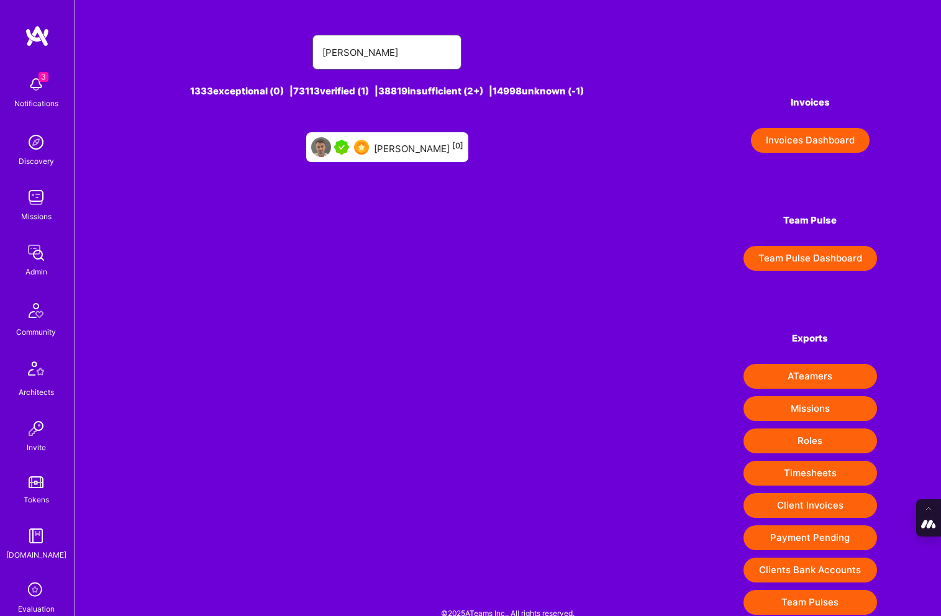
type input "[PERSON_NAME]"
click at [379, 151] on div "[PERSON_NAME] [0]" at bounding box center [387, 147] width 162 height 30
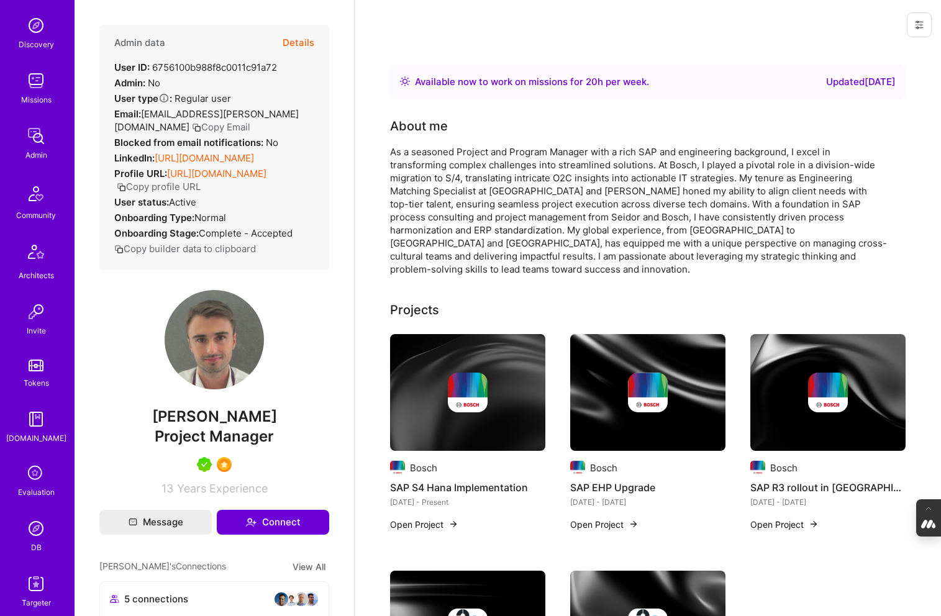
scroll to position [122, 0]
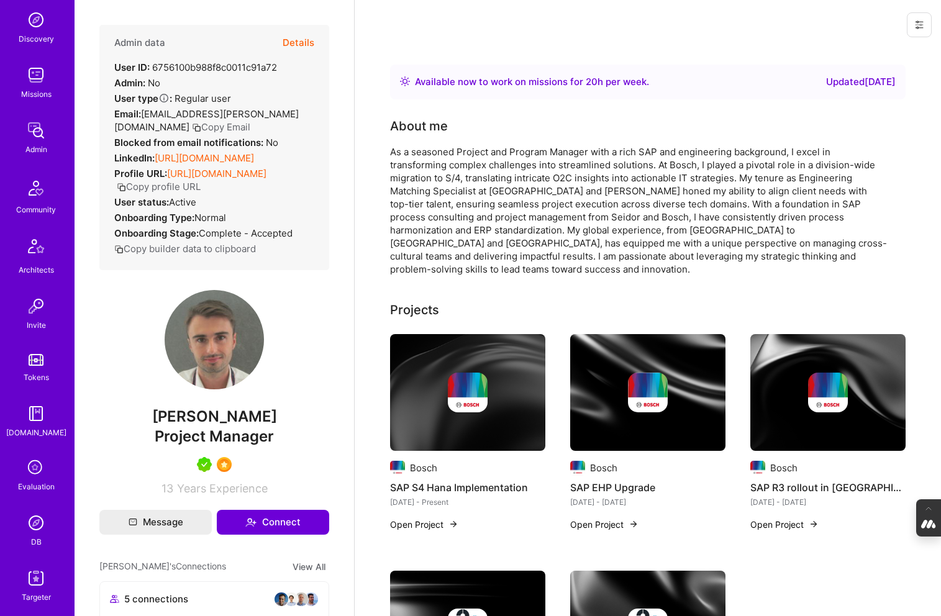
click at [33, 530] on img at bounding box center [36, 522] width 25 height 25
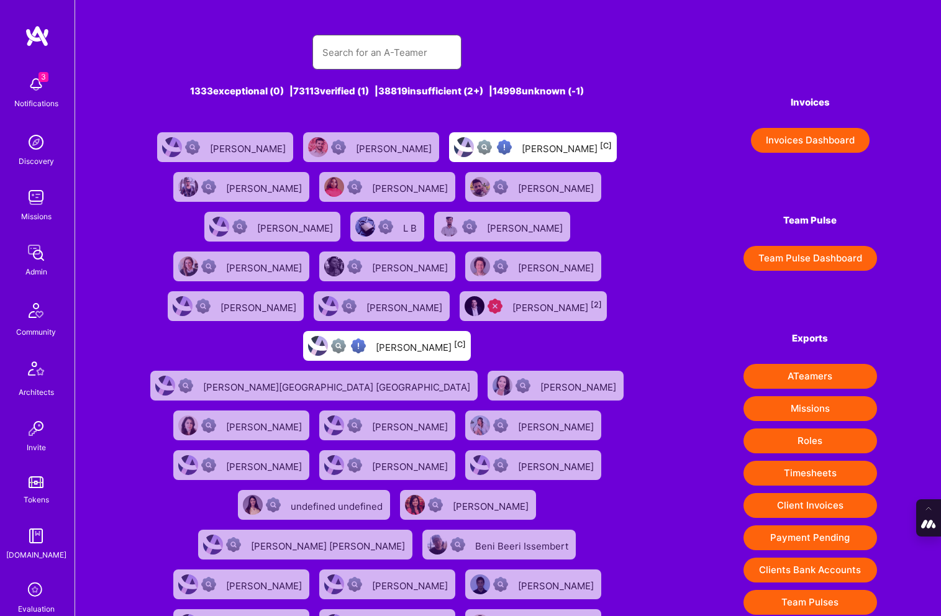
click at [381, 57] on input "text" at bounding box center [386, 53] width 129 height 32
paste input "[PERSON_NAME]"
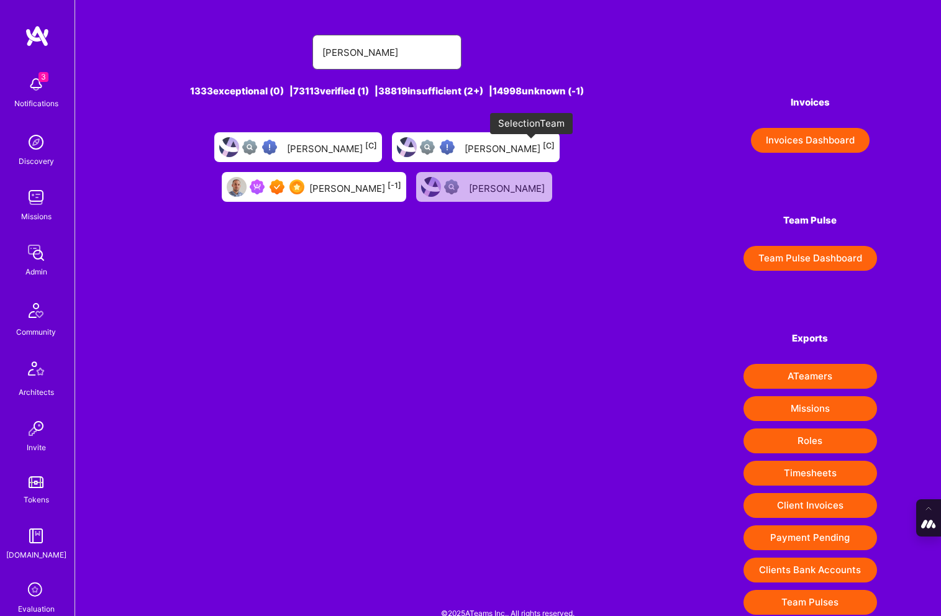
type input "[PERSON_NAME]"
click at [304, 179] on img at bounding box center [296, 186] width 15 height 15
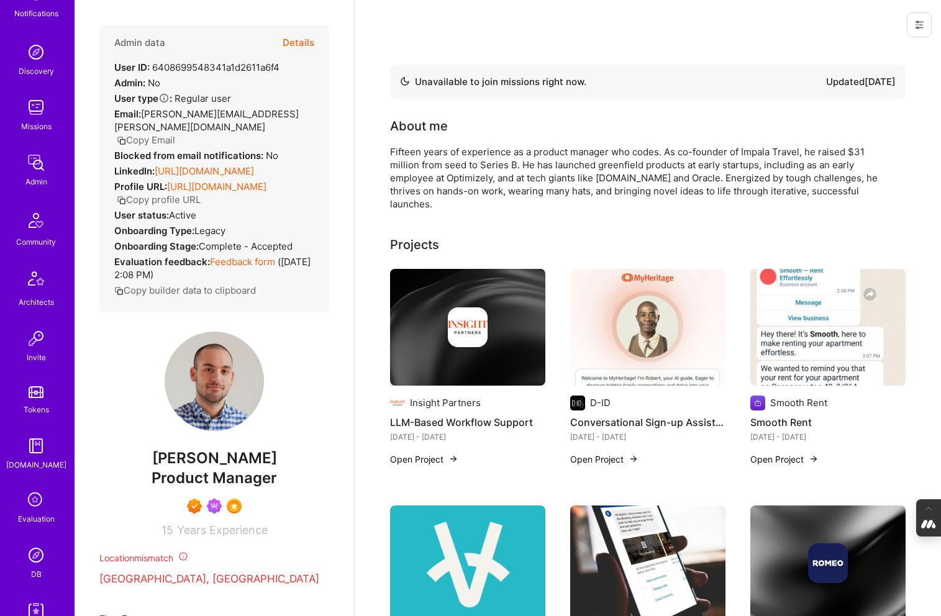
scroll to position [101, 0]
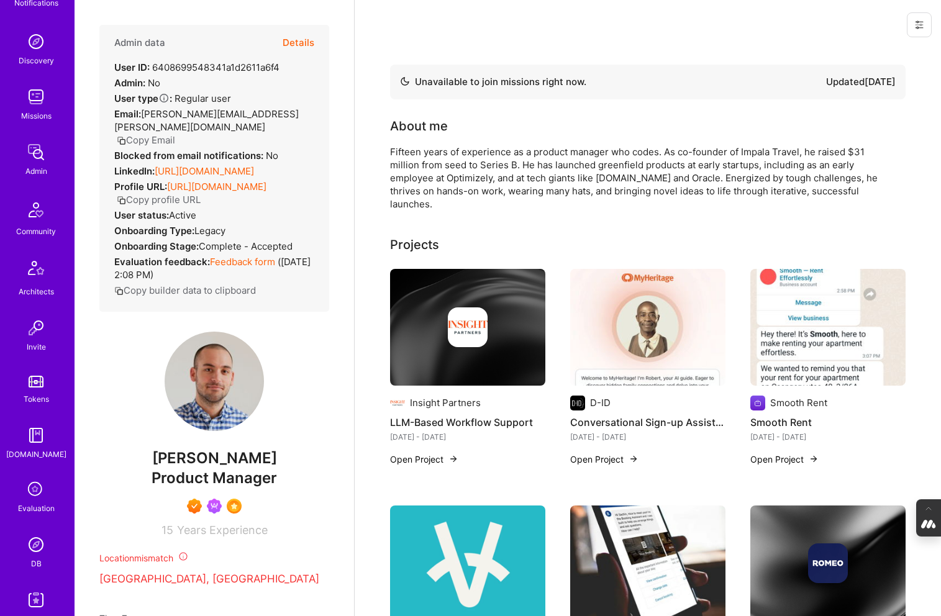
click at [35, 542] on img at bounding box center [36, 544] width 25 height 25
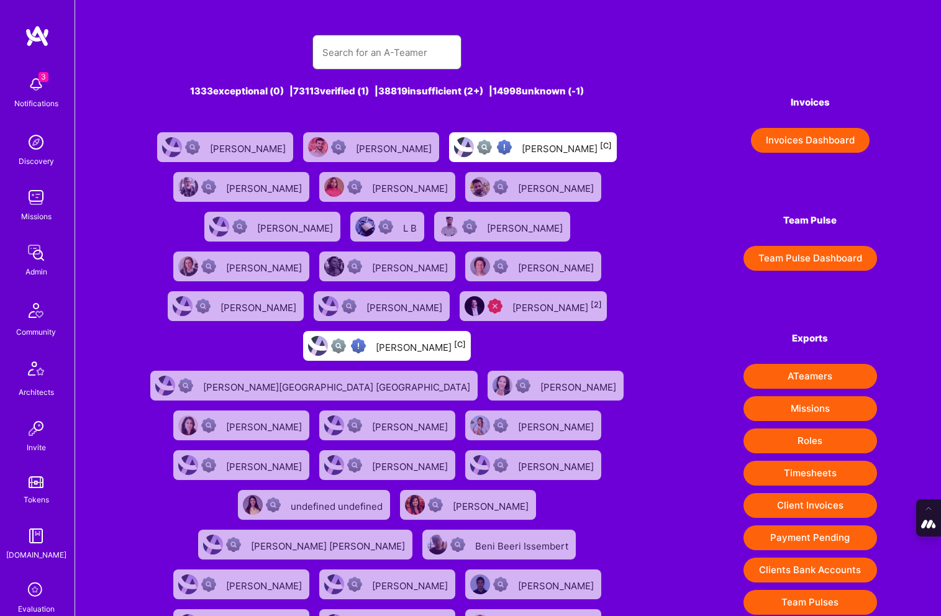
click at [354, 57] on input "text" at bounding box center [386, 53] width 129 height 32
paste input "[PERSON_NAME]"
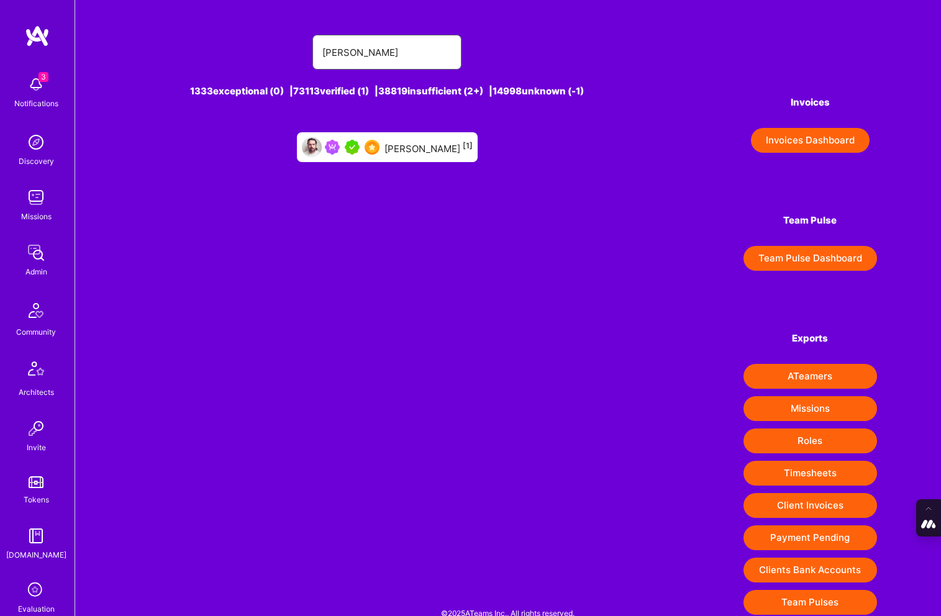
type input "[PERSON_NAME]"
click at [407, 148] on div "[PERSON_NAME] [1]" at bounding box center [428, 147] width 88 height 16
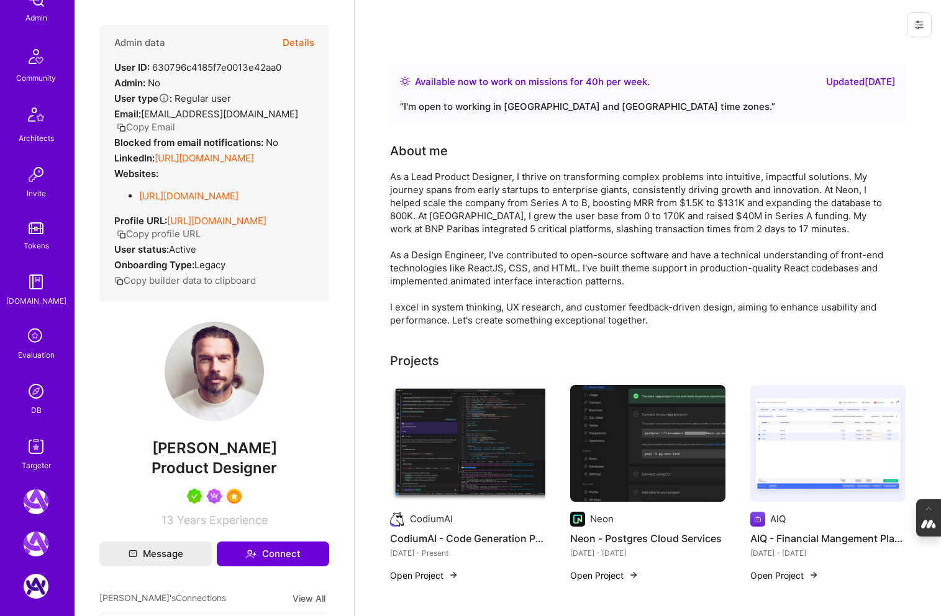
scroll to position [388, 0]
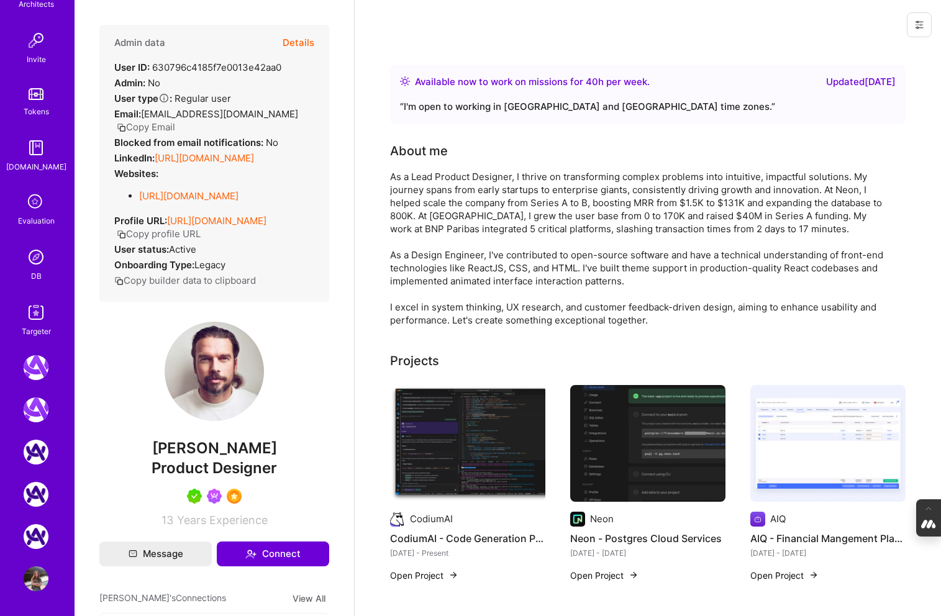
click at [27, 252] on img at bounding box center [36, 257] width 25 height 25
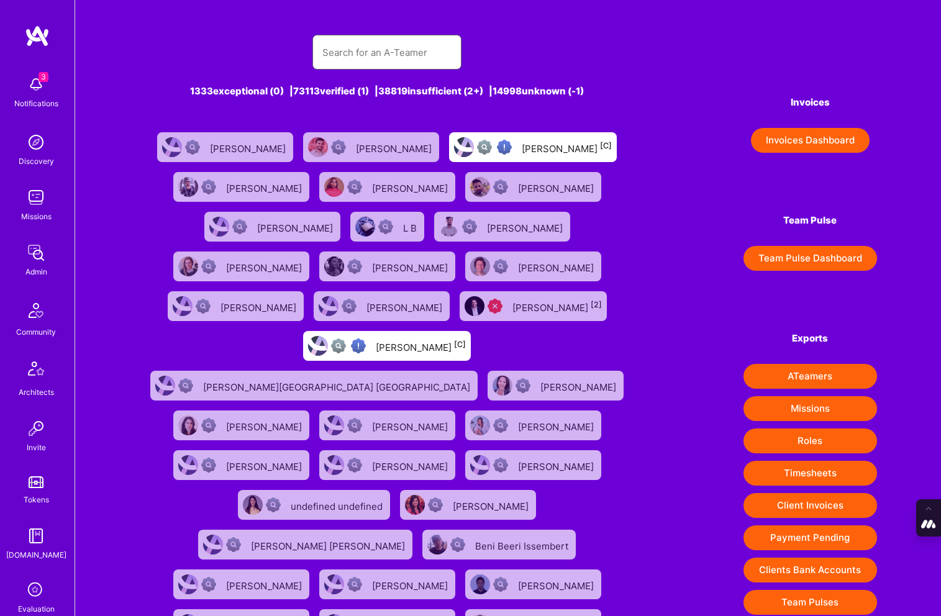
click at [368, 39] on input "text" at bounding box center [386, 53] width 129 height 32
paste input "[PERSON_NAME]"
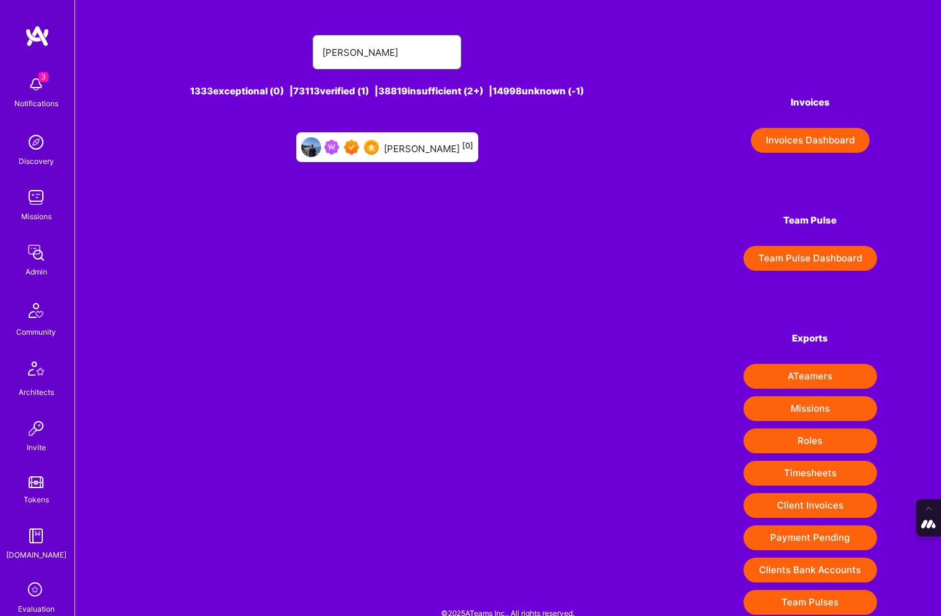
type input "[PERSON_NAME]"
click at [401, 144] on div "[PERSON_NAME] [0]" at bounding box center [428, 147] width 89 height 16
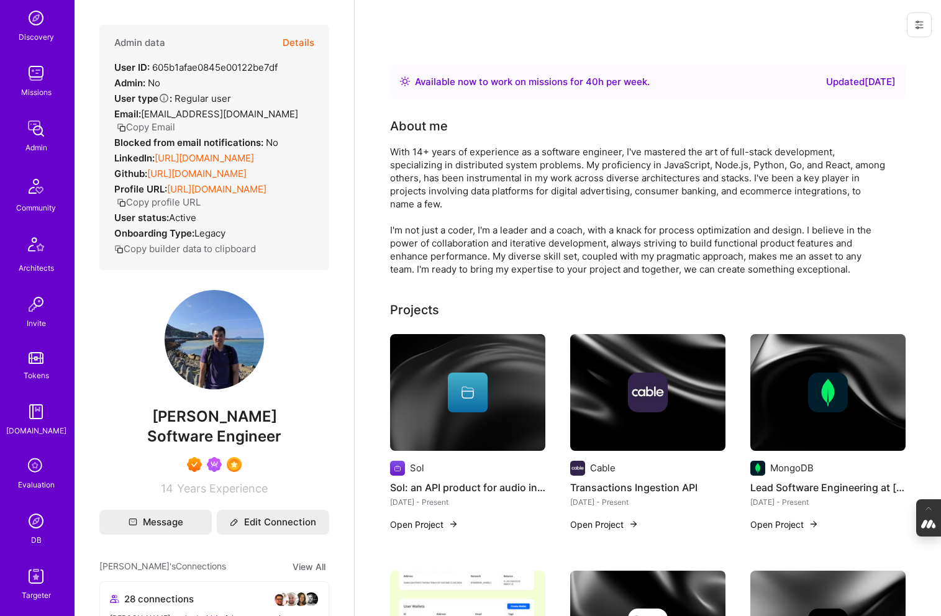
scroll to position [131, 0]
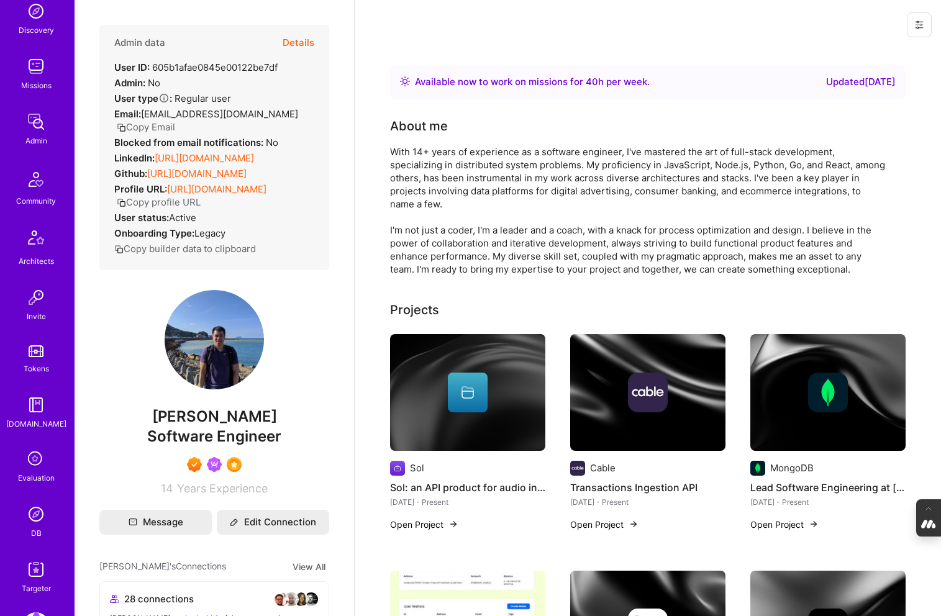
click at [39, 519] on img at bounding box center [36, 514] width 25 height 25
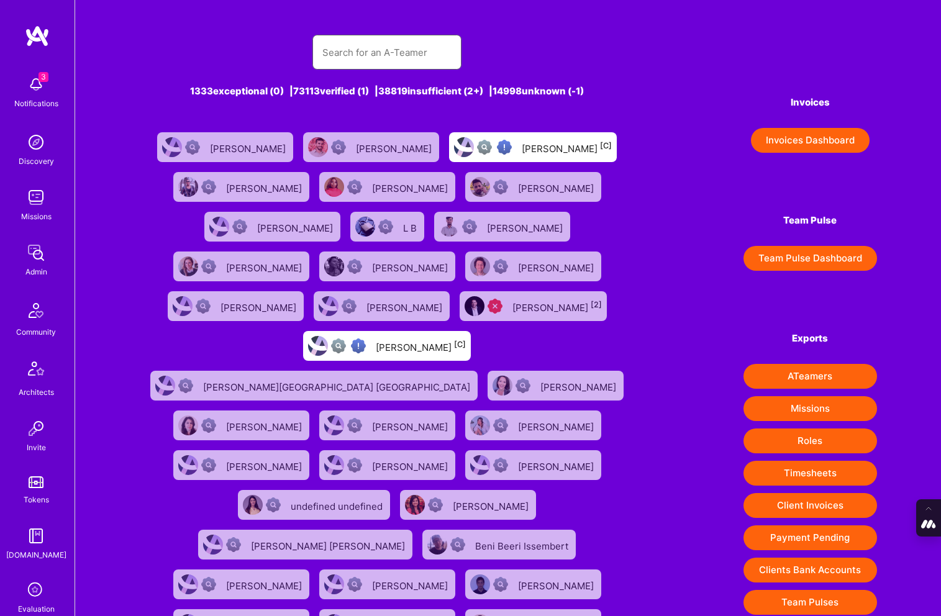
click at [392, 55] on input "text" at bounding box center [386, 53] width 129 height 32
paste input "[PERSON_NAME]"
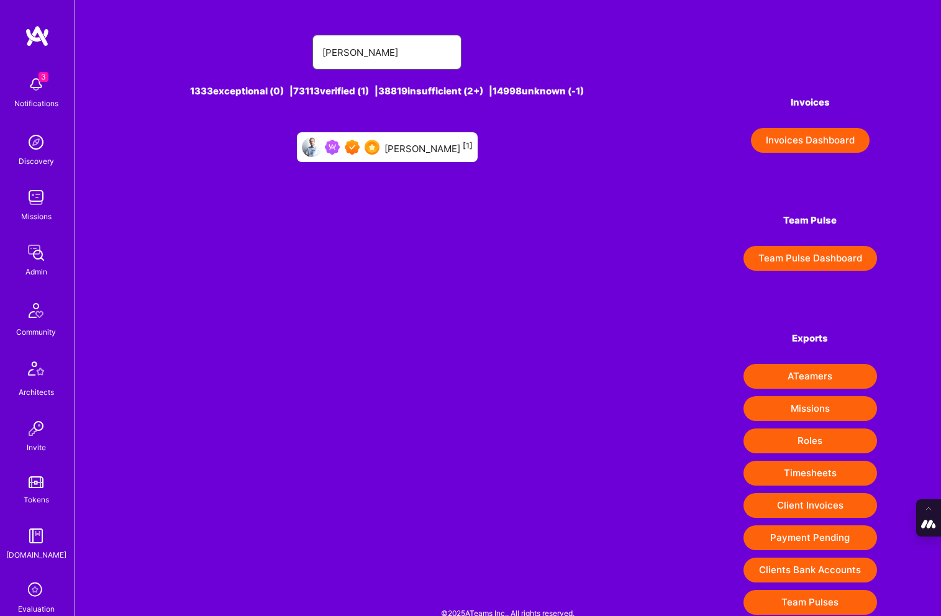
type input "[PERSON_NAME]"
click at [422, 153] on div "[PERSON_NAME] [1]" at bounding box center [428, 147] width 88 height 16
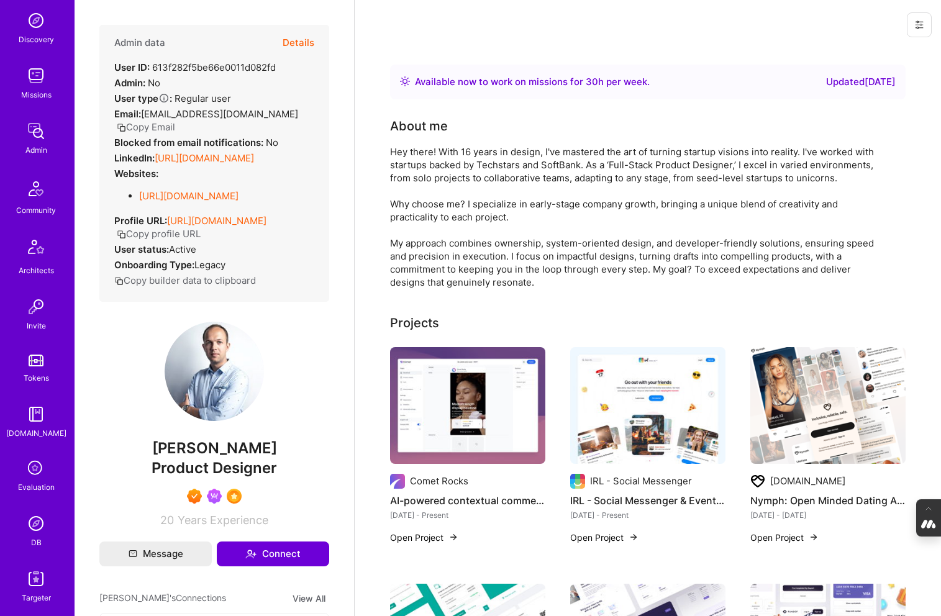
scroll to position [129, 0]
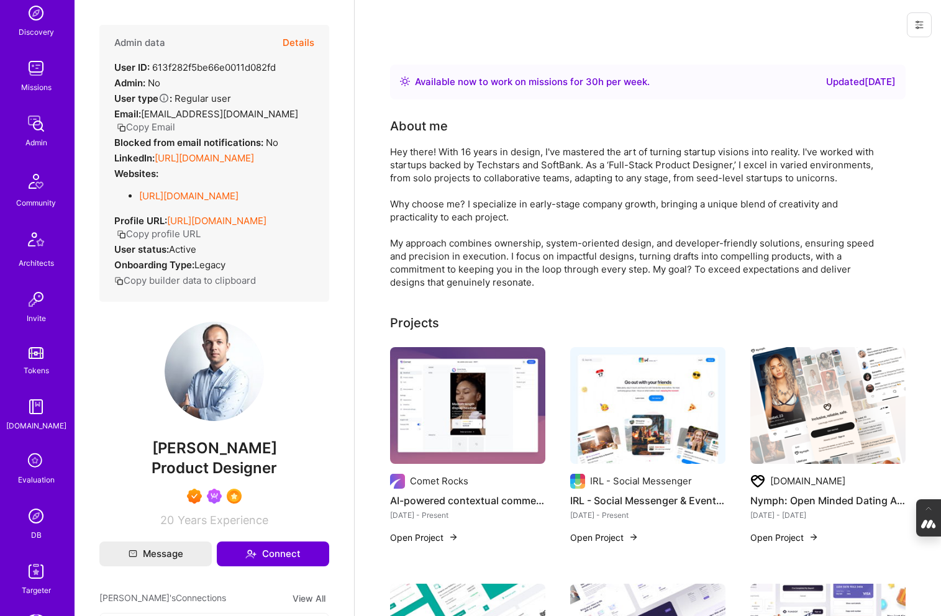
click at [31, 520] on img at bounding box center [36, 516] width 25 height 25
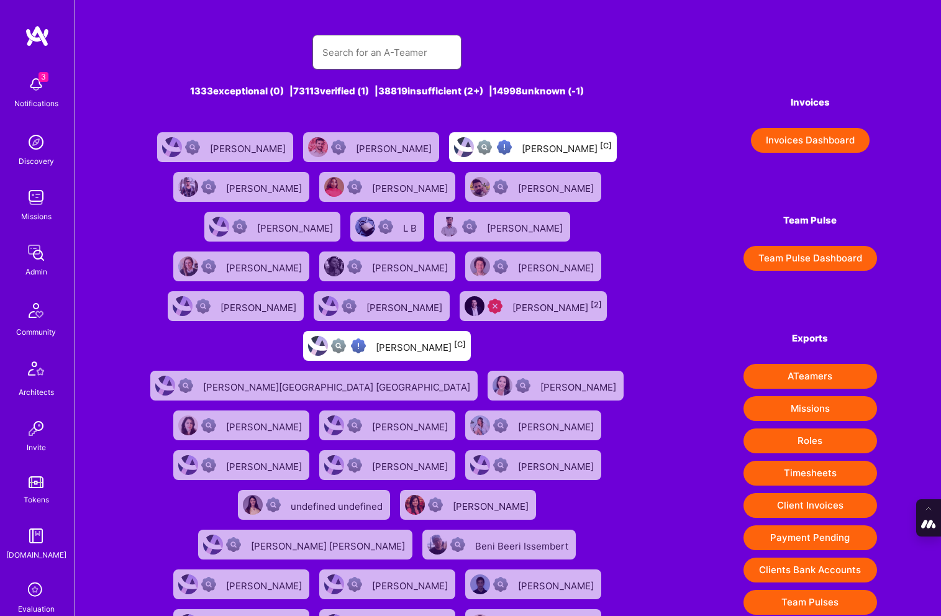
click at [347, 59] on input "text" at bounding box center [386, 53] width 129 height 32
paste input "[PERSON_NAME]"
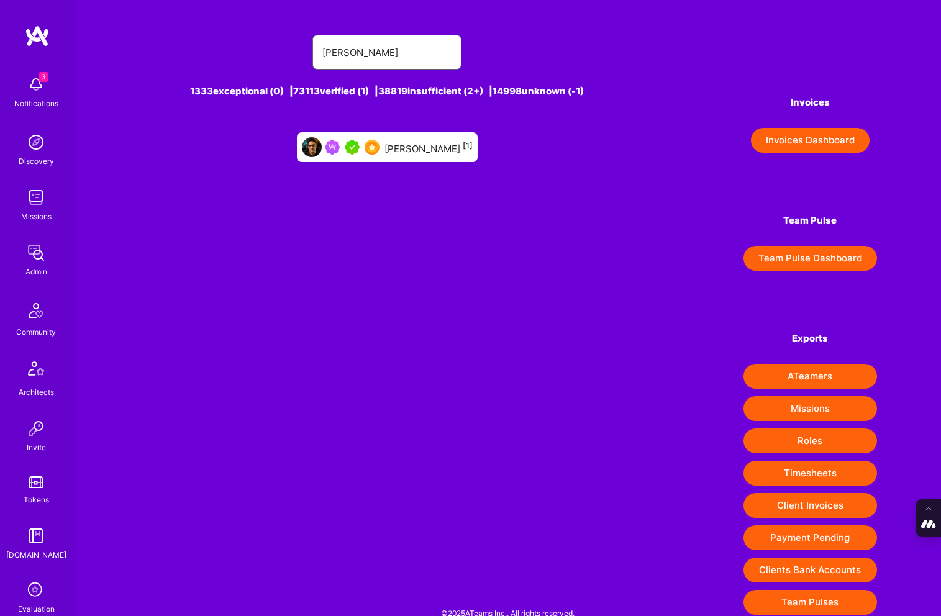
type input "[PERSON_NAME]"
click at [394, 139] on div "[PERSON_NAME] [1]" at bounding box center [428, 147] width 88 height 16
